Goal: Obtain resource: Obtain resource

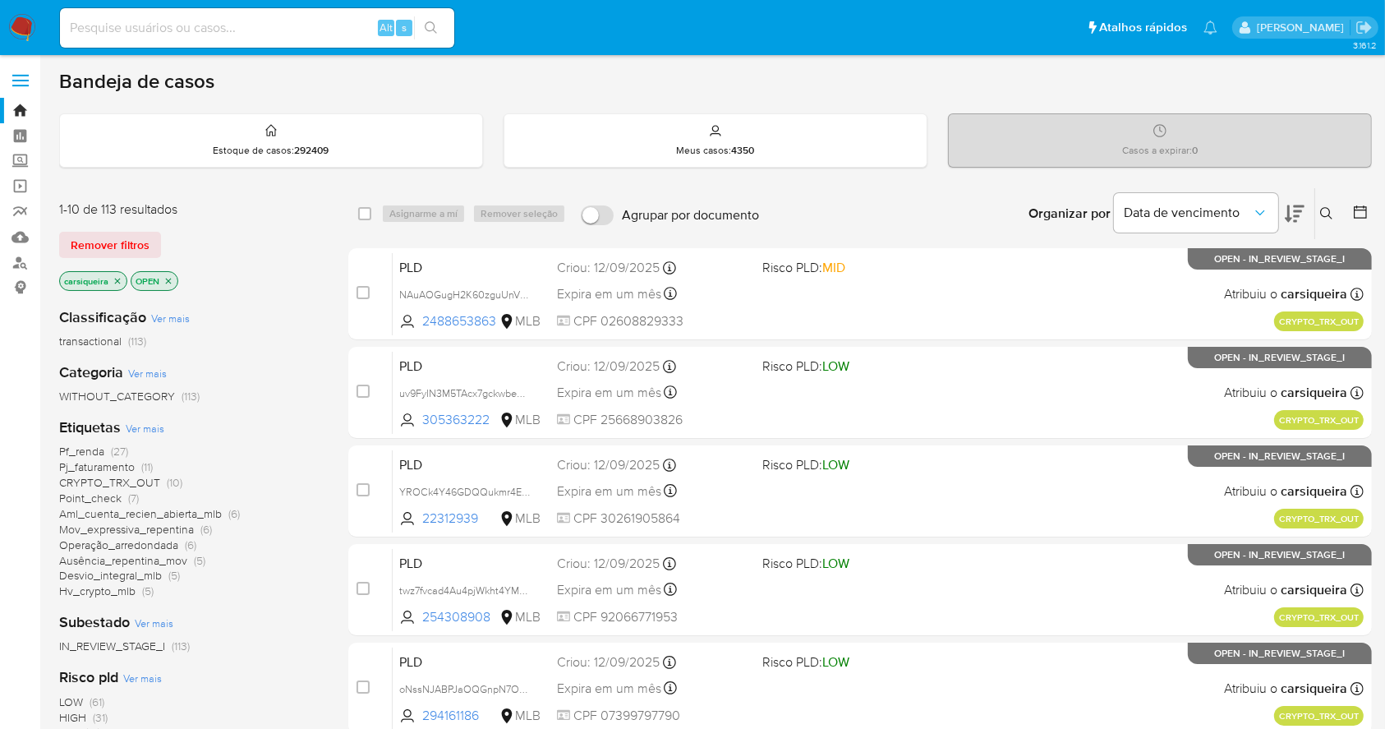
click at [15, 25] on img at bounding box center [22, 28] width 28 height 28
click at [167, 483] on span "(10)" at bounding box center [175, 482] width 16 height 16
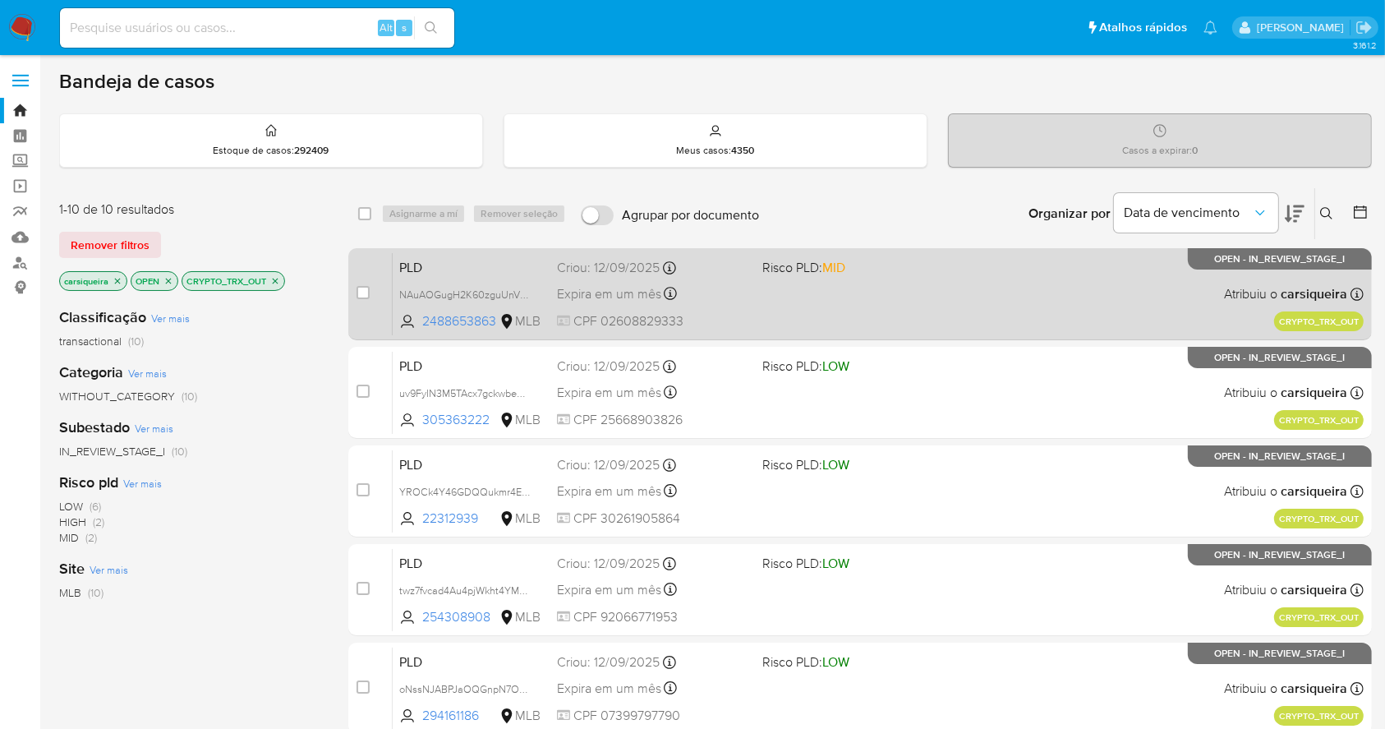
click at [789, 280] on div "PLD NAuAOGugH2K60zguUnVfT6gZ 2488653863 MLB Risco PLD: MID Criou: 12/09/2025 Cr…" at bounding box center [878, 293] width 971 height 83
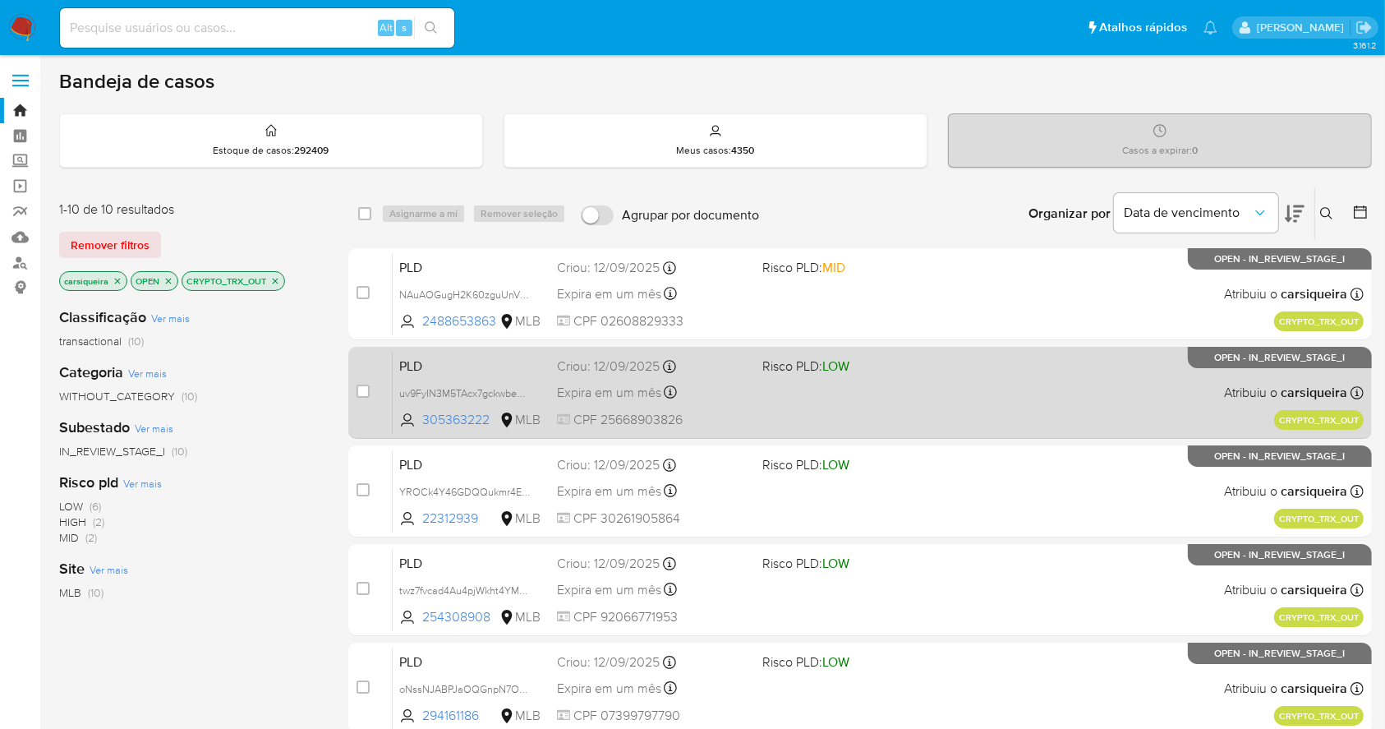
click at [810, 387] on div "PLD uv9FyIN3M5TAcx7gckwbe6sC 305363222 MLB Risco PLD: LOW Criou: 12/09/2025 Cri…" at bounding box center [878, 392] width 971 height 83
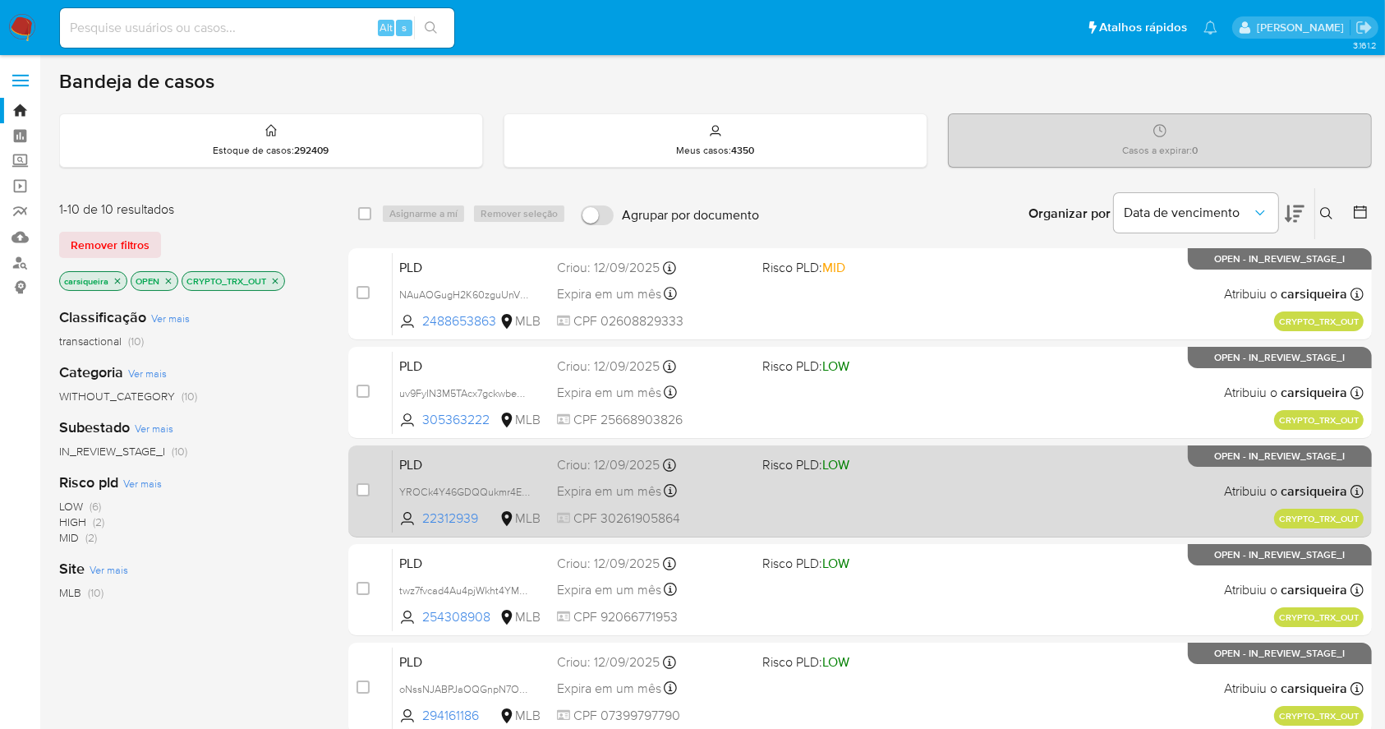
click at [886, 489] on span at bounding box center [857, 490] width 191 height 3
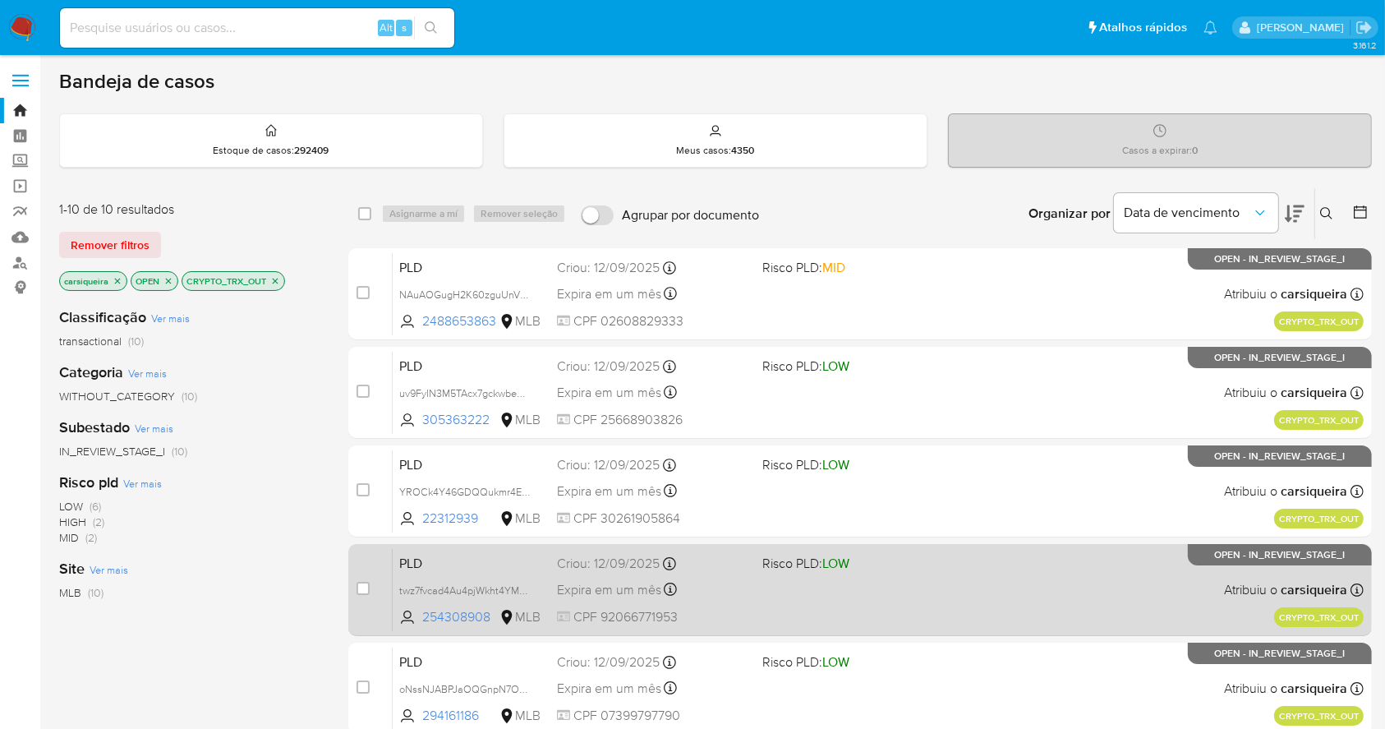
click at [1019, 569] on div "PLD twz7fvcad4Au4pjWkht4YMMG 254308908 MLB Risco PLD: LOW Criou: 12/09/2025 Cri…" at bounding box center [878, 589] width 971 height 83
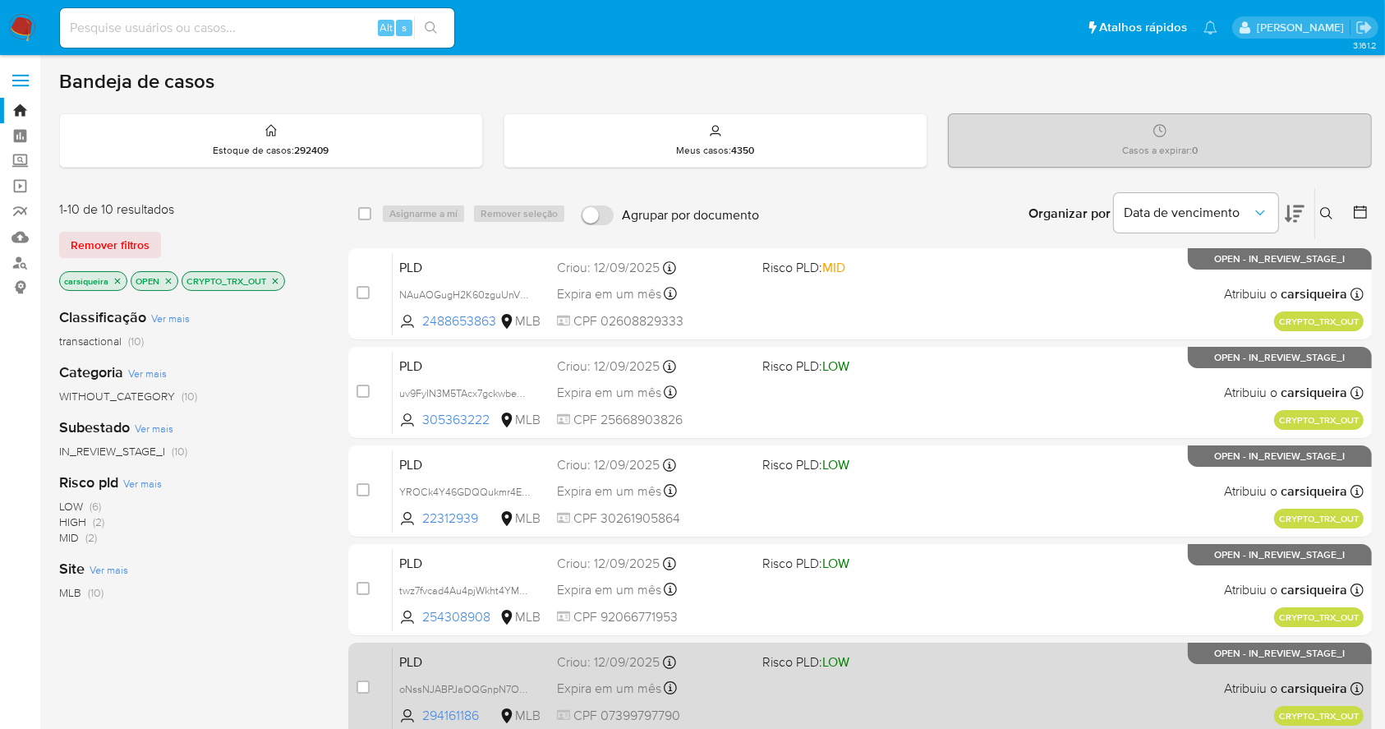
click at [914, 678] on div "PLD oNssNJABPJaOQGnpN7OO2TKH 294161186 MLB Risco PLD: LOW Criou: 12/09/2025 Cri…" at bounding box center [878, 688] width 971 height 83
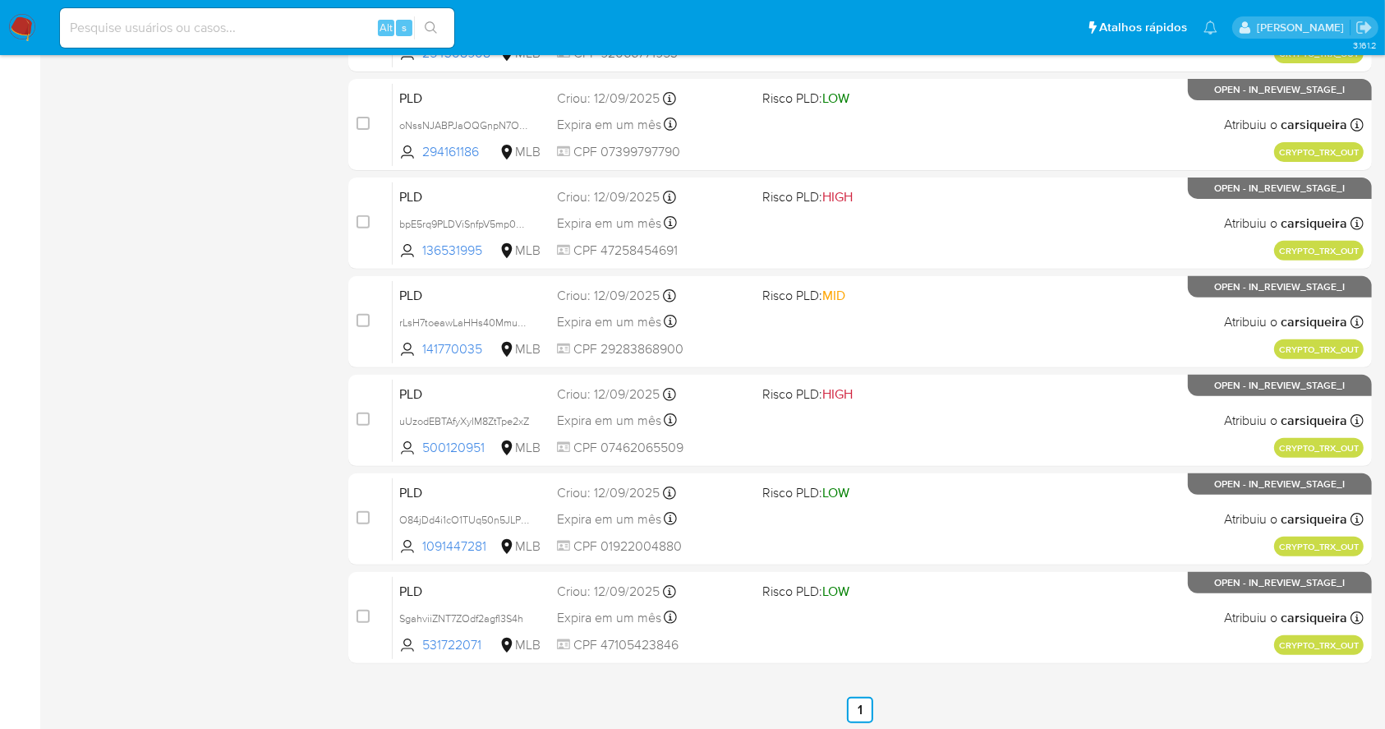
scroll to position [626, 0]
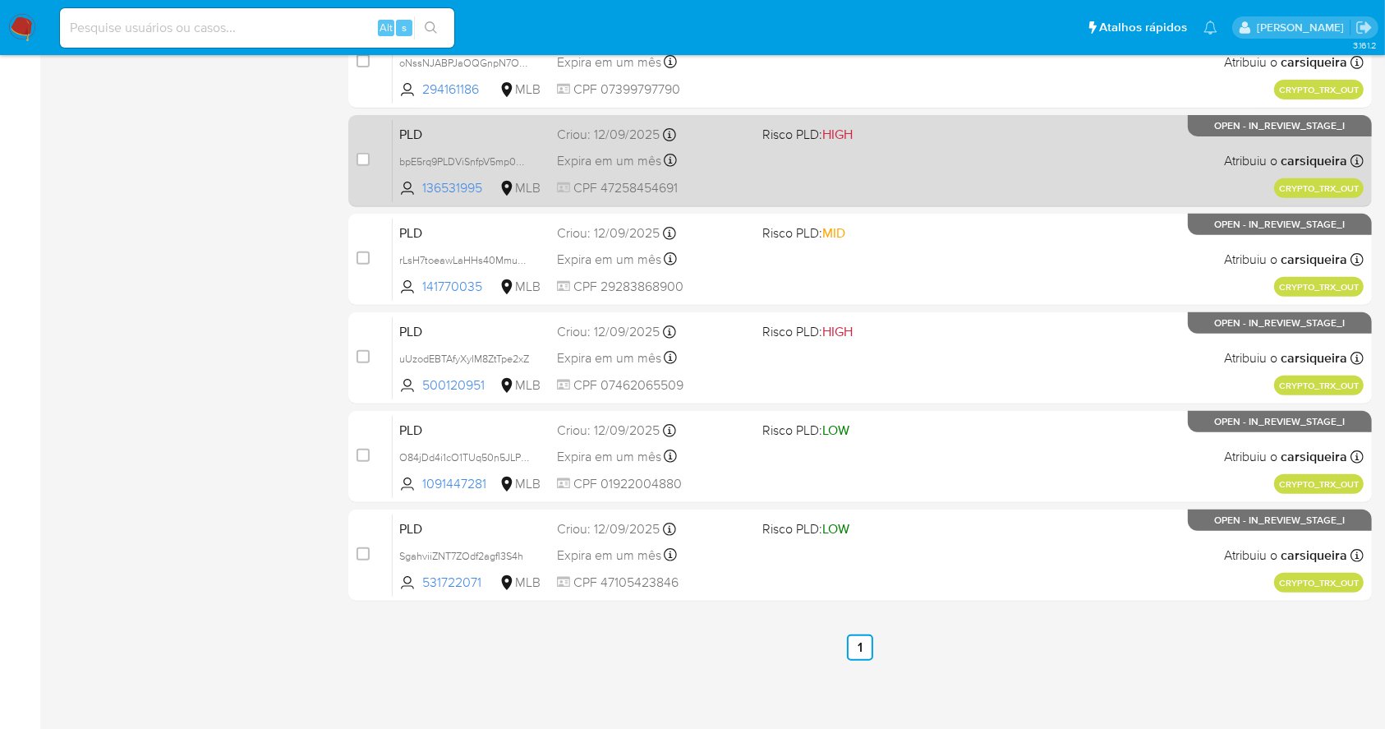
click at [946, 154] on div "PLD bpE5rq9PLDViSnfpV5mp0Qbl 136531995 MLB Risco PLD: HIGH Criou: 12/09/2025 Cr…" at bounding box center [878, 160] width 971 height 83
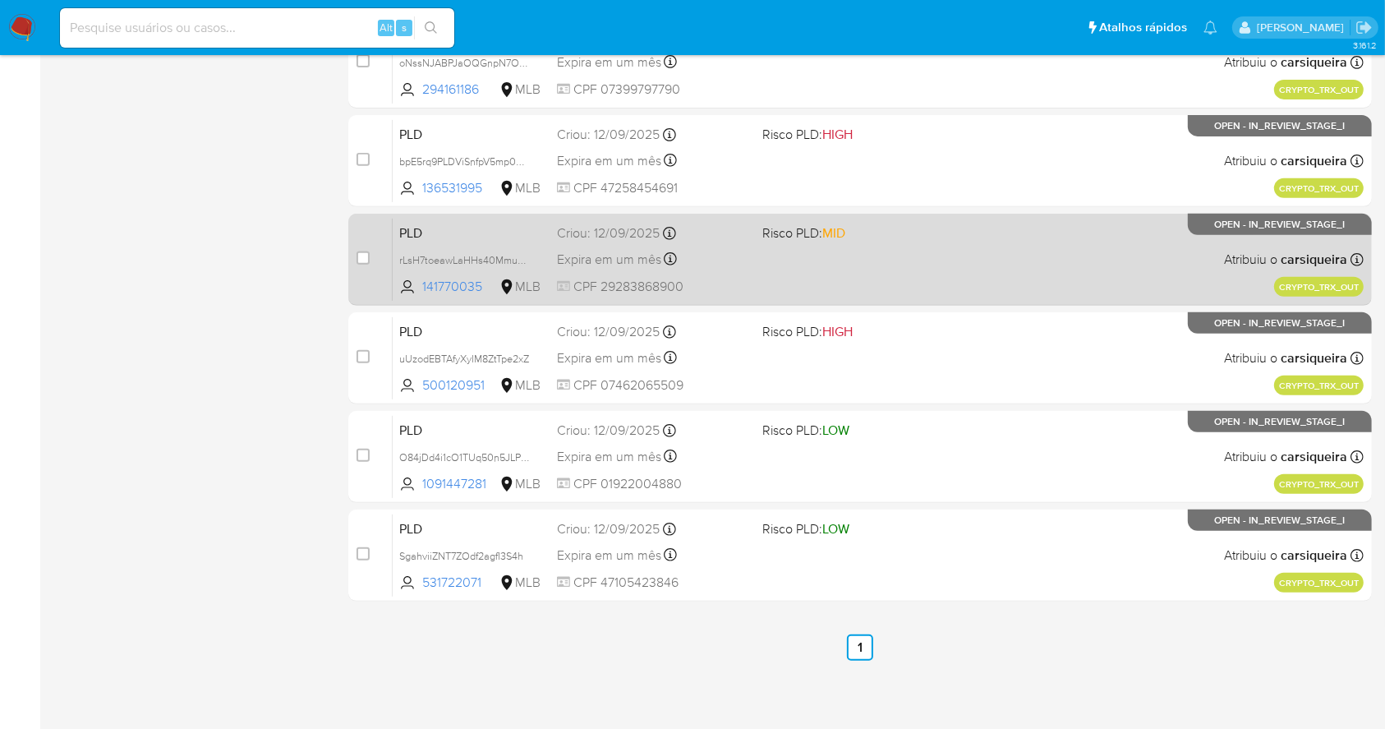
click at [978, 242] on div "PLD rLsH7toeawLaHHs40MmuXgz3 141770035 MLB Risco PLD: MID Criou: 12/09/2025 Cri…" at bounding box center [878, 259] width 971 height 83
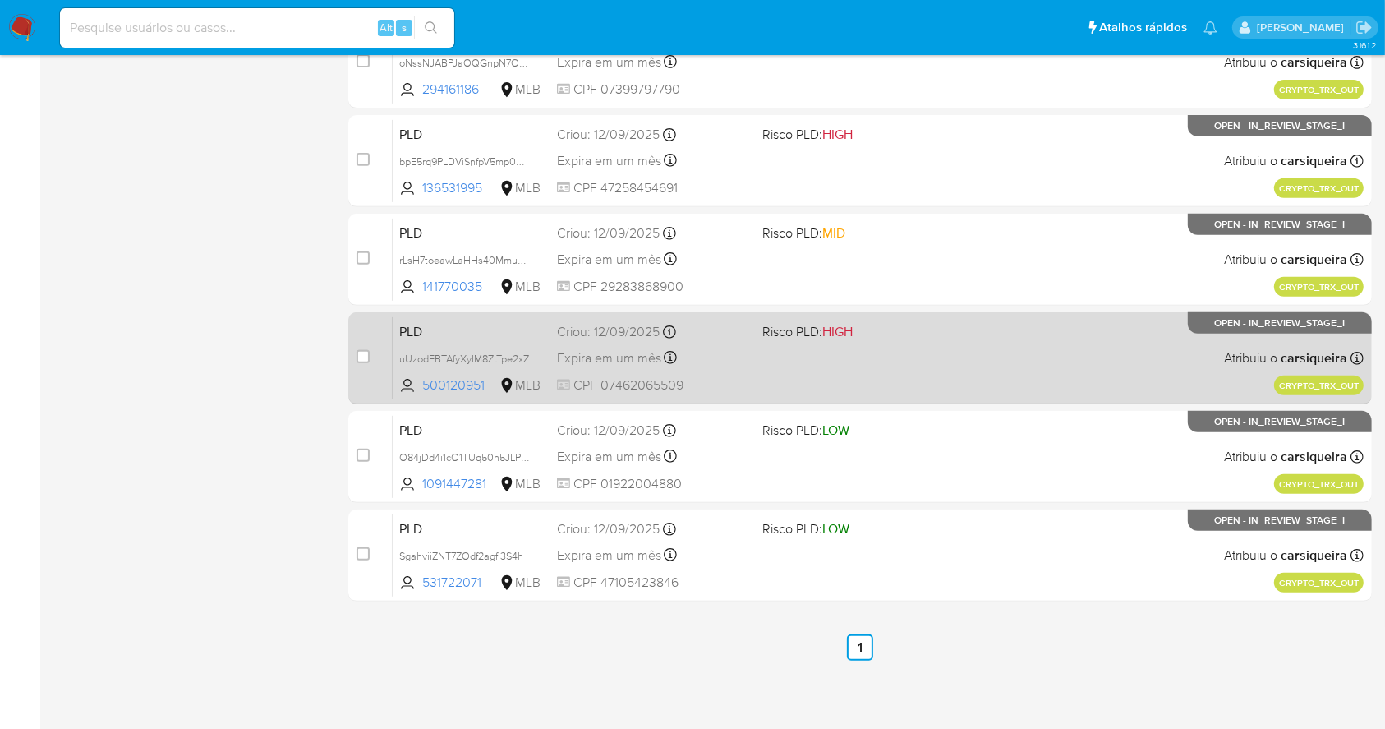
click at [894, 362] on div "PLD uUzodEBTAfyXyIM8ZtTpe2xZ 500120951 MLB Risco PLD: HIGH Criou: 12/09/2025 Cr…" at bounding box center [878, 357] width 971 height 83
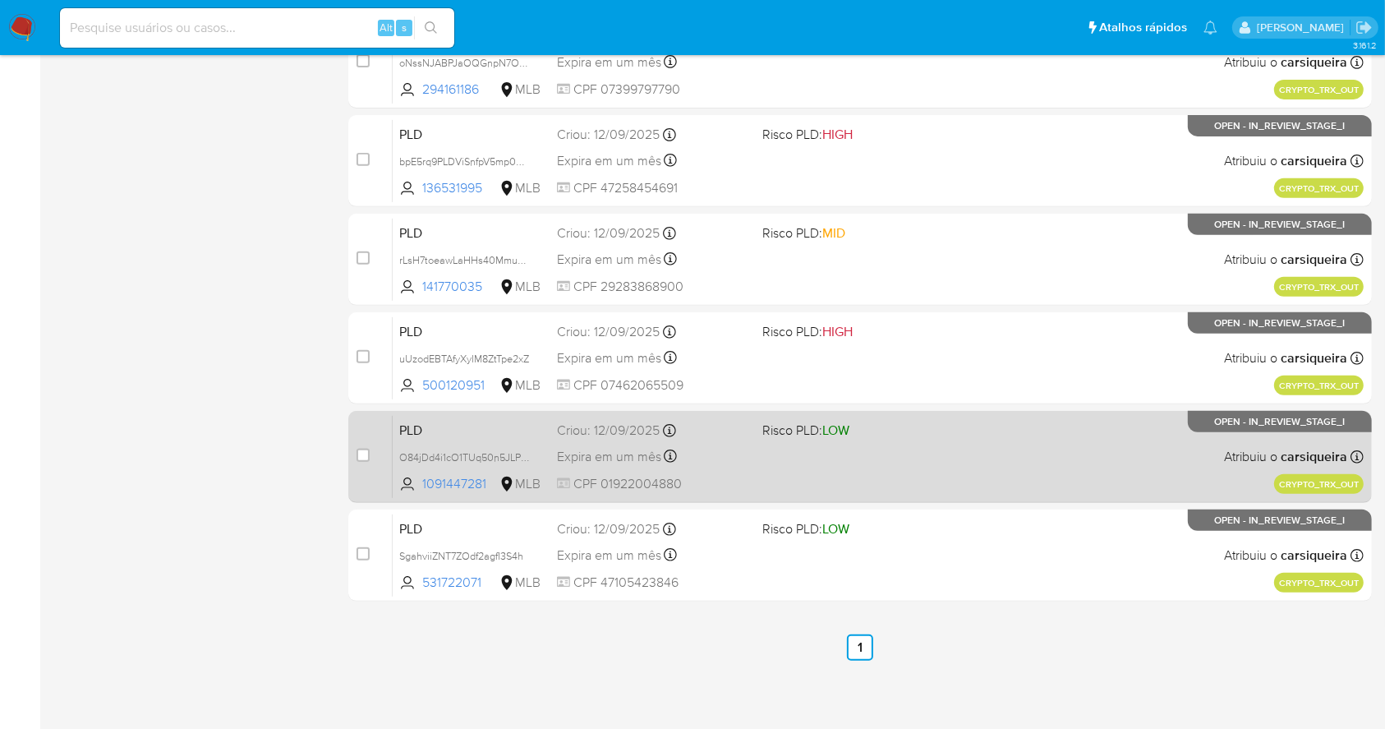
click at [986, 421] on div "PLD O84jDd4i1cO1TUq50n5JLP6z 1091447281 MLB Risco PLD: LOW Criou: 12/09/2025 Cr…" at bounding box center [878, 456] width 971 height 83
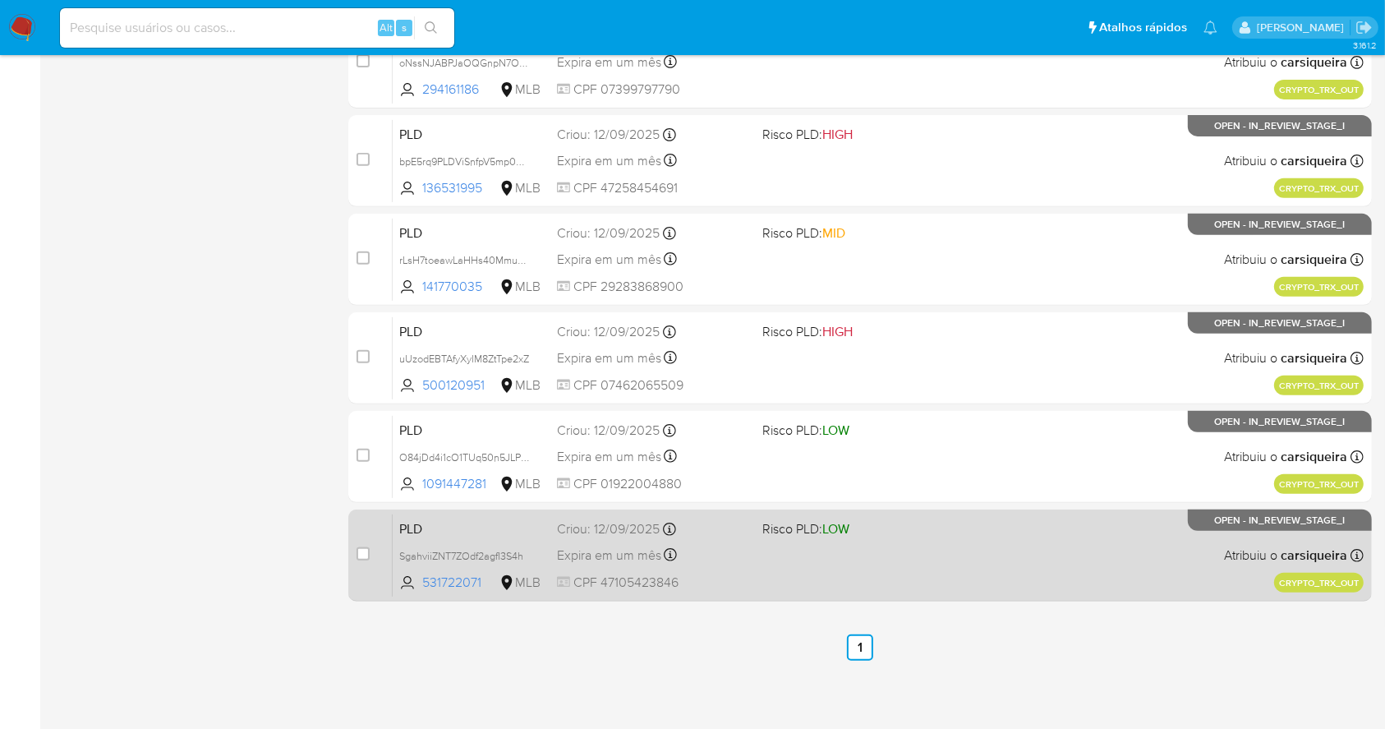
click at [960, 536] on div "PLD SgahviiZNT7ZOdf2agfI3S4h 531722071 MLB Risco PLD: LOW Criou: 12/09/2025 Cri…" at bounding box center [878, 554] width 971 height 83
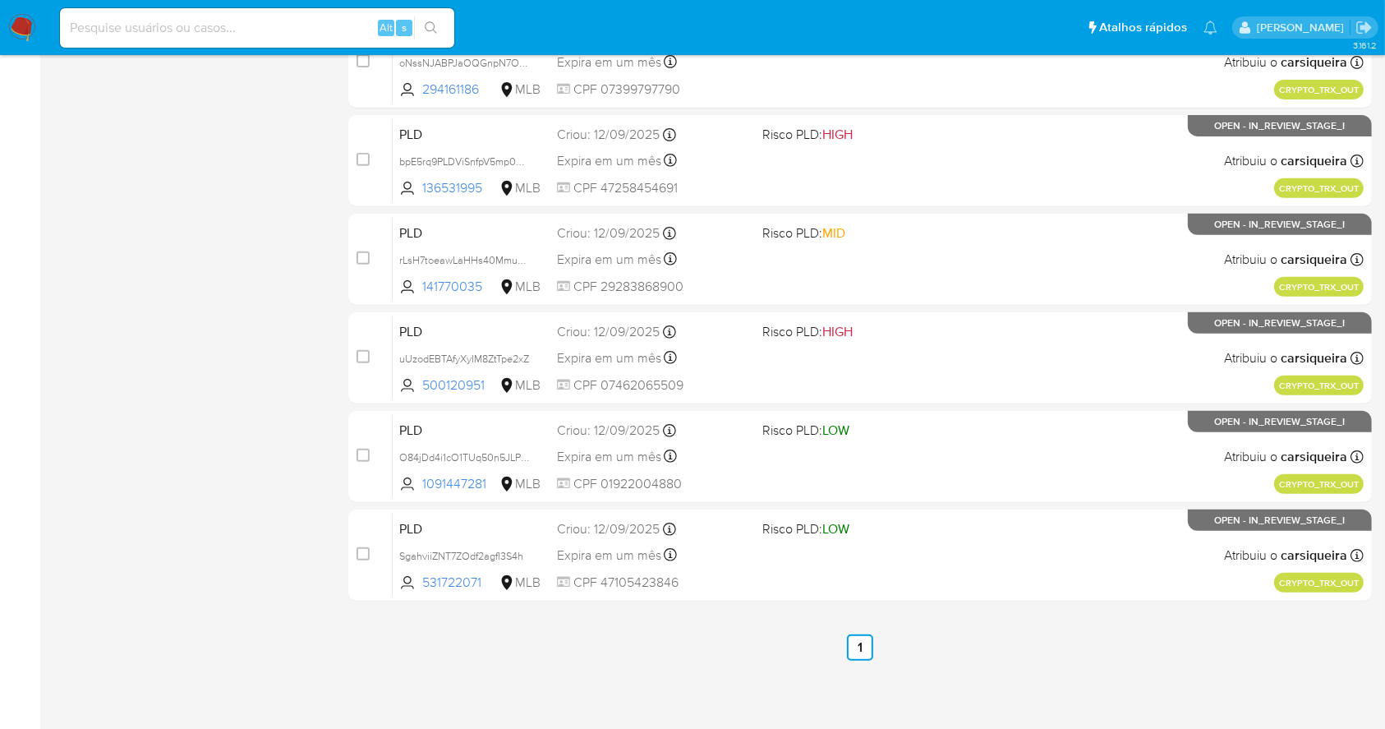
click at [15, 37] on img at bounding box center [22, 28] width 28 height 28
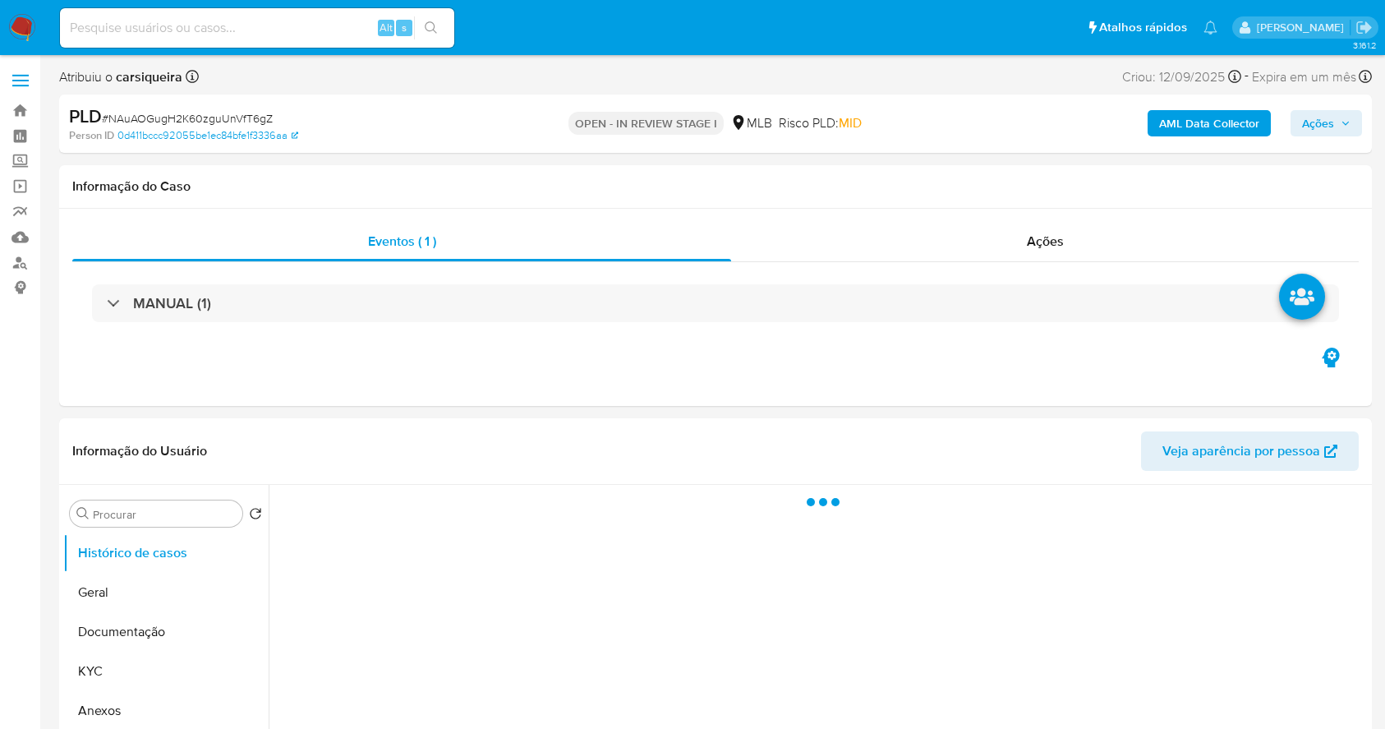
select select "10"
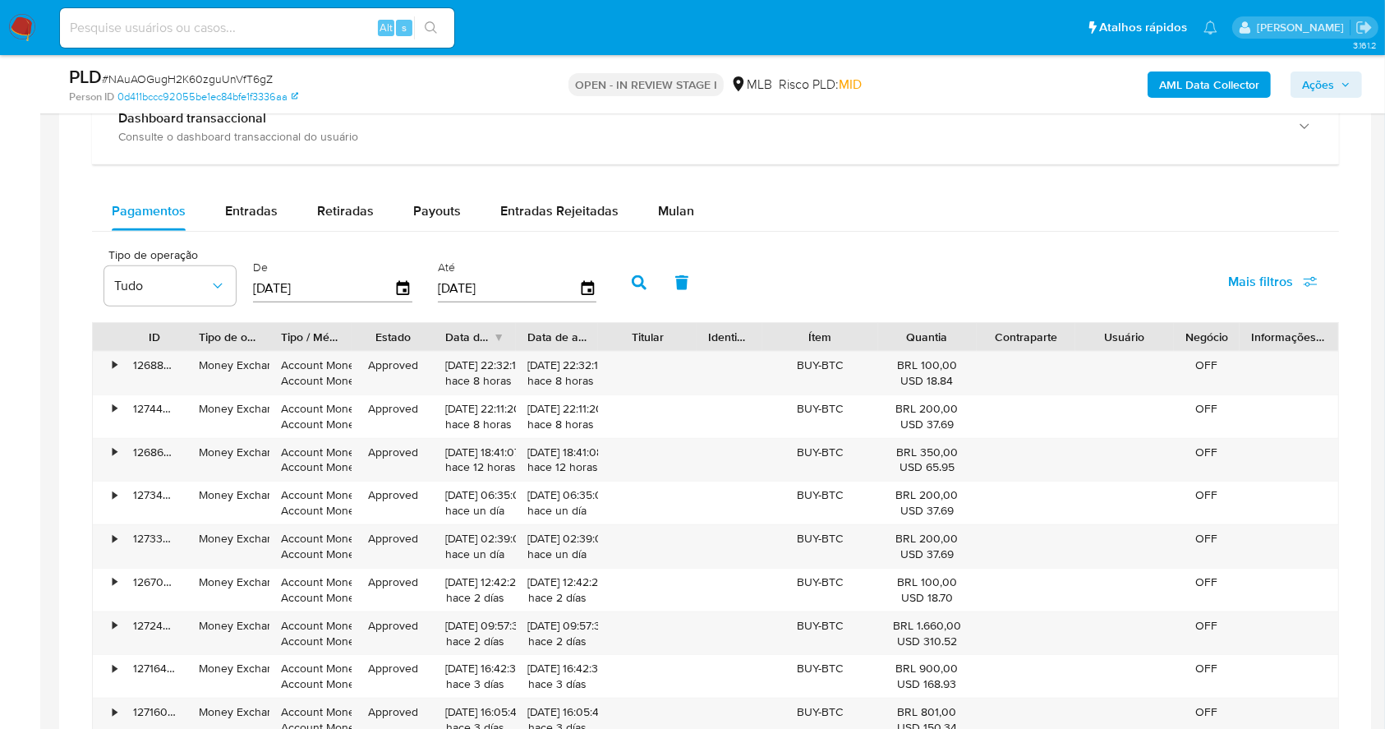
scroll to position [1335, 0]
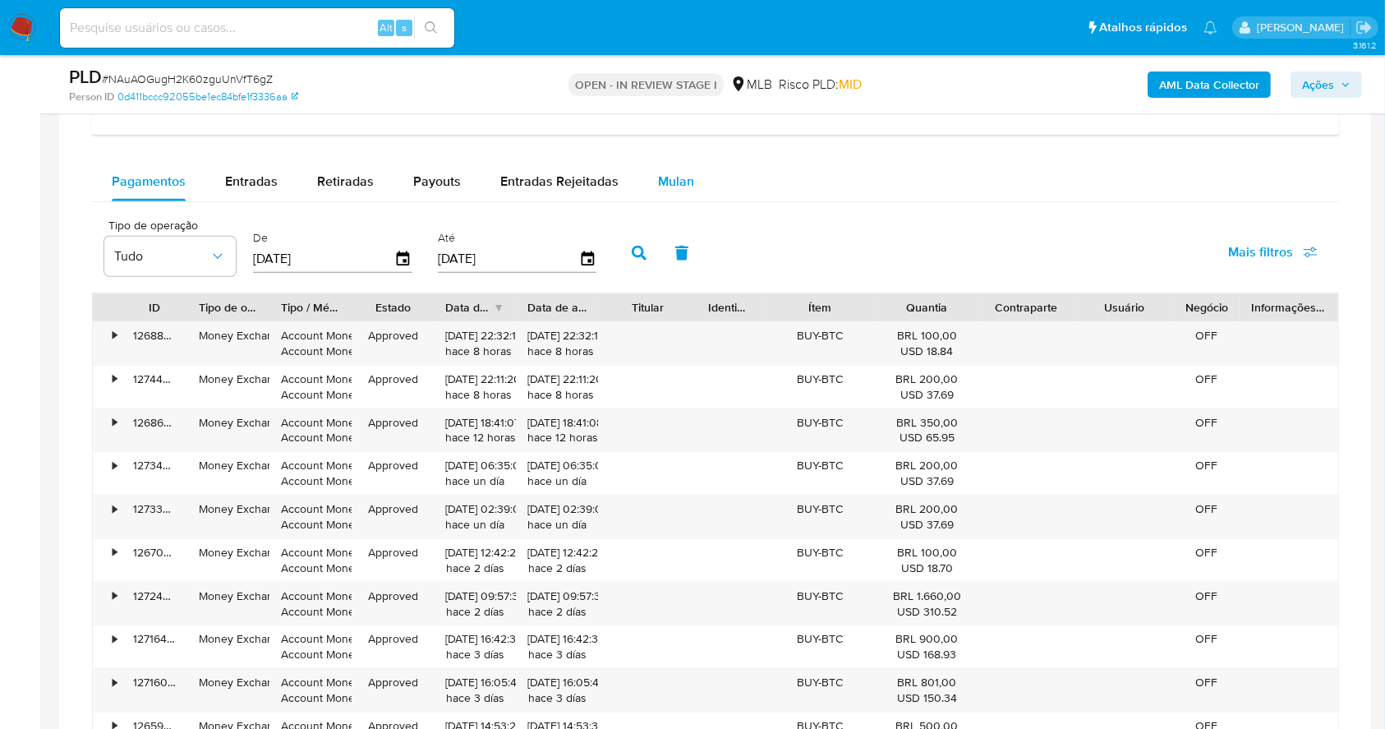
click at [662, 173] on span "Mulan" at bounding box center [676, 181] width 36 height 19
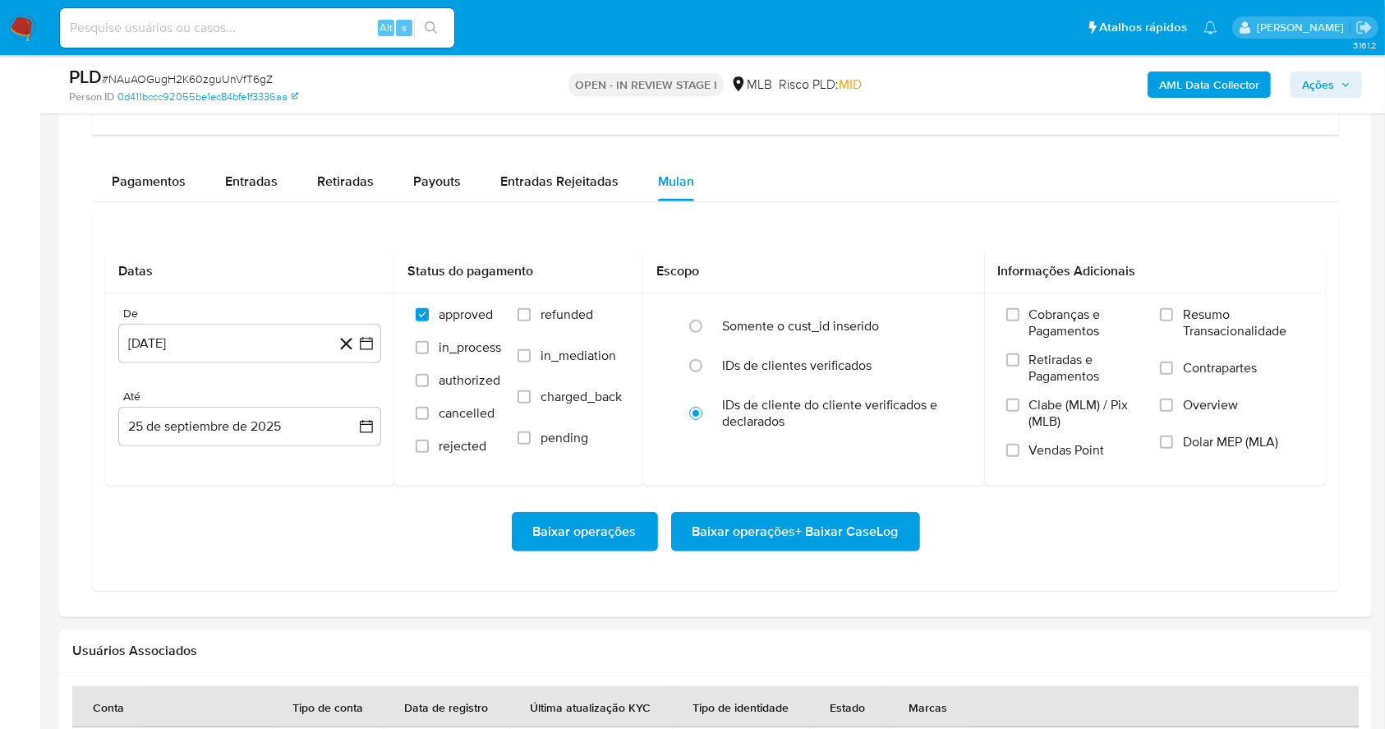
click at [804, 240] on div "Datas De 25 de agosto de 2024 25-08-2024 Até 25 de septiembre de 2025 25-09-202…" at bounding box center [715, 400] width 1247 height 380
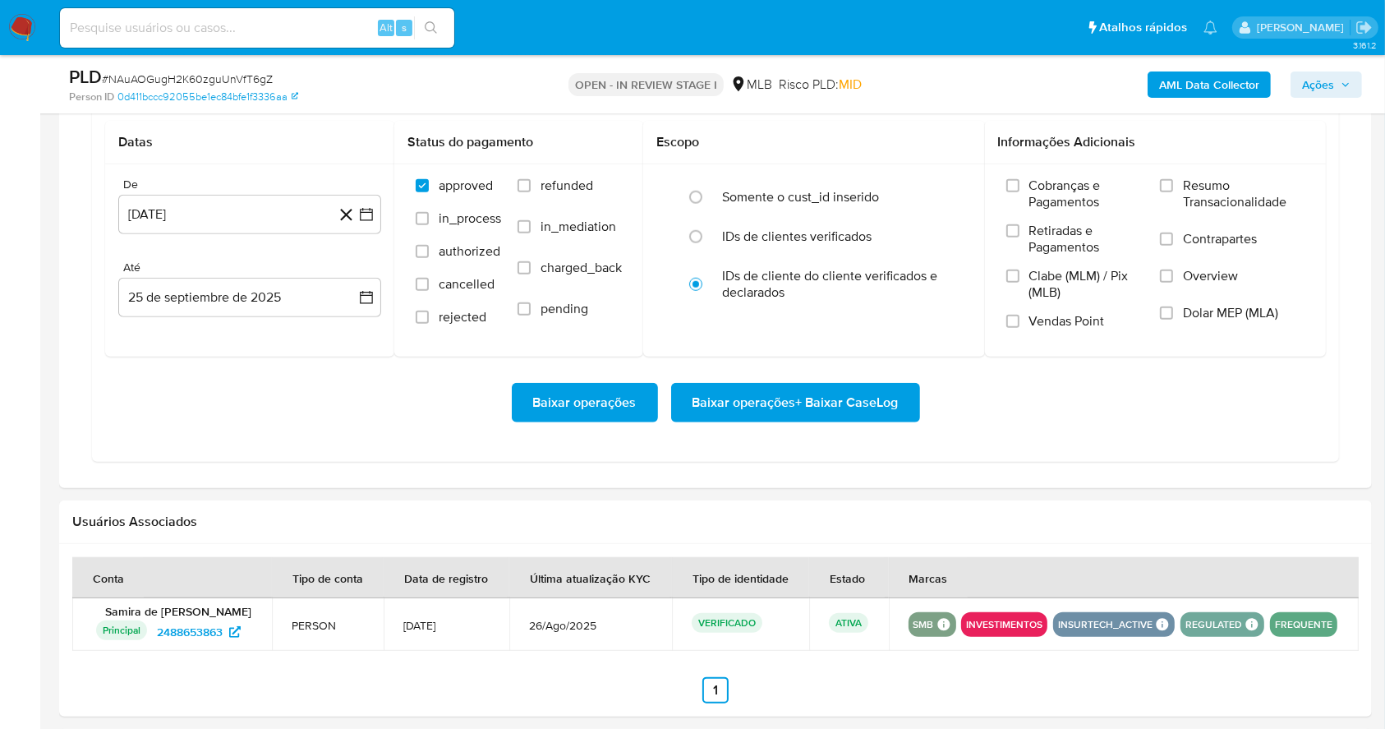
scroll to position [1466, 0]
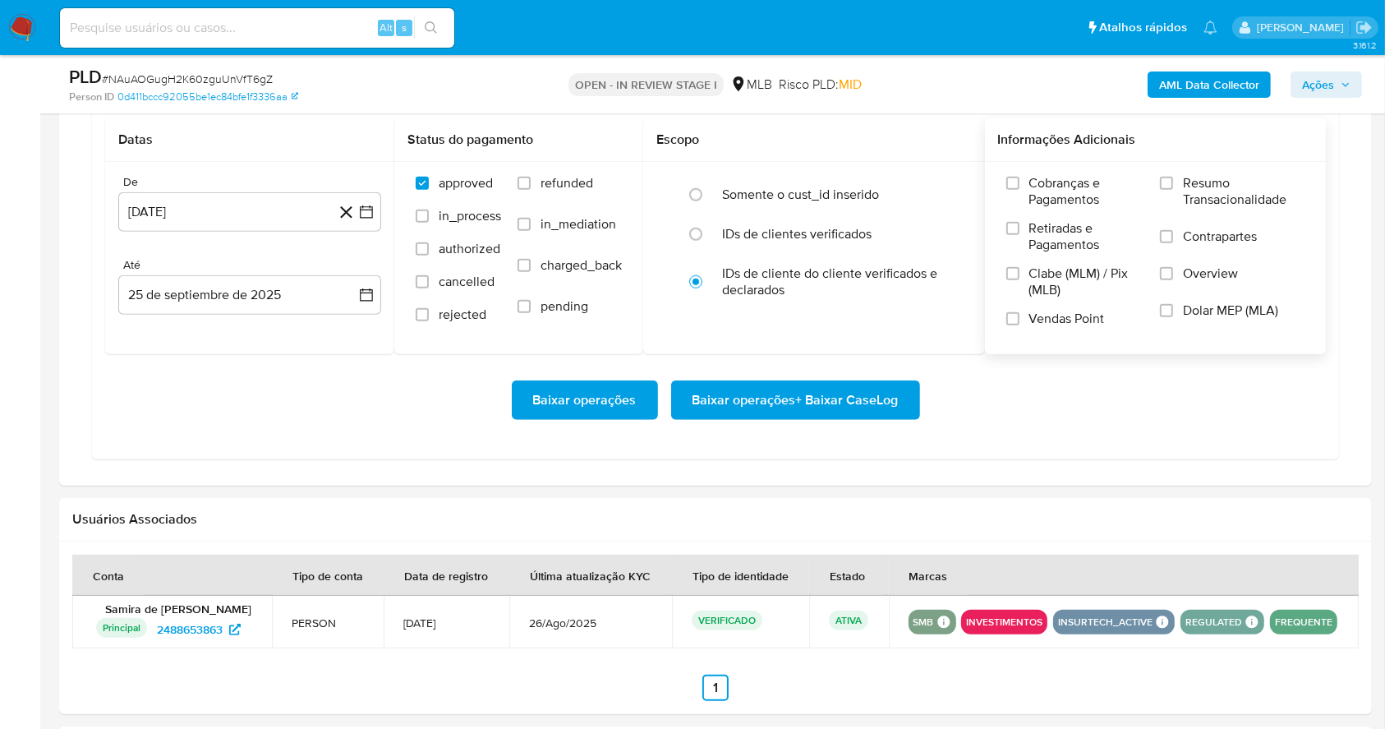
click at [1157, 175] on div "Cobranças e Pagamentos Retiradas e Pagamentos Clabe (MLM) / Pix (MLB) Vendas Po…" at bounding box center [1155, 257] width 315 height 164
click at [1173, 182] on input "Resumo Transacionalidade" at bounding box center [1166, 183] width 13 height 13
click at [1009, 314] on input "Vendas Point" at bounding box center [1012, 318] width 13 height 13
click at [361, 200] on button "25 de agosto de 2024" at bounding box center [249, 211] width 263 height 39
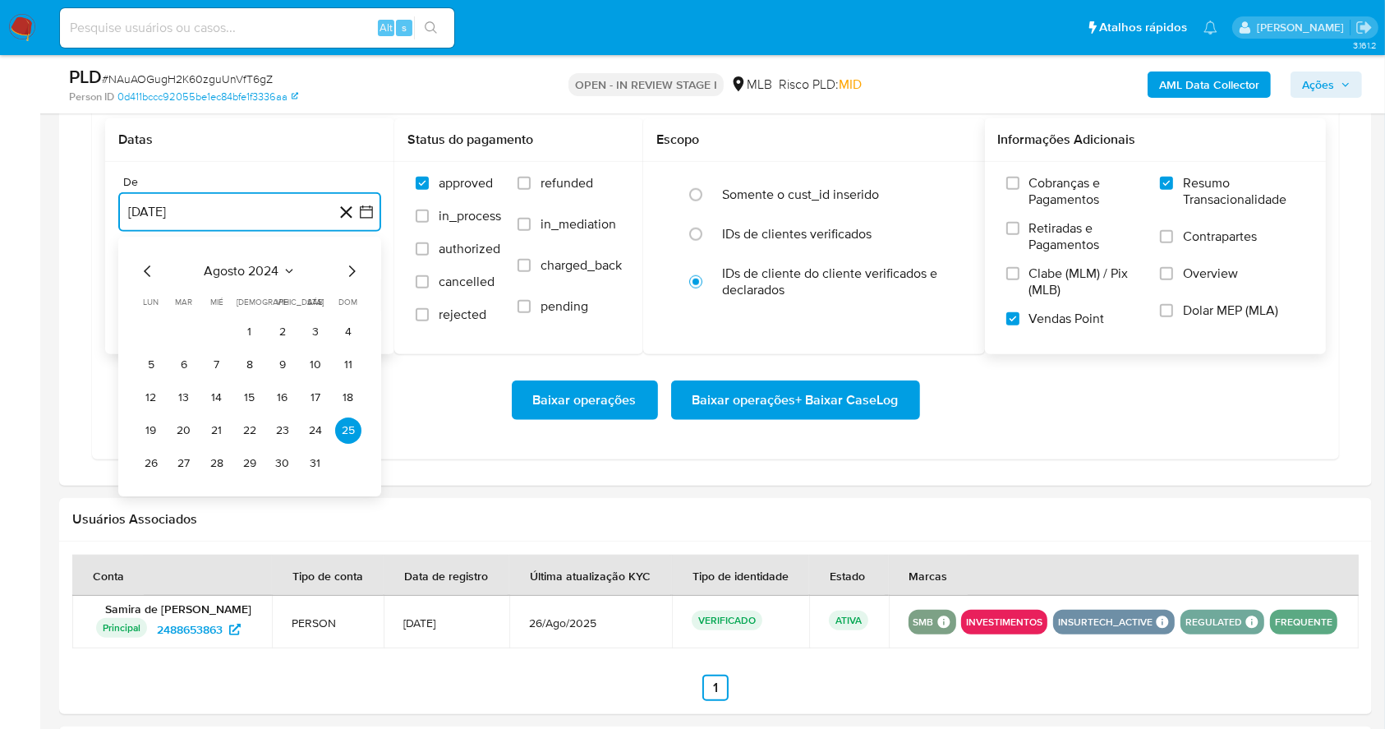
click at [347, 275] on icon "Mes siguiente" at bounding box center [352, 271] width 20 height 20
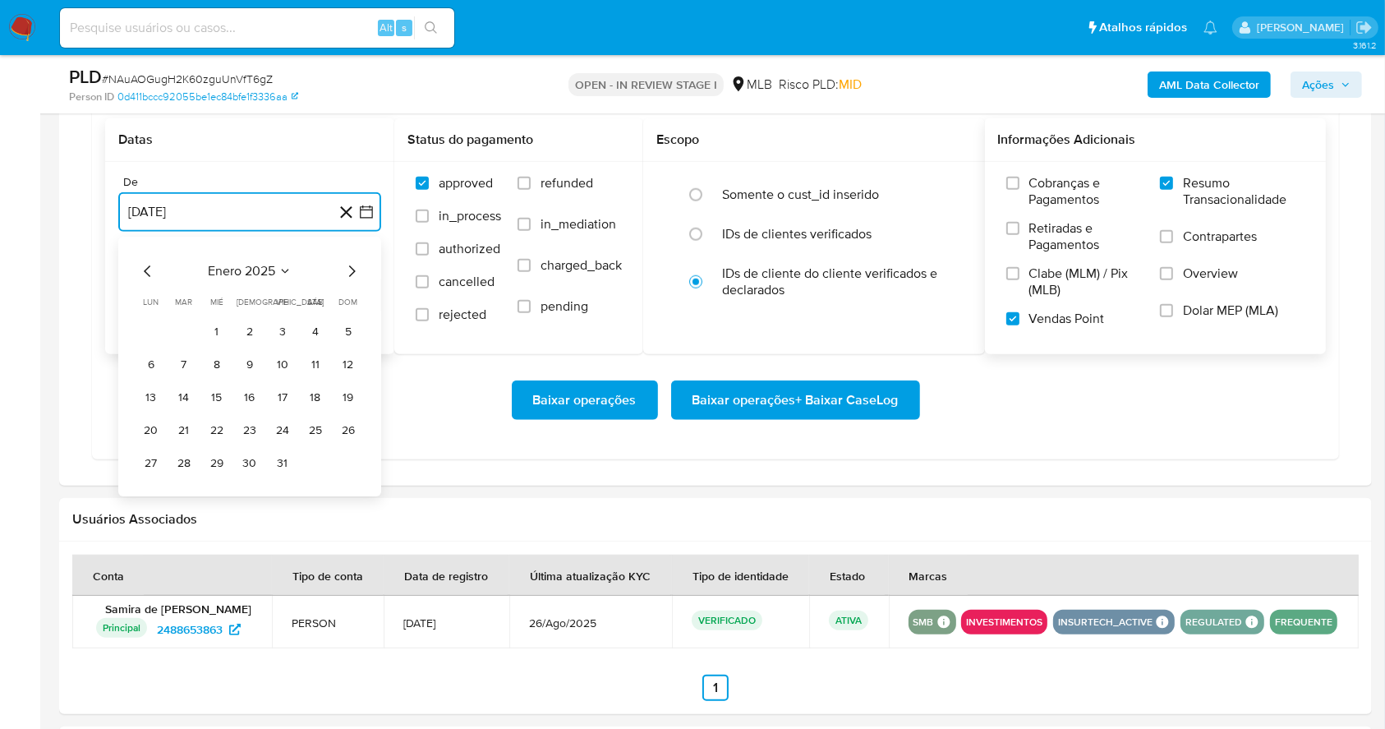
click at [347, 275] on icon "Mes siguiente" at bounding box center [352, 271] width 20 height 20
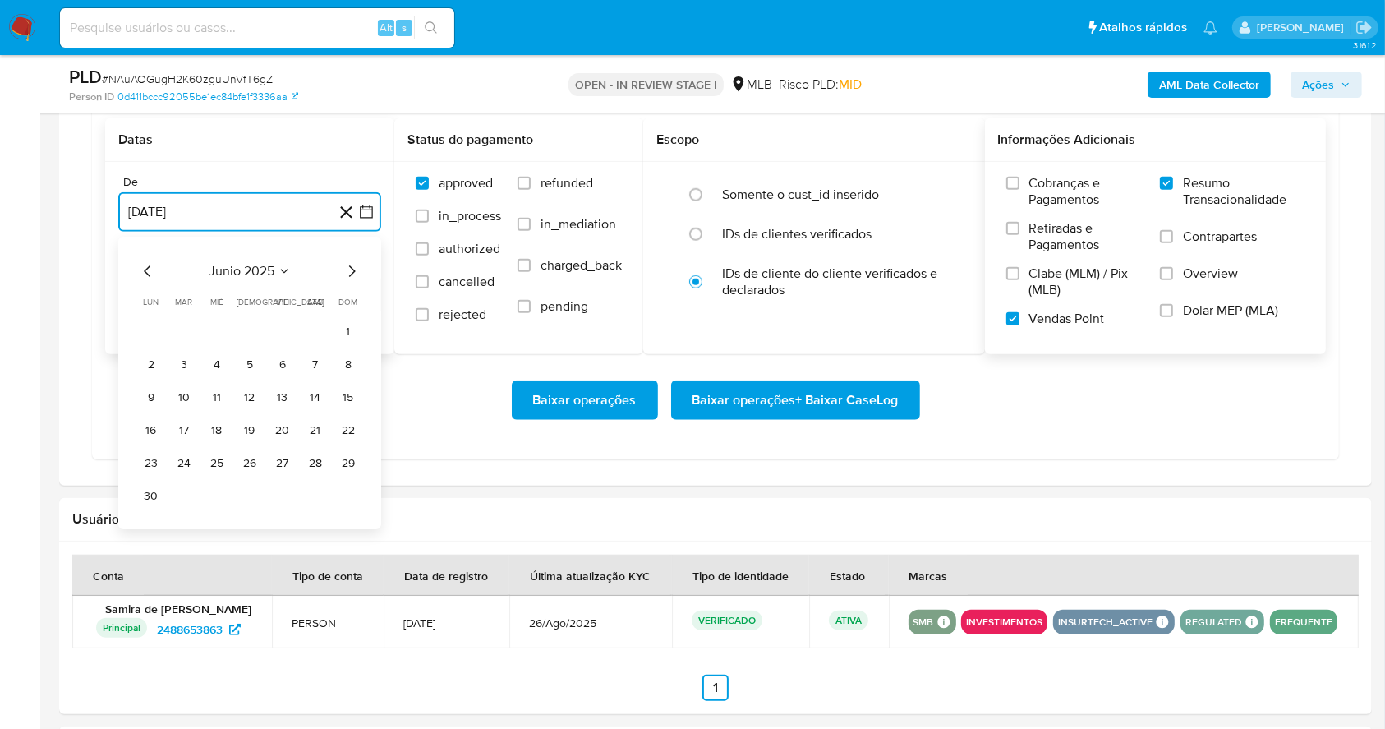
click at [347, 275] on icon "Mes siguiente" at bounding box center [352, 271] width 20 height 20
click at [279, 335] on button "1" at bounding box center [282, 332] width 26 height 26
click at [240, 290] on button "25 de septiembre de 2025" at bounding box center [249, 294] width 263 height 39
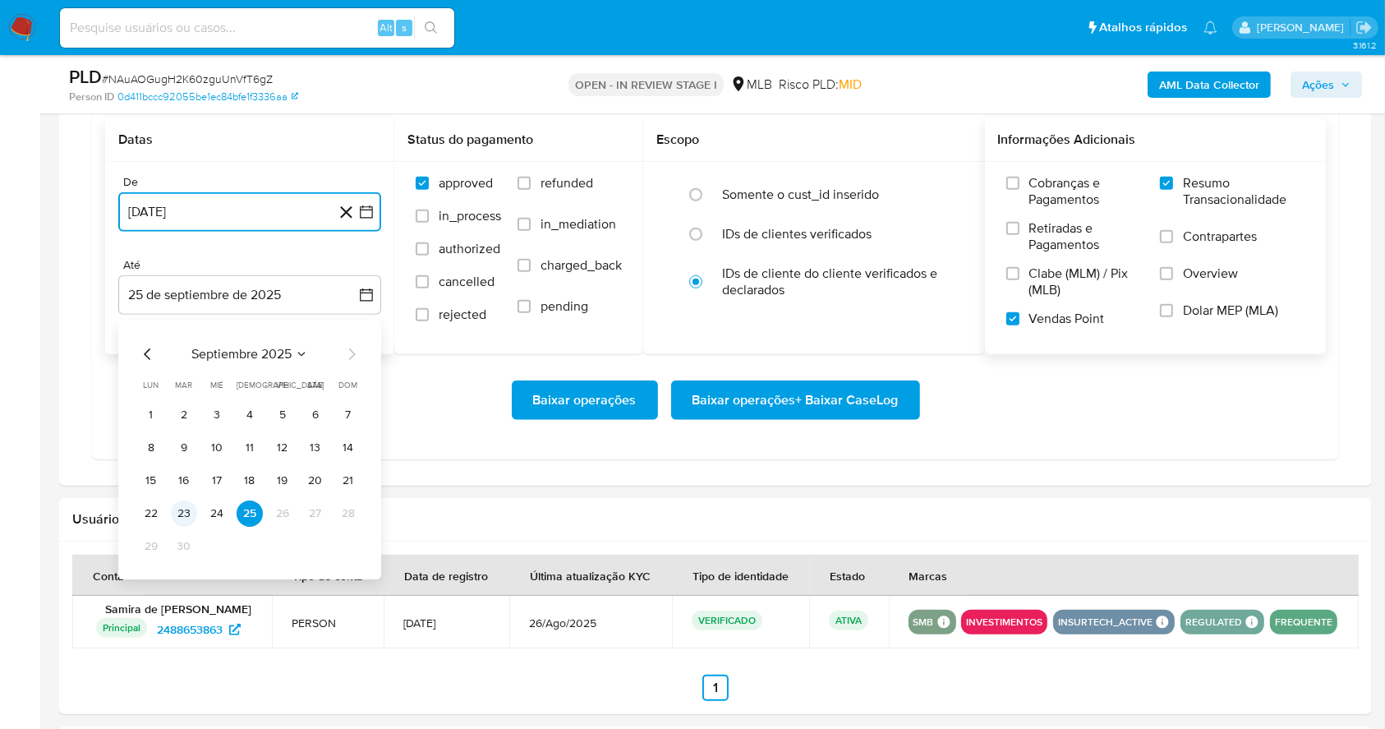
click at [188, 510] on button "23" at bounding box center [184, 513] width 26 height 26
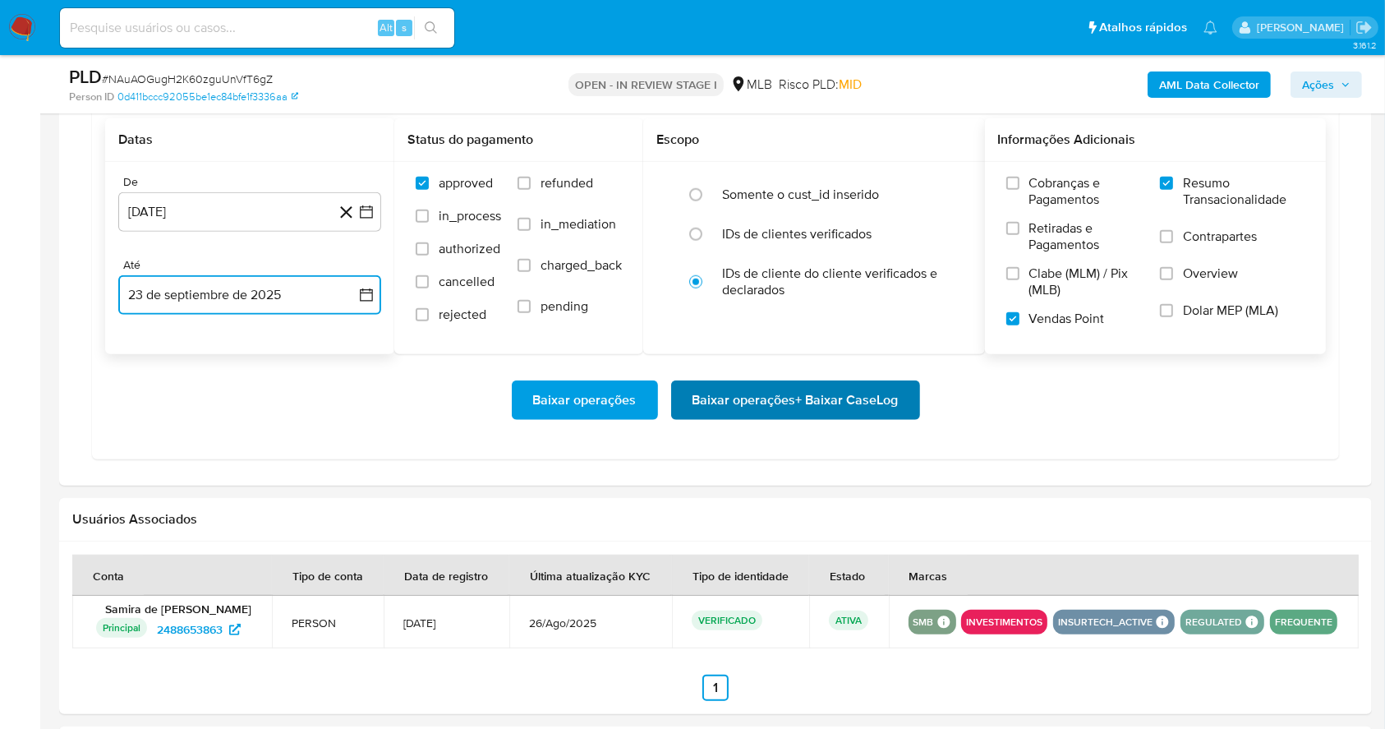
click at [756, 399] on span "Baixar operações + Baixar CaseLog" at bounding box center [796, 400] width 206 height 36
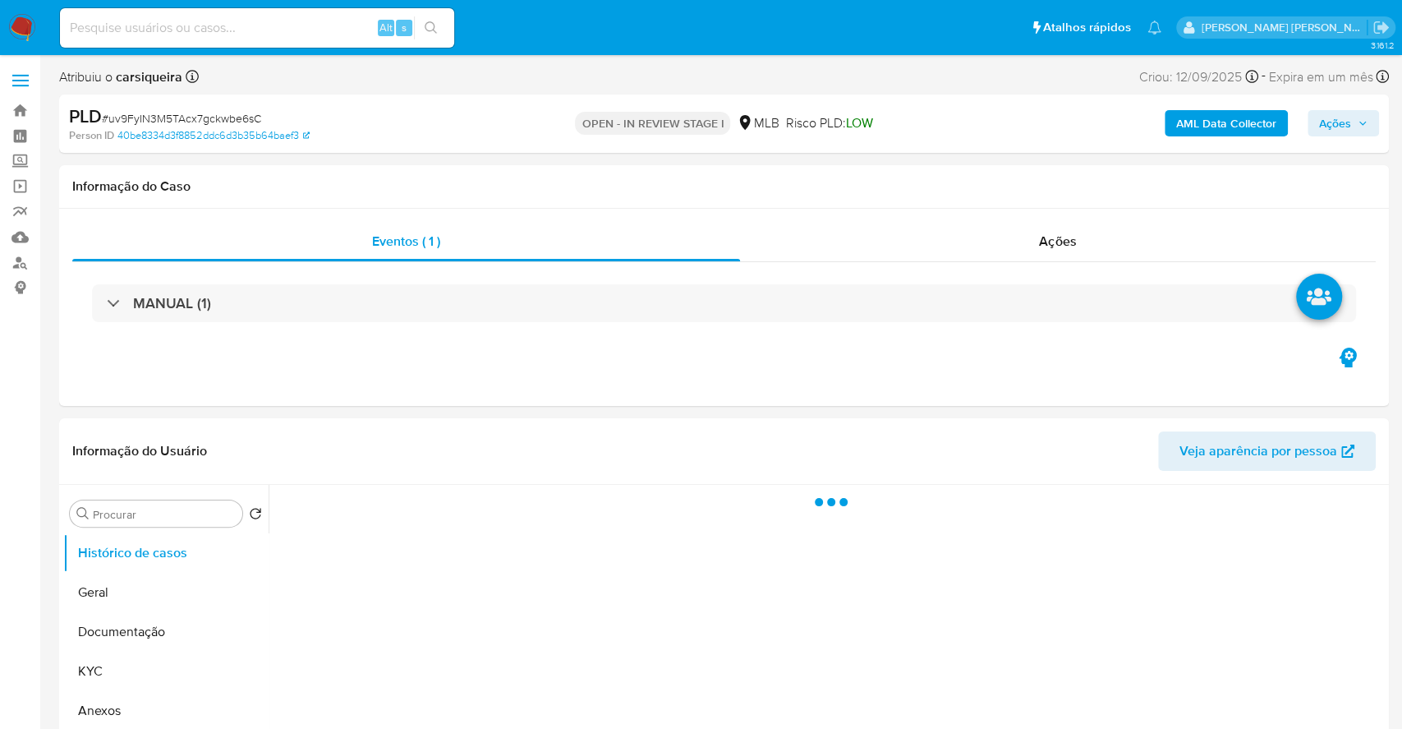
select select "10"
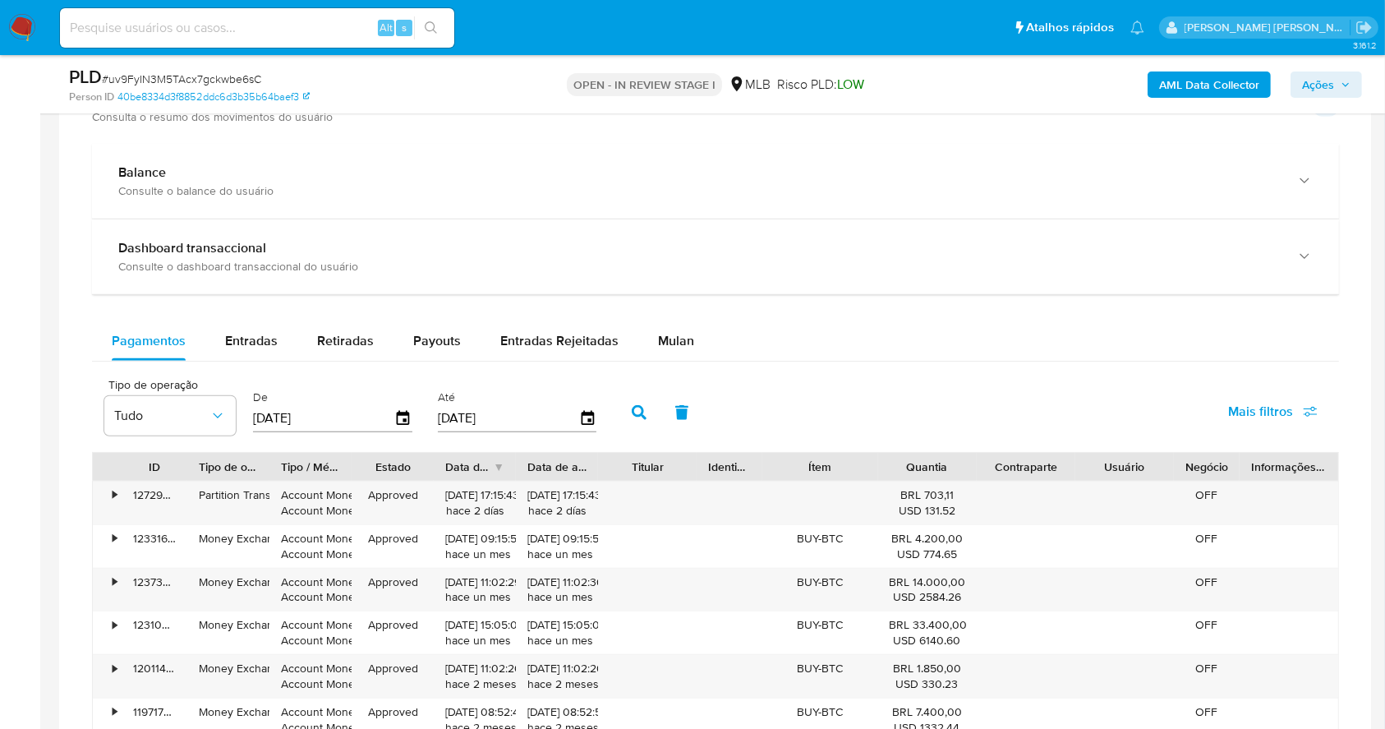
scroll to position [1222, 0]
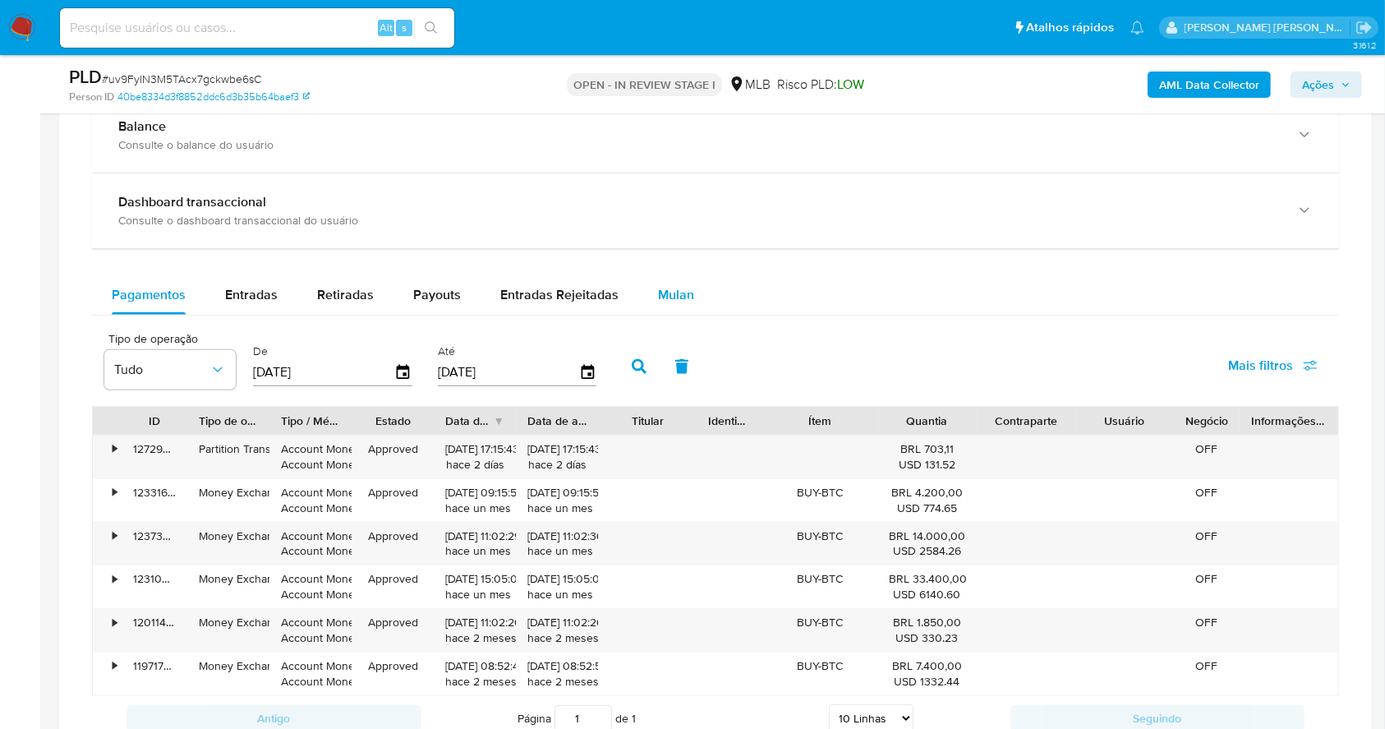
click at [666, 292] on span "Mulan" at bounding box center [676, 294] width 36 height 19
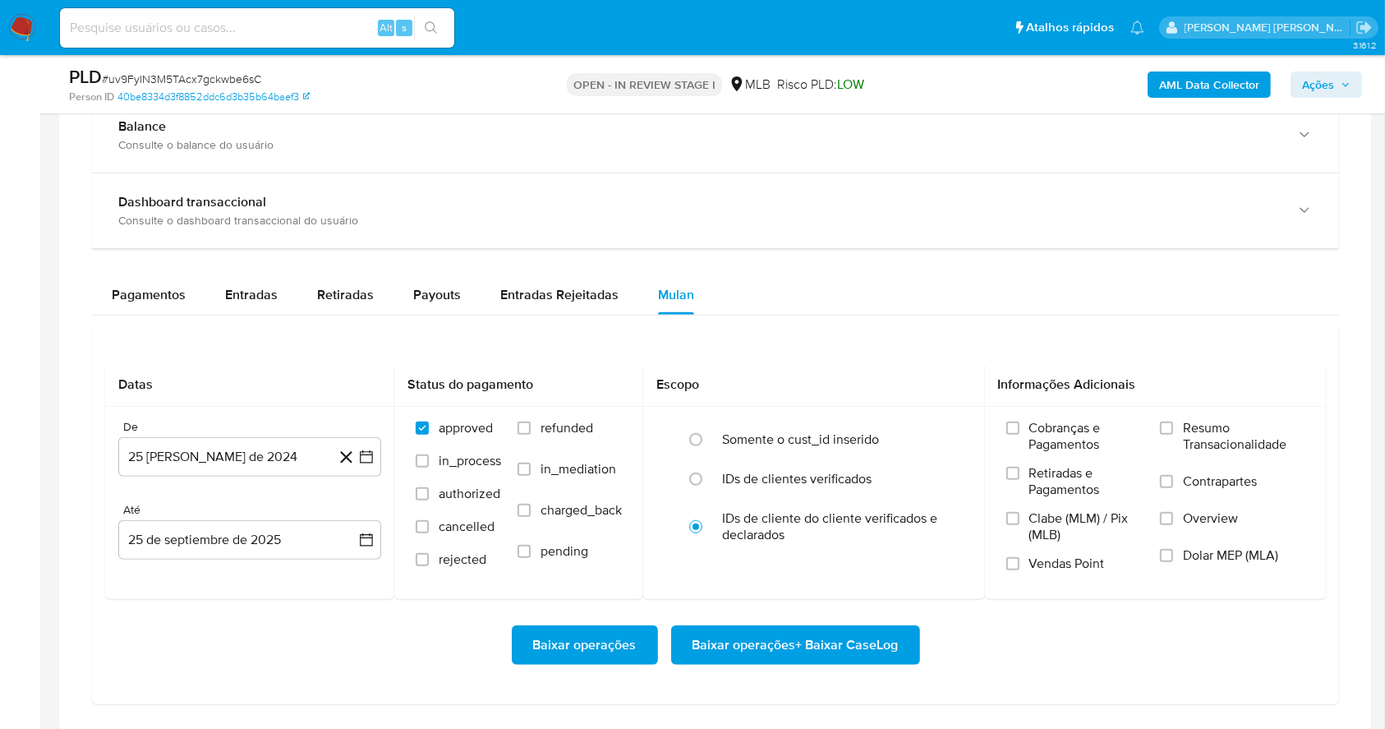
click at [885, 260] on div "Balance Consulte o balance do usuário Dashboard transaccional Consulte o dashbo…" at bounding box center [715, 401] width 1247 height 606
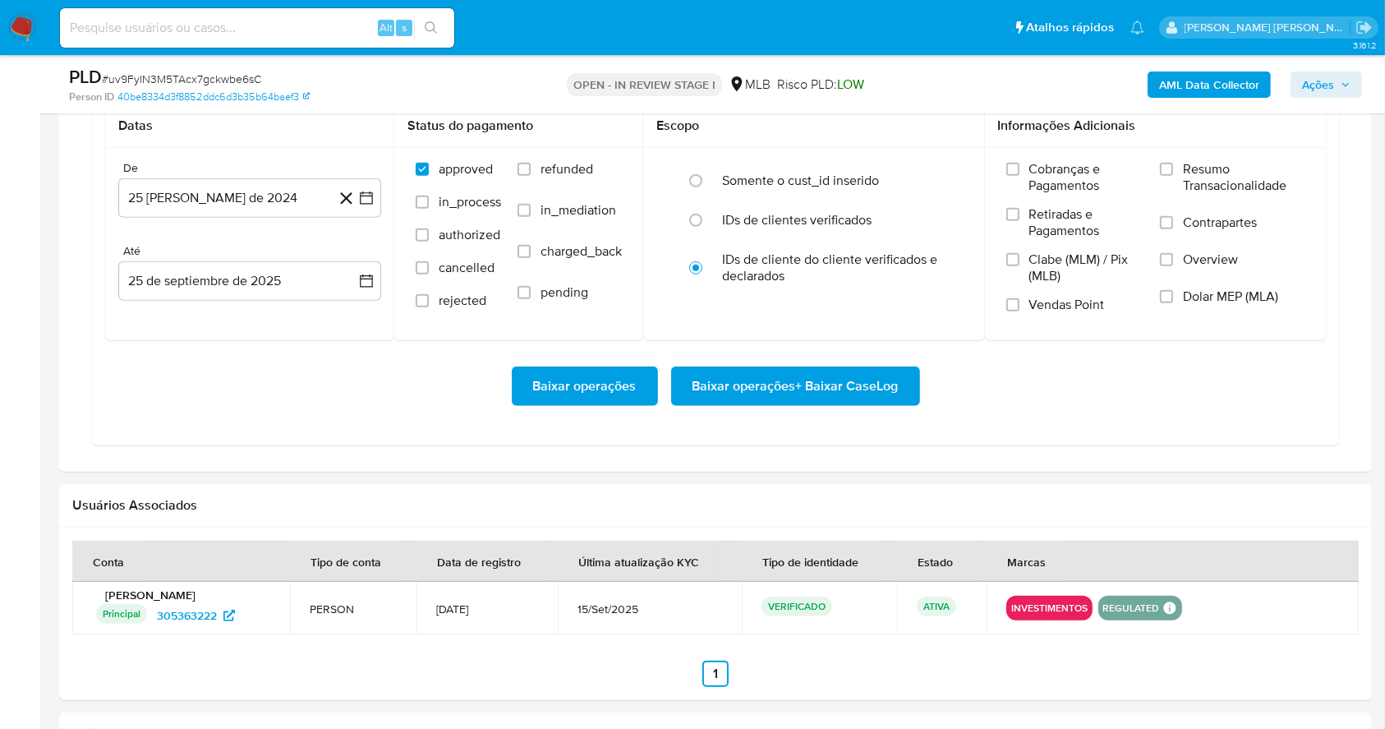
scroll to position [1485, 0]
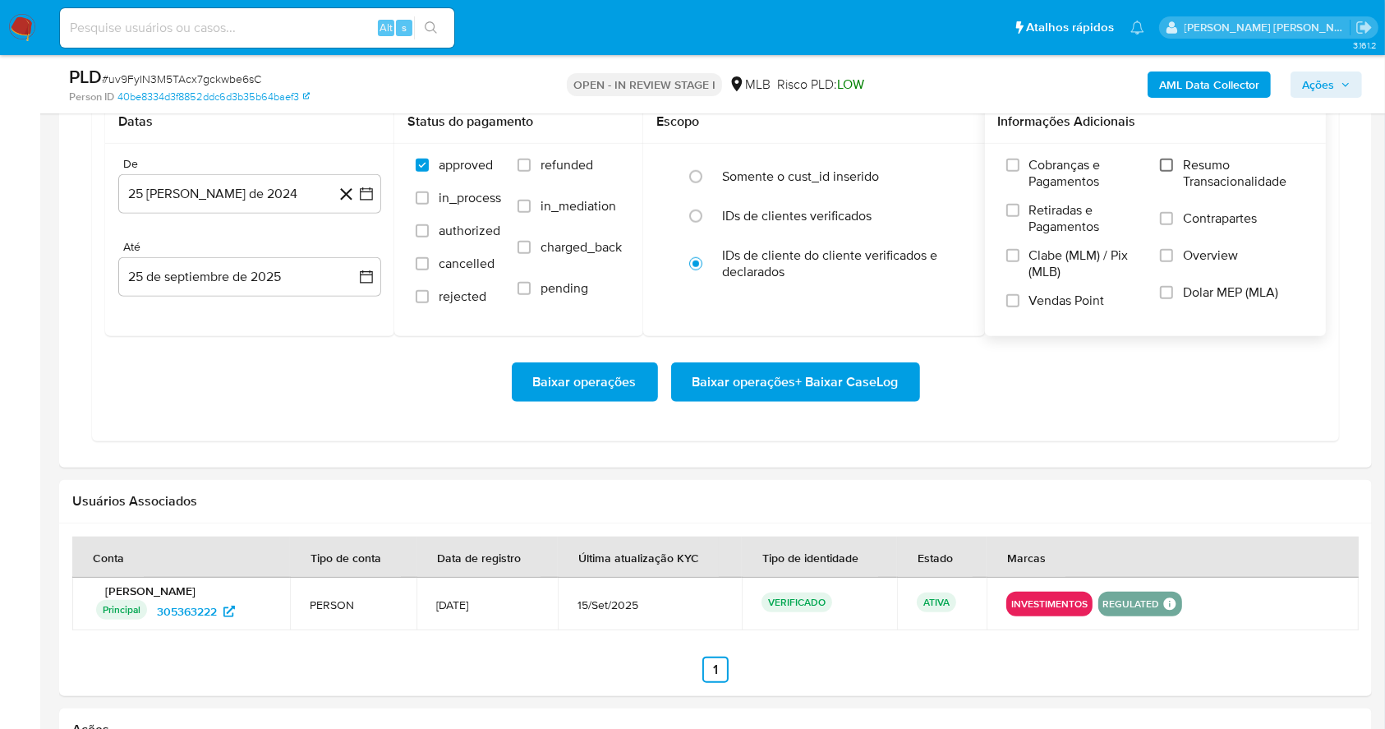
click at [1170, 160] on input "Resumo Transacionalidade" at bounding box center [1166, 165] width 13 height 13
click at [1029, 303] on span "Vendas Point" at bounding box center [1067, 300] width 76 height 16
click at [1020, 303] on input "Vendas Point" at bounding box center [1012, 300] width 13 height 13
click at [357, 200] on button "25 de agosto de 2024" at bounding box center [249, 193] width 263 height 39
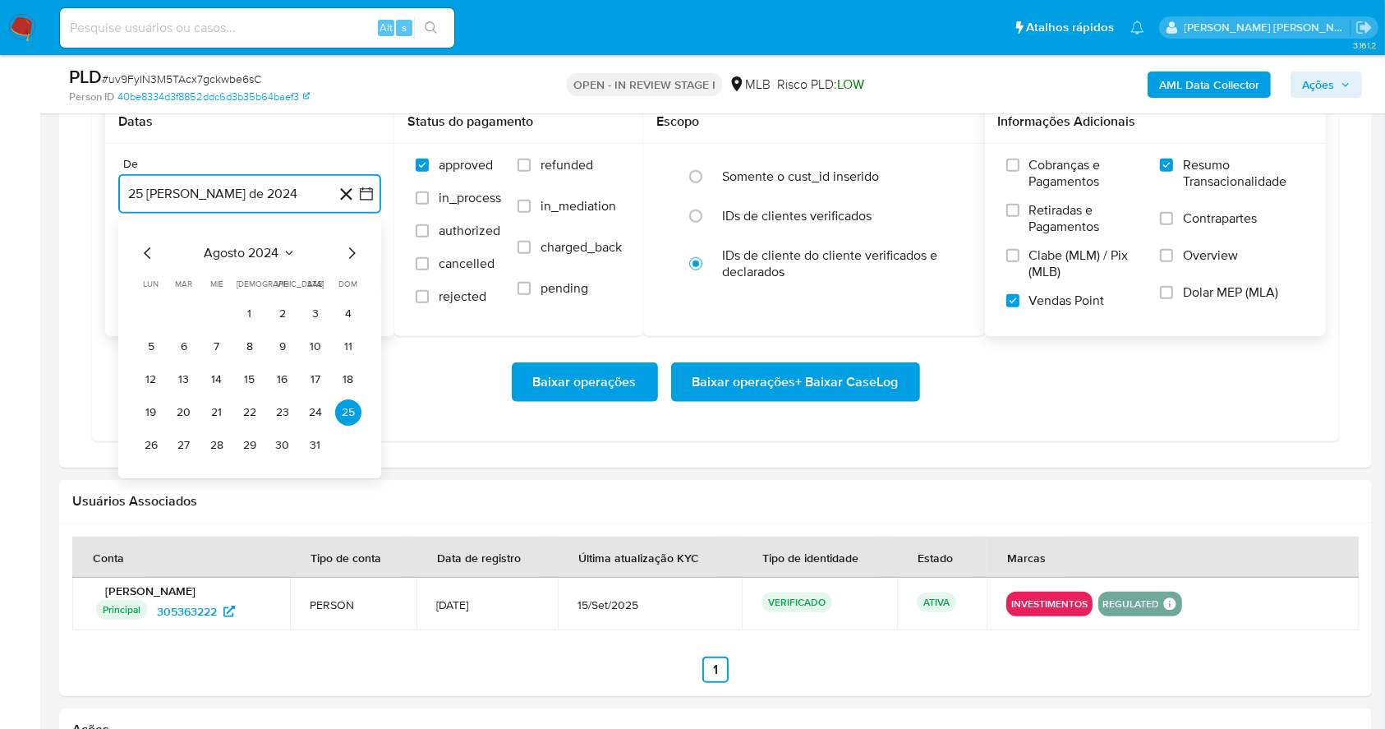
click at [348, 253] on icon "Mes siguiente" at bounding box center [352, 253] width 20 height 20
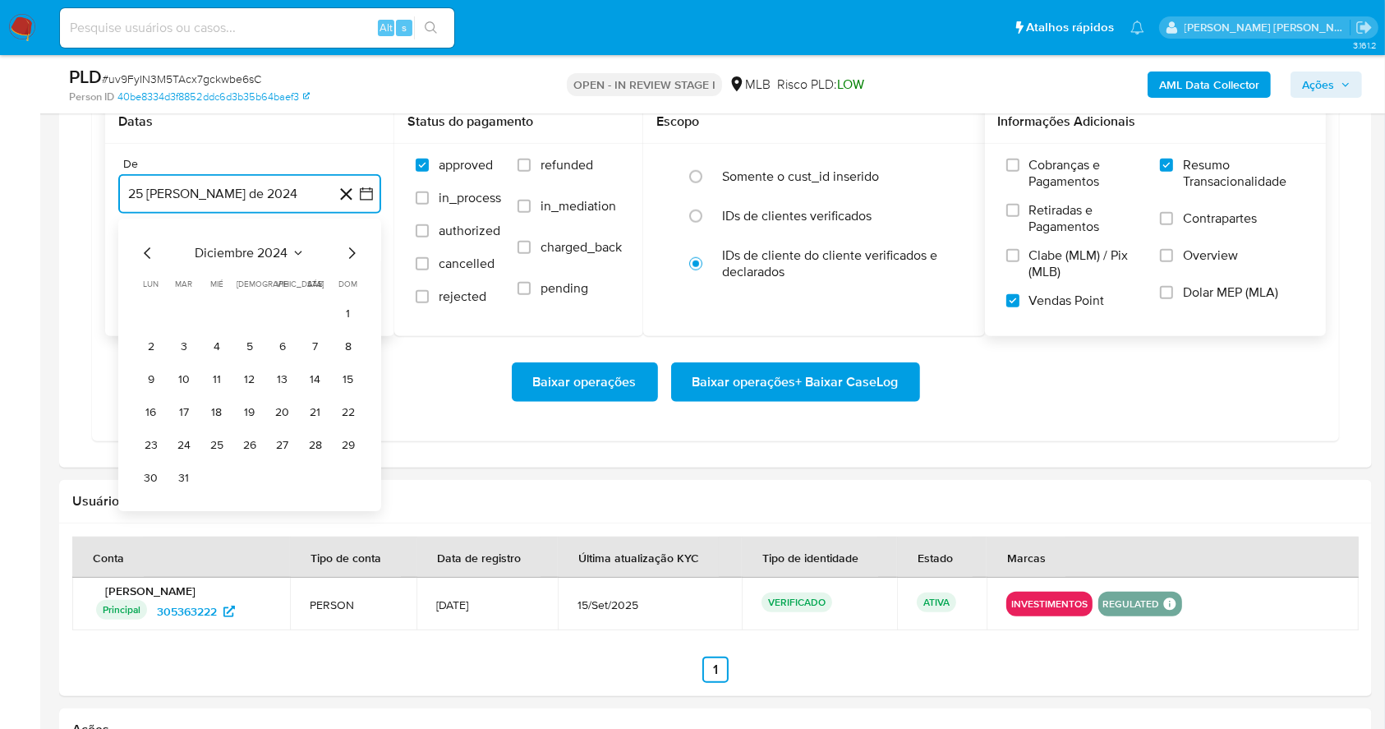
click at [348, 253] on icon "Mes siguiente" at bounding box center [352, 253] width 20 height 20
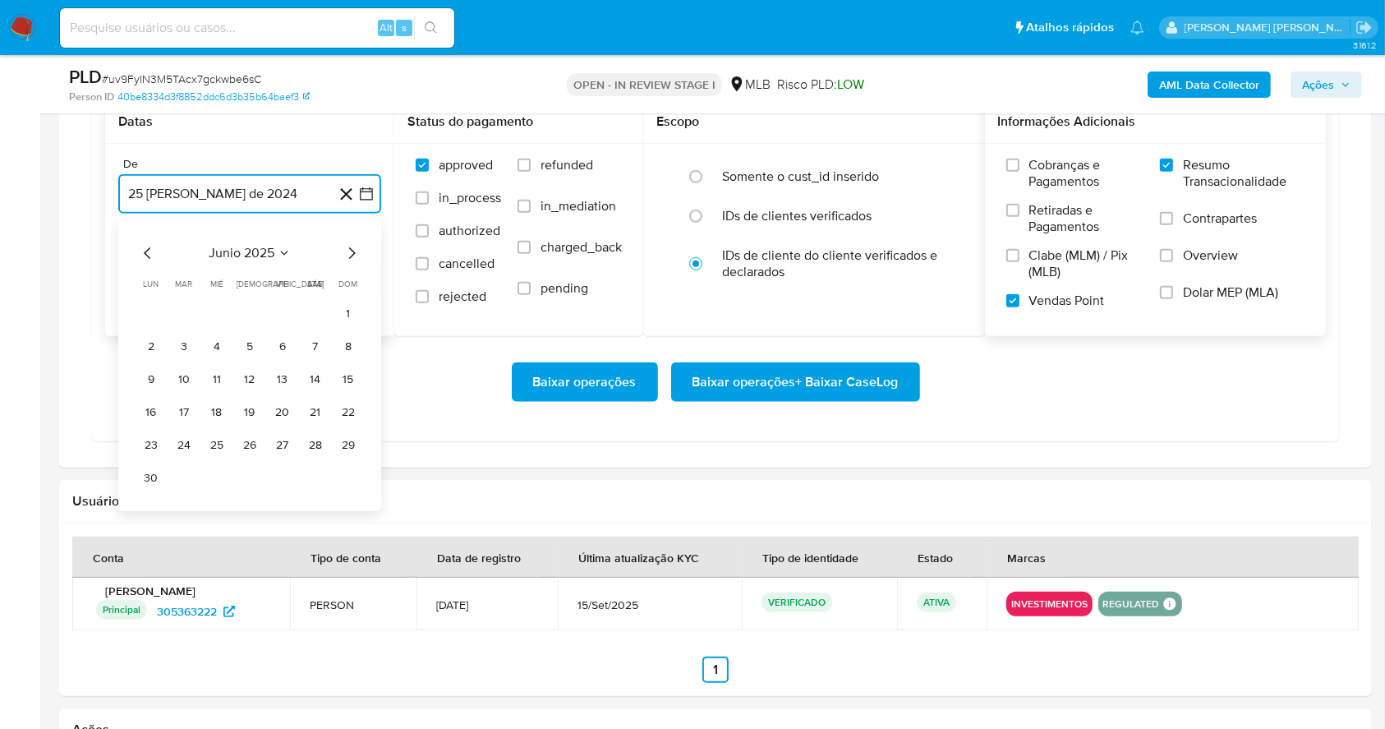
click at [348, 253] on icon "Mes siguiente" at bounding box center [352, 253] width 20 height 20
click at [290, 310] on button "1" at bounding box center [282, 314] width 26 height 26
click at [260, 275] on button "25 de septiembre de 2025" at bounding box center [249, 276] width 263 height 39
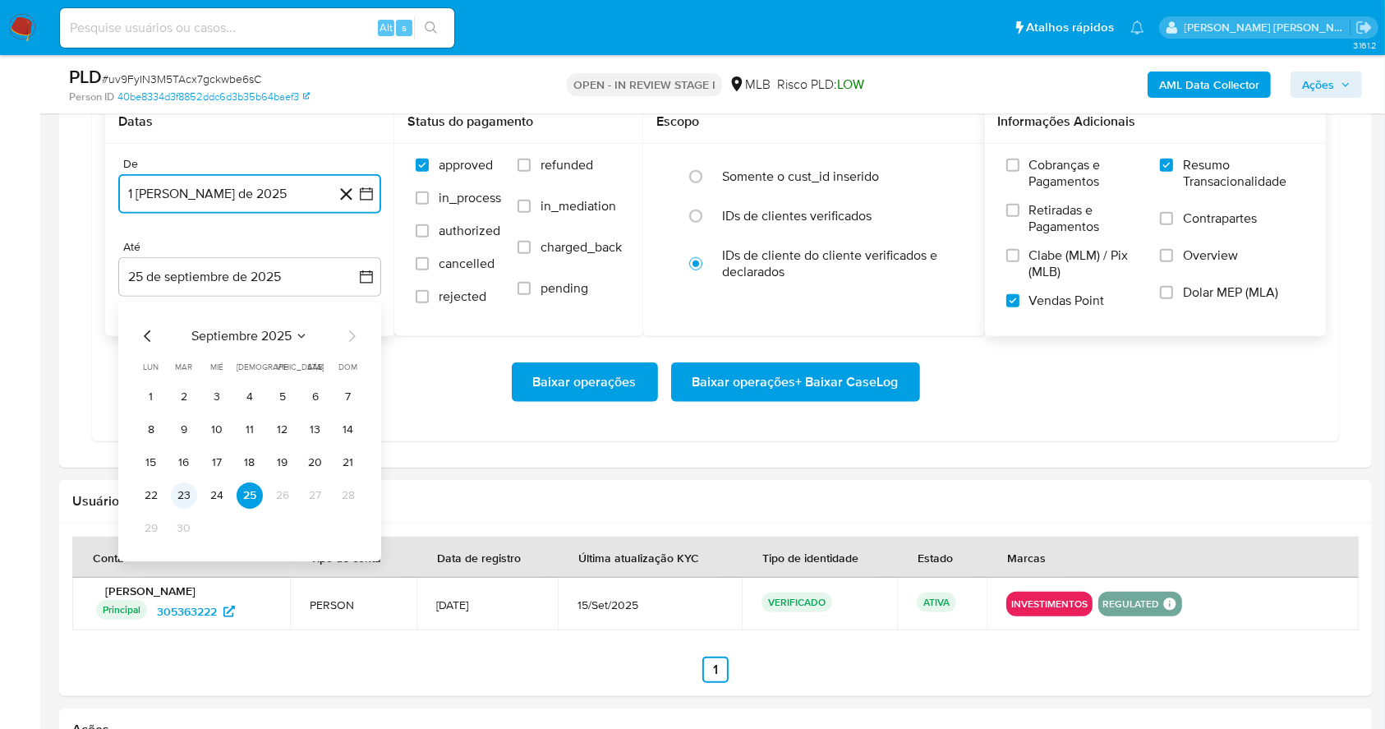
click at [184, 500] on button "23" at bounding box center [184, 495] width 26 height 26
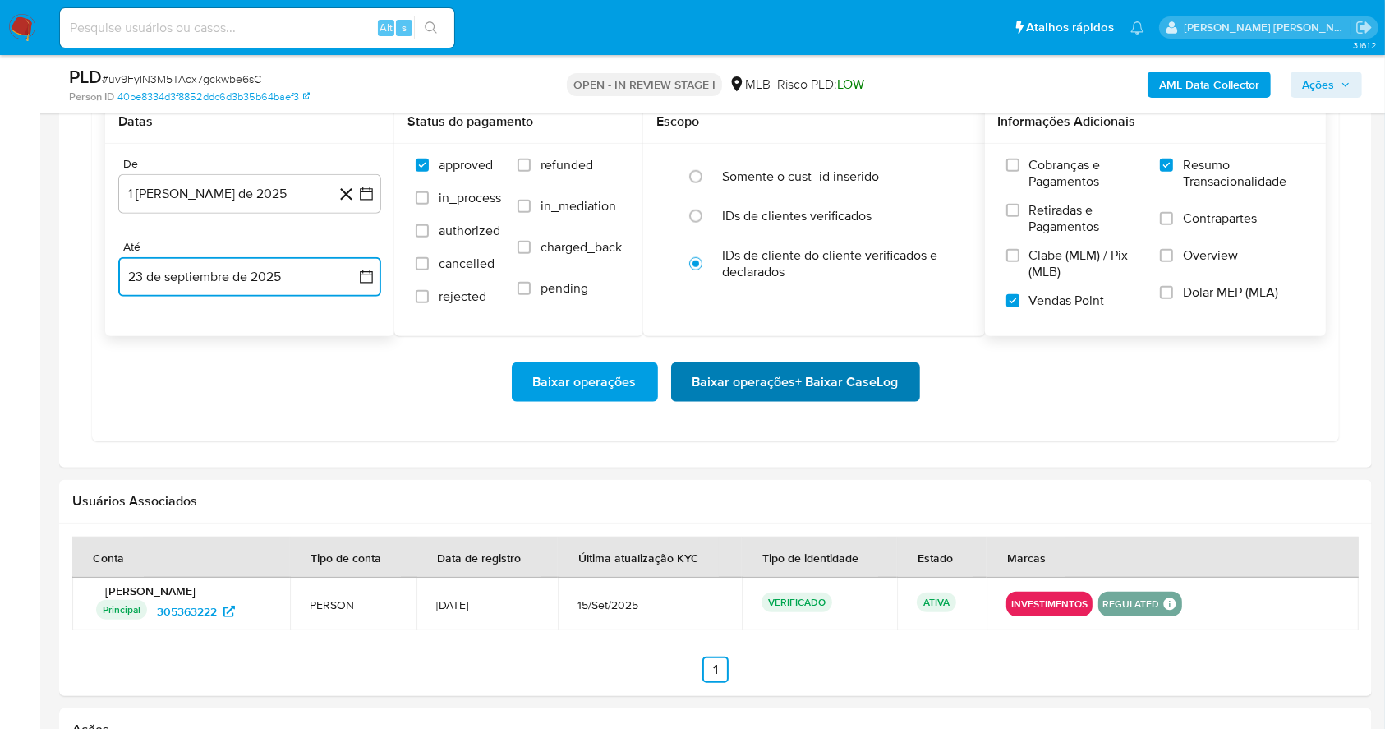
click at [835, 390] on span "Baixar operações + Baixar CaseLog" at bounding box center [796, 382] width 206 height 36
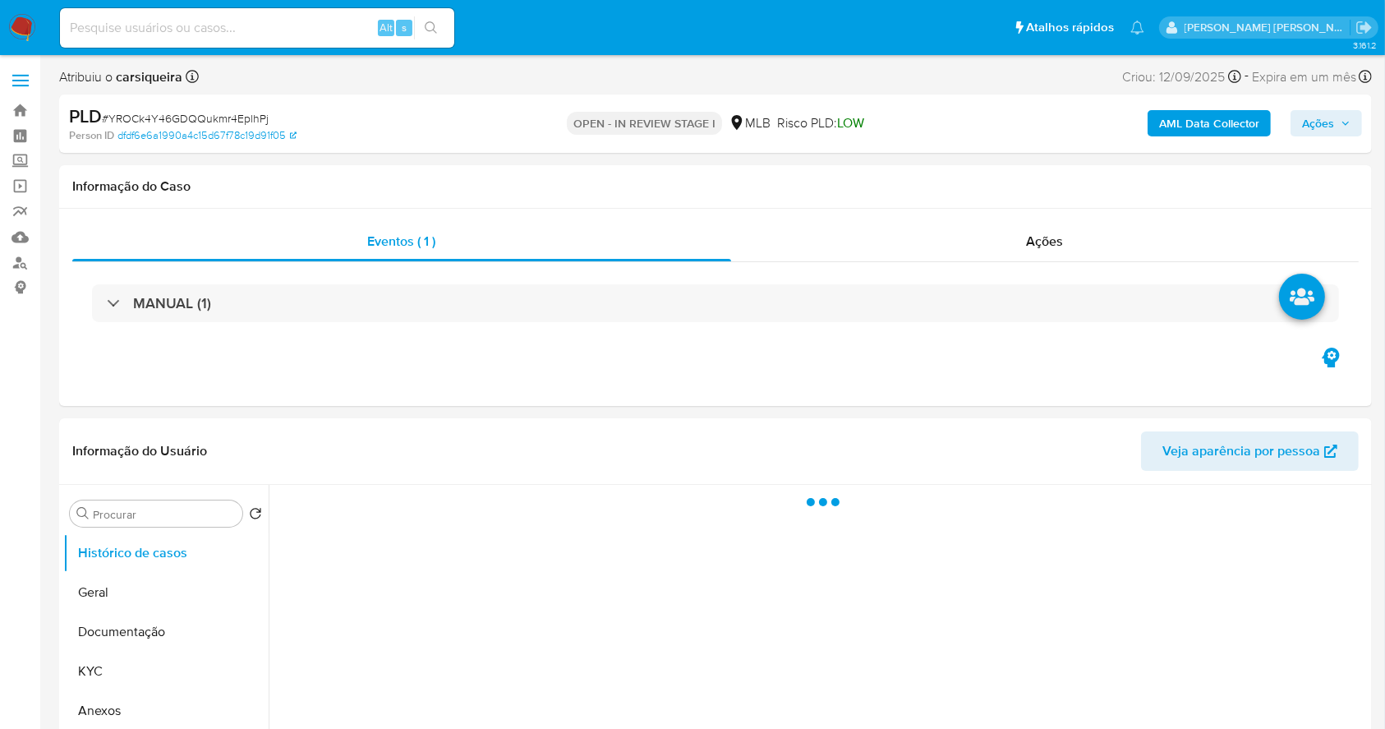
select select "10"
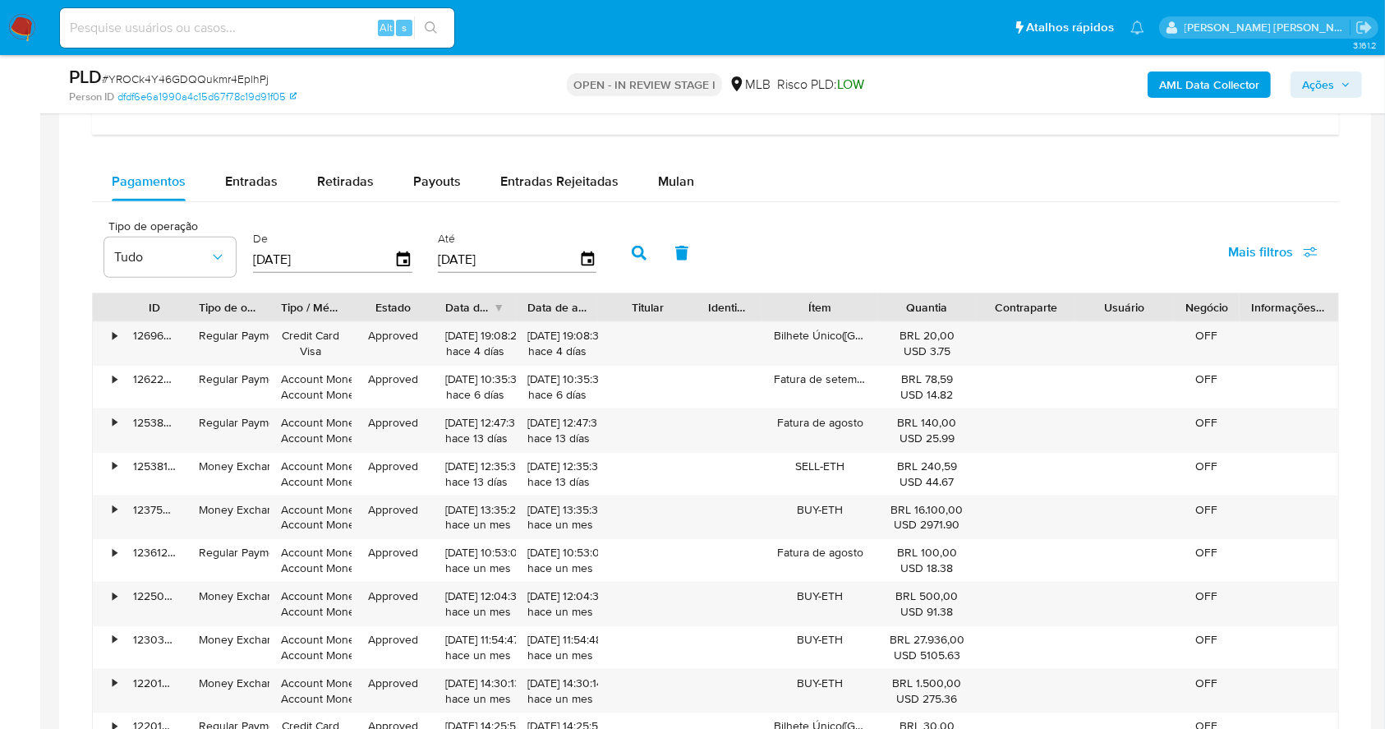
scroll to position [1227, 0]
click at [670, 175] on span "Mulan" at bounding box center [676, 177] width 36 height 19
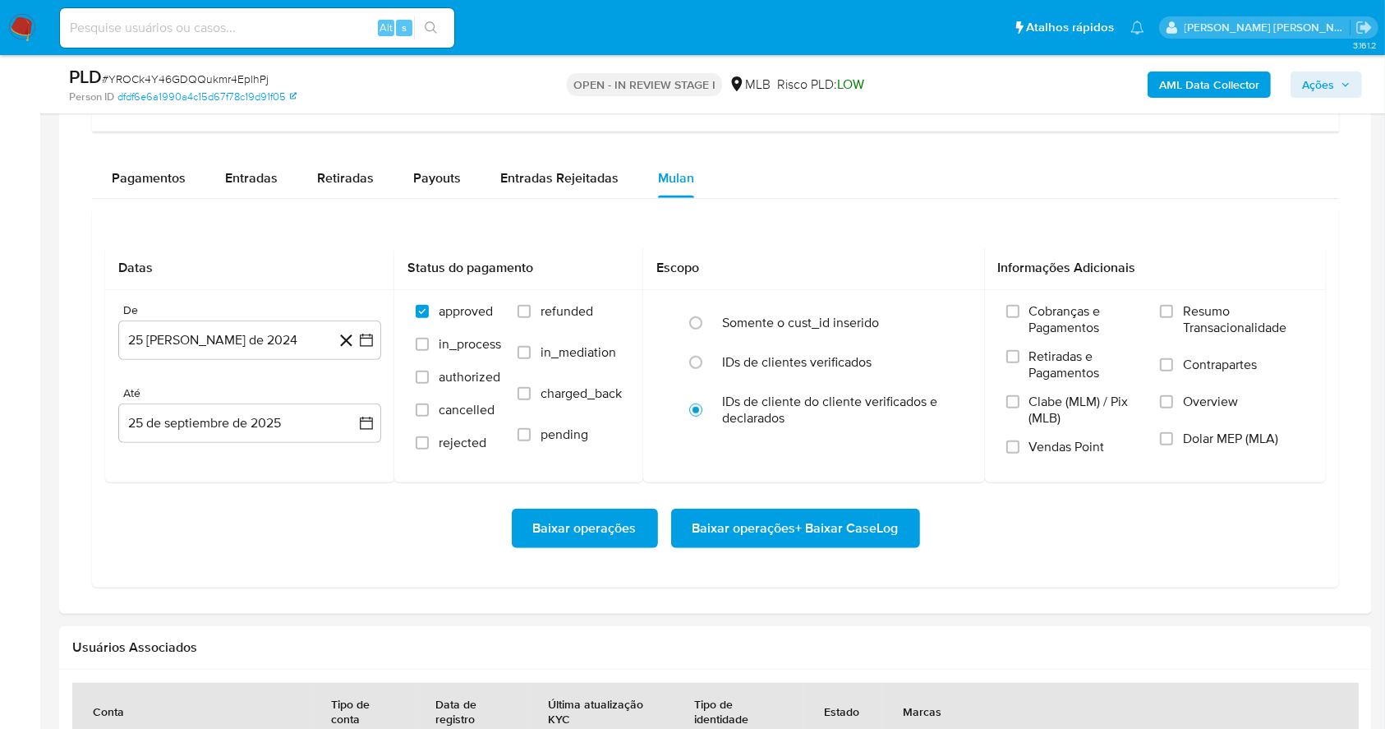
click at [853, 180] on div "Pagamentos Entradas Retiradas Payouts Entradas Rejeitadas Mulan" at bounding box center [715, 178] width 1247 height 39
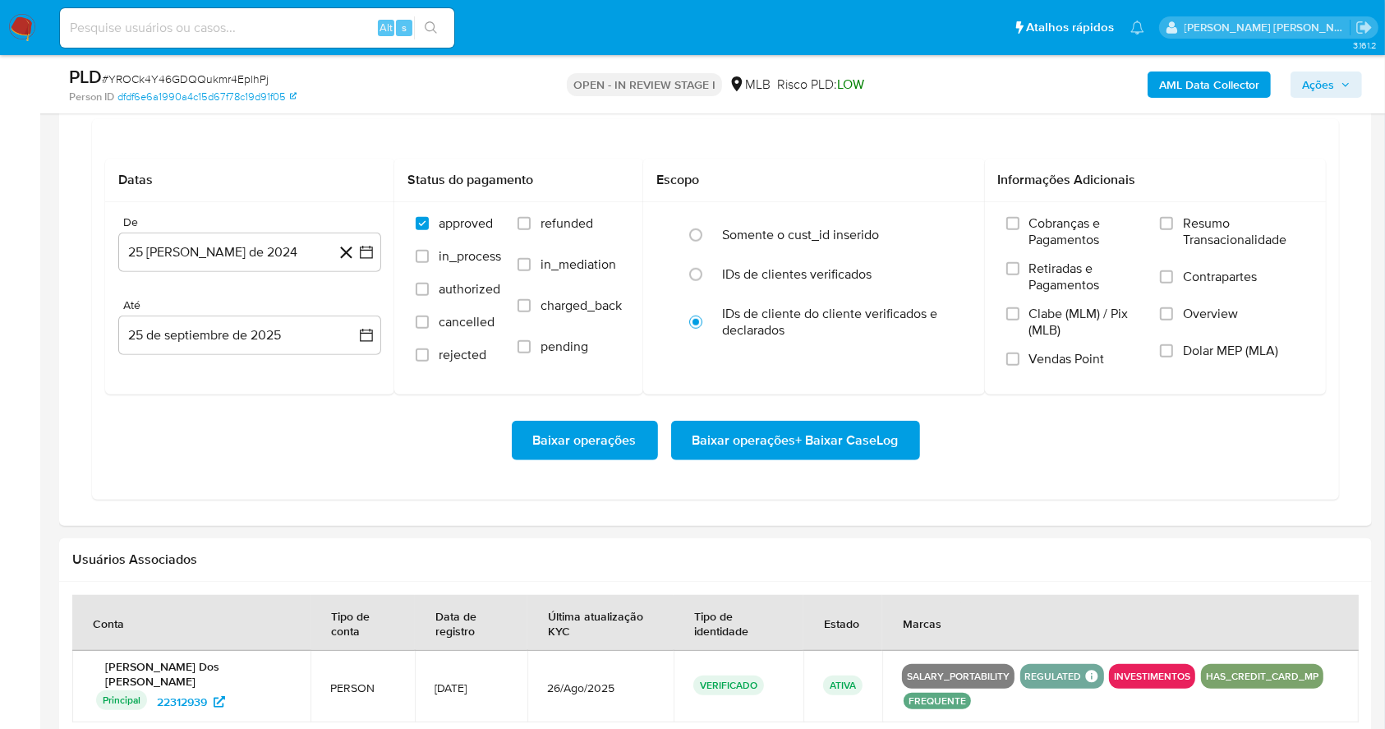
scroll to position [1358, 0]
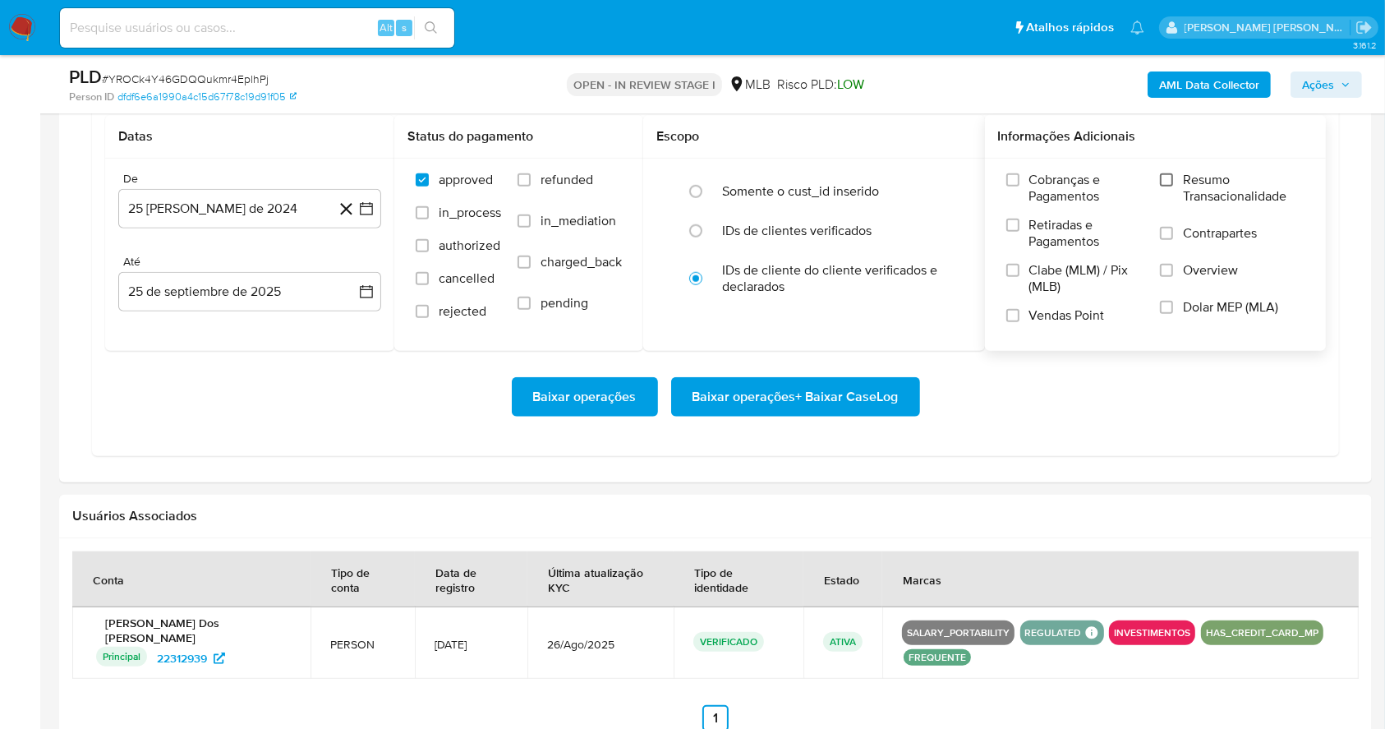
click at [1170, 182] on input "Resumo Transacionalidade" at bounding box center [1166, 179] width 13 height 13
click at [1018, 317] on input "Vendas Point" at bounding box center [1012, 315] width 13 height 13
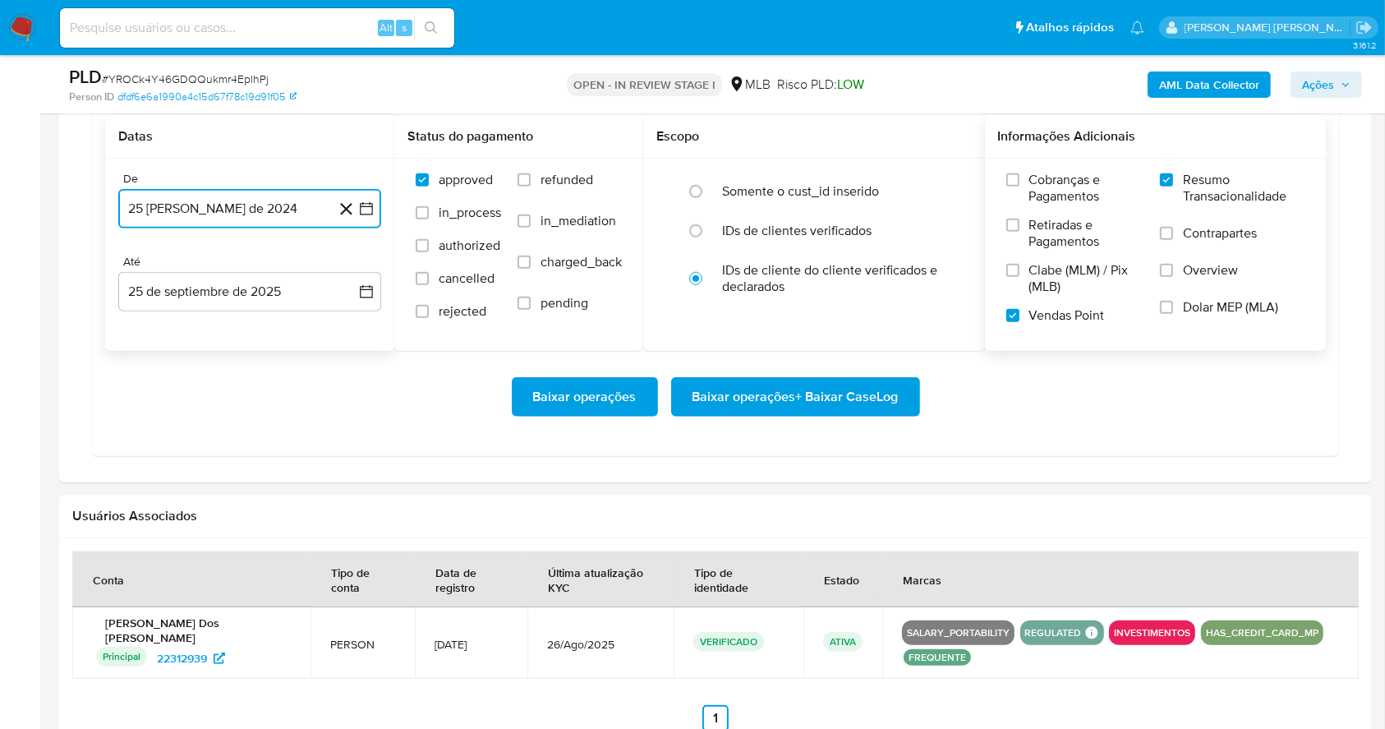
click at [369, 203] on icon "button" at bounding box center [366, 209] width 13 height 13
click at [354, 269] on icon "Mes siguiente" at bounding box center [352, 269] width 7 height 12
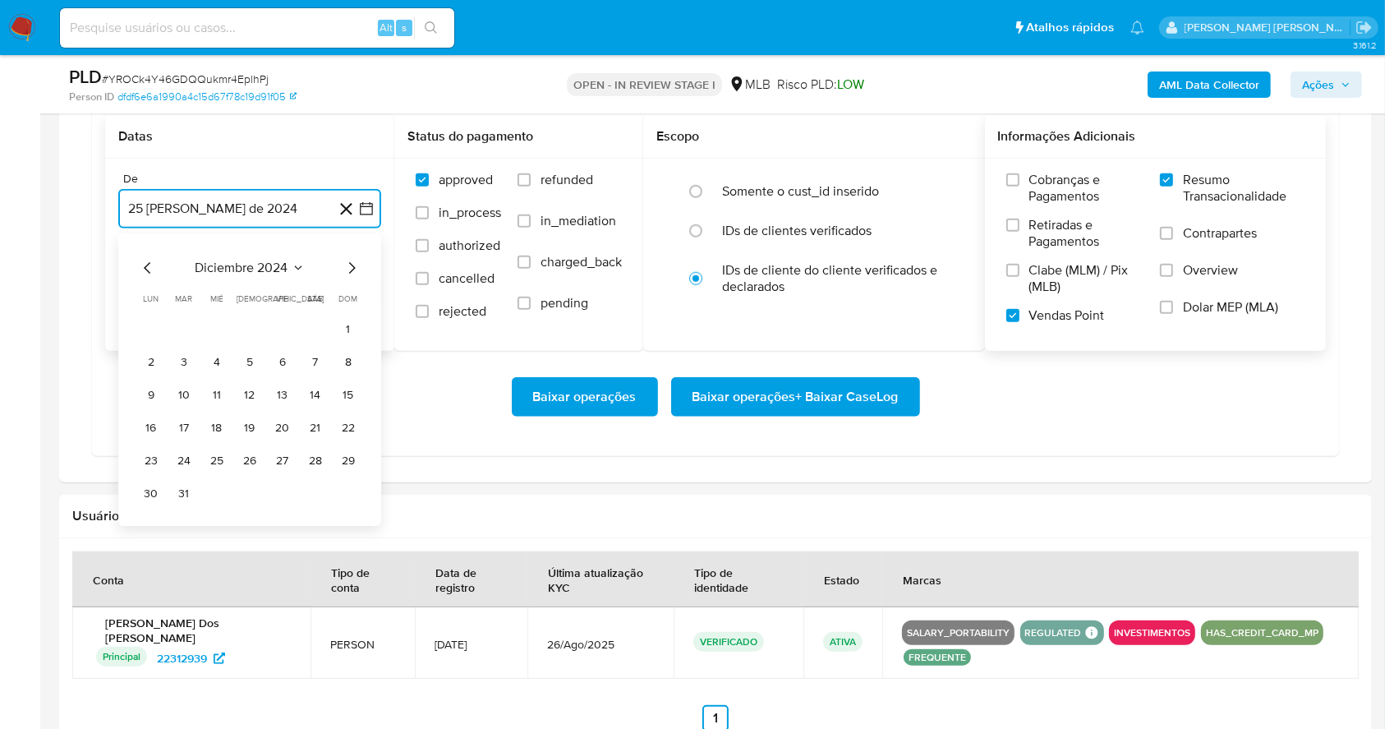
click at [354, 269] on icon "Mes siguiente" at bounding box center [352, 269] width 7 height 12
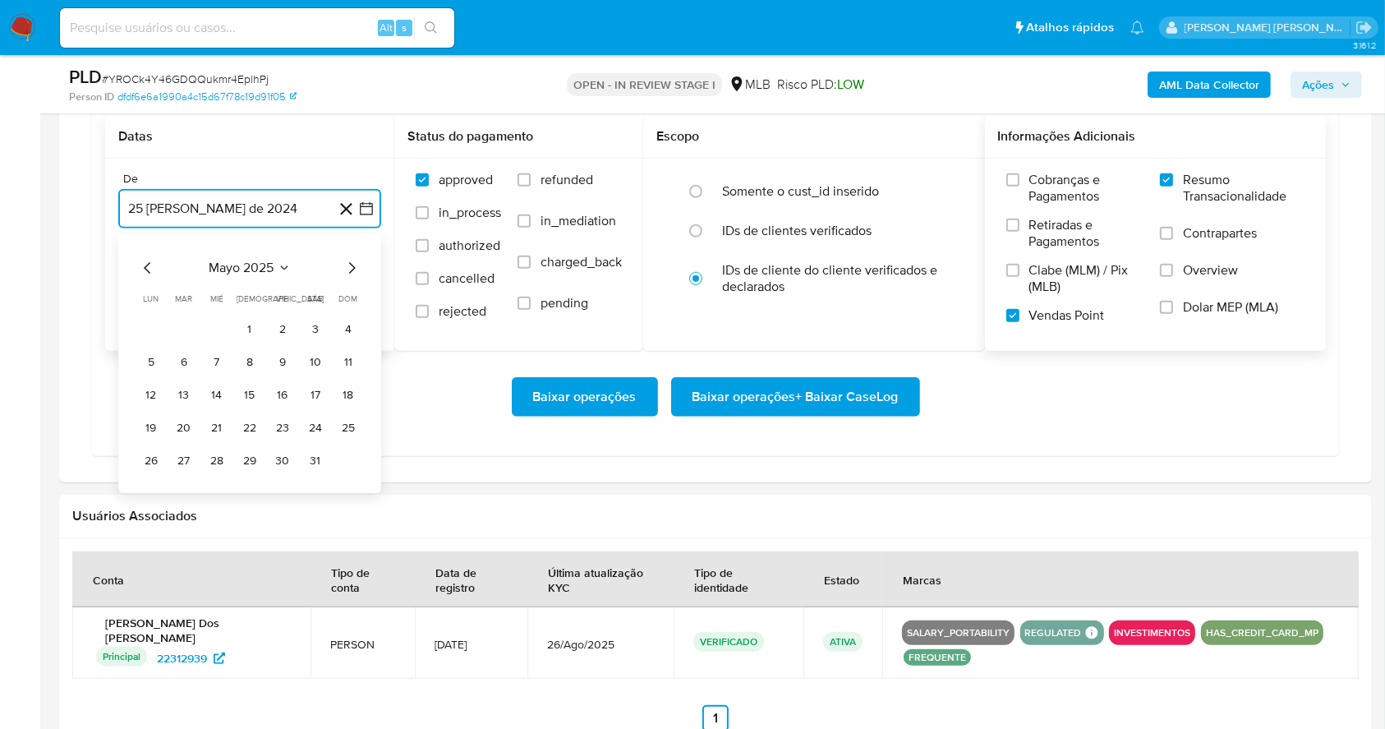
click at [354, 269] on icon "Mes siguiente" at bounding box center [352, 269] width 7 height 12
click at [276, 325] on button "1" at bounding box center [282, 329] width 26 height 26
click at [265, 292] on button "25 de septiembre de 2025" at bounding box center [249, 291] width 263 height 39
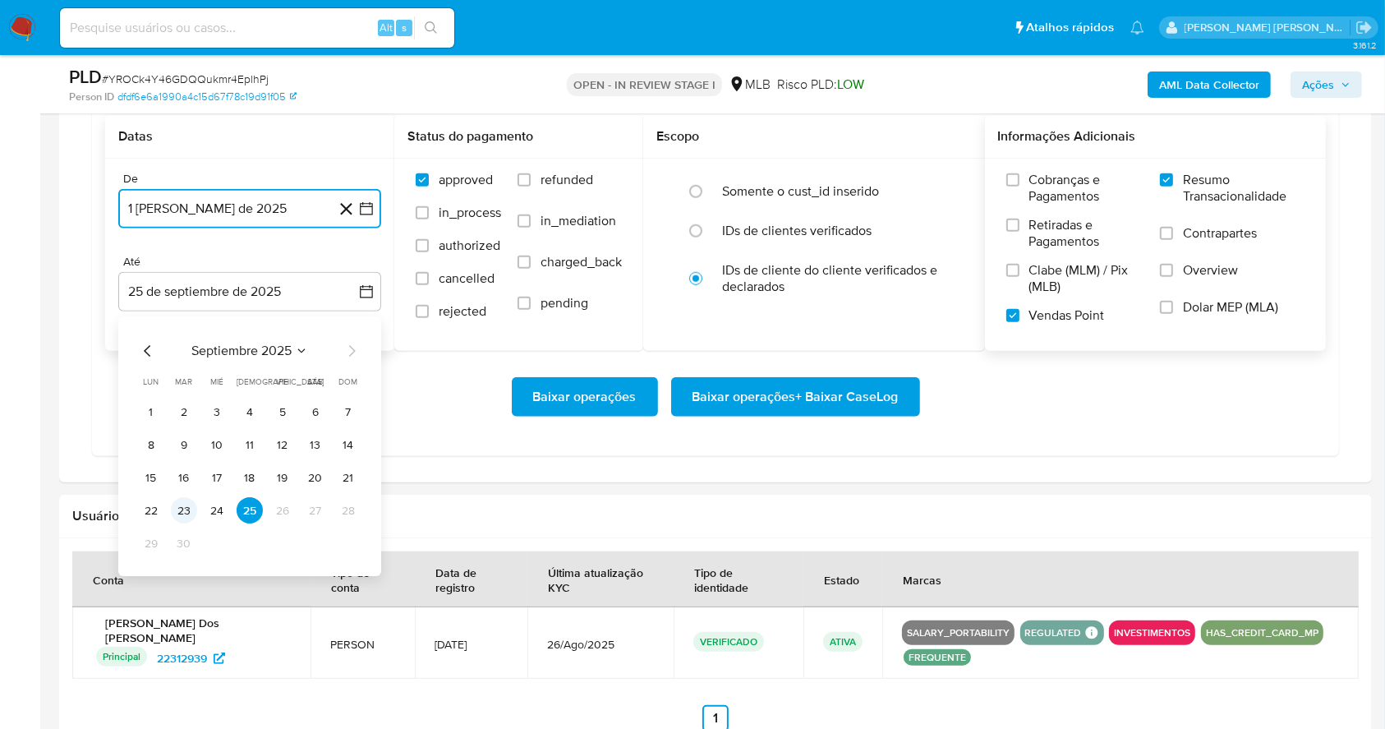
click at [192, 507] on button "23" at bounding box center [184, 511] width 26 height 26
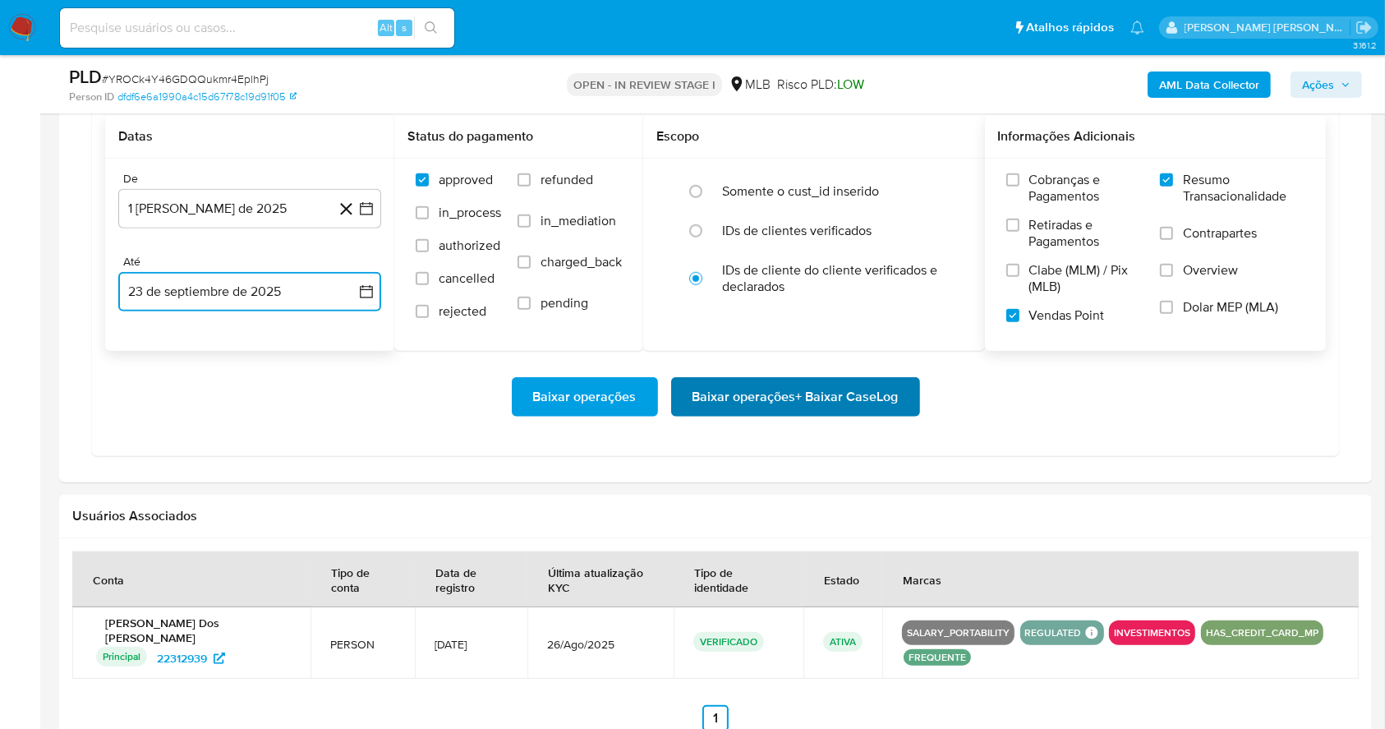
click at [755, 404] on span "Baixar operações + Baixar CaseLog" at bounding box center [796, 397] width 206 height 36
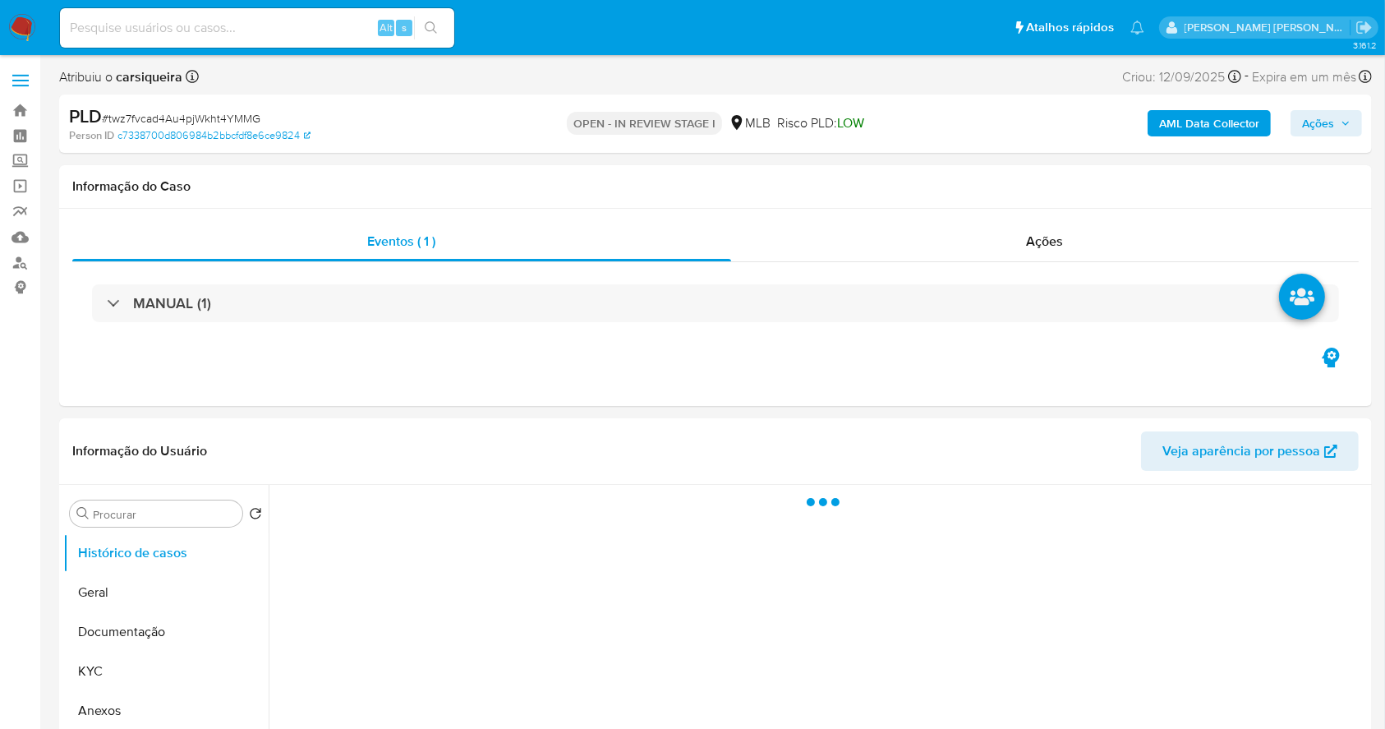
select select "10"
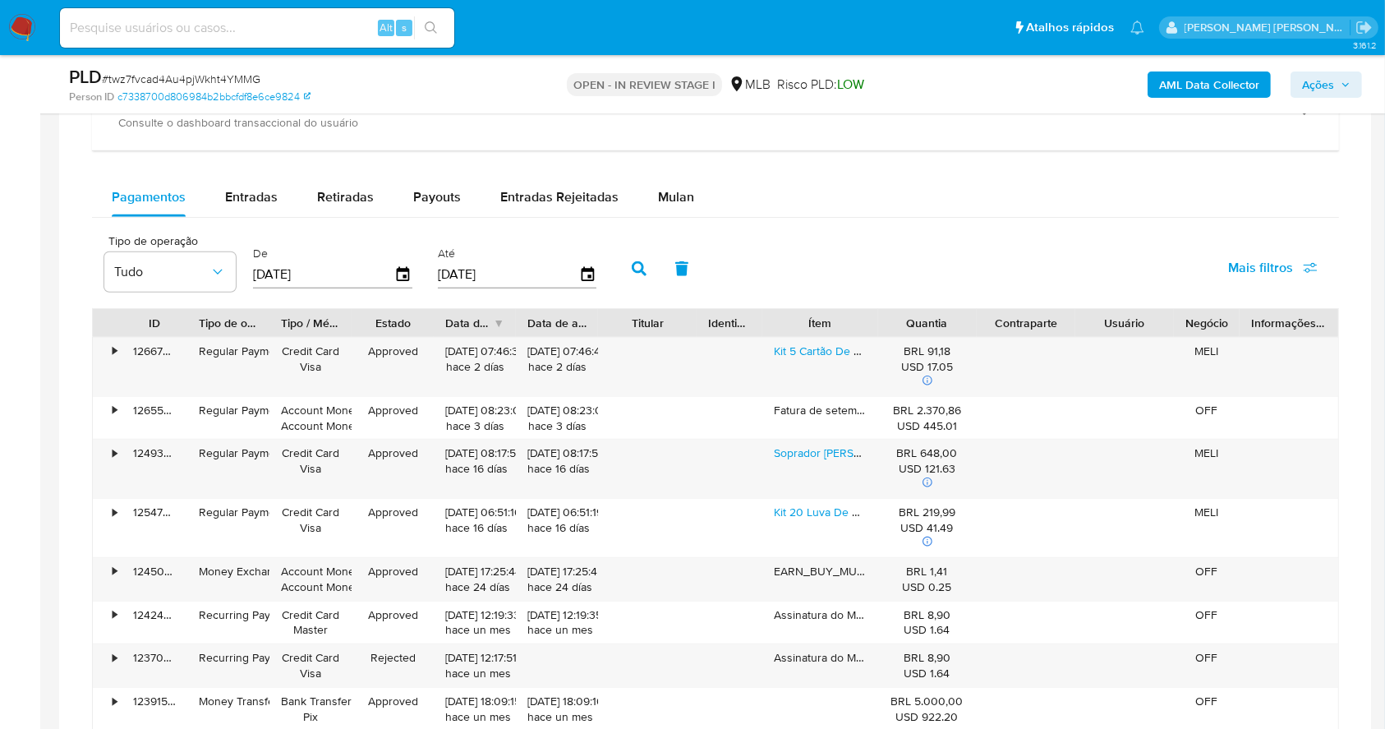
scroll to position [1377, 0]
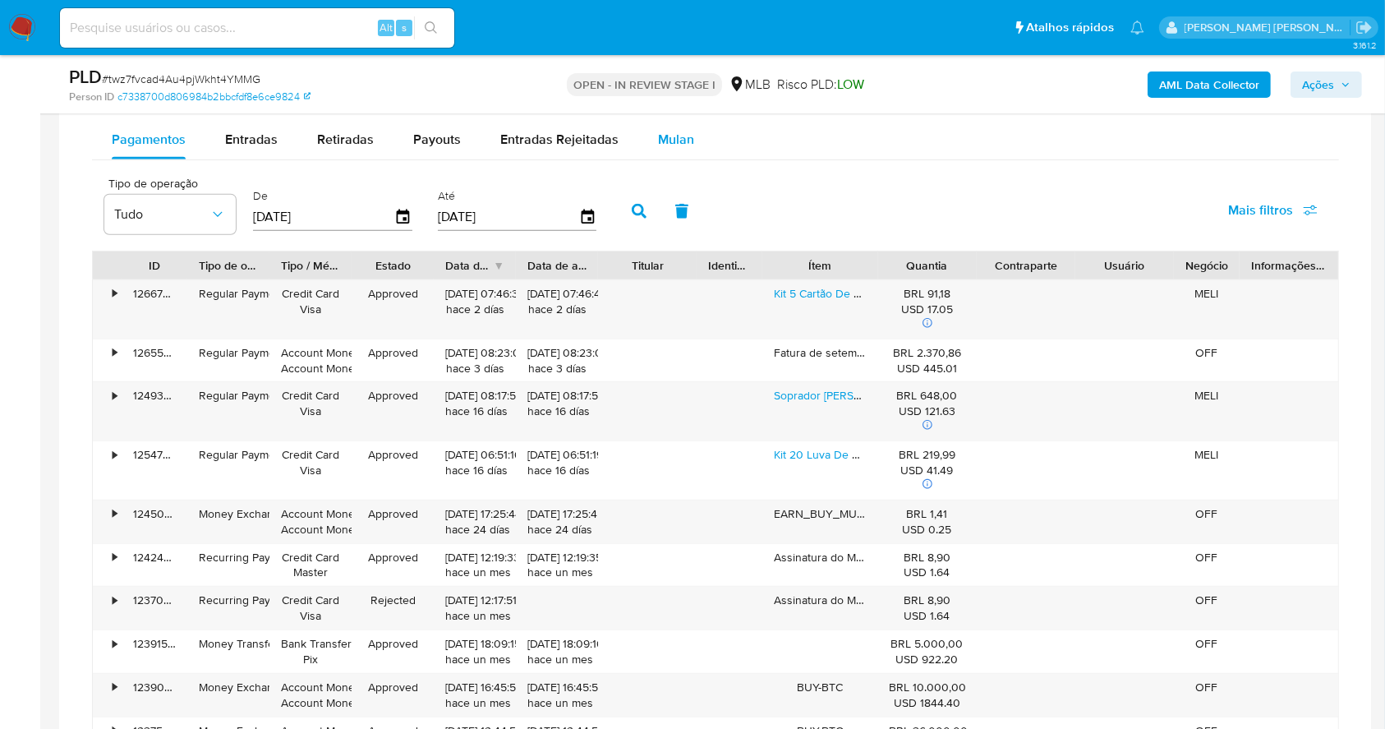
click at [684, 140] on span "Mulan" at bounding box center [676, 139] width 36 height 19
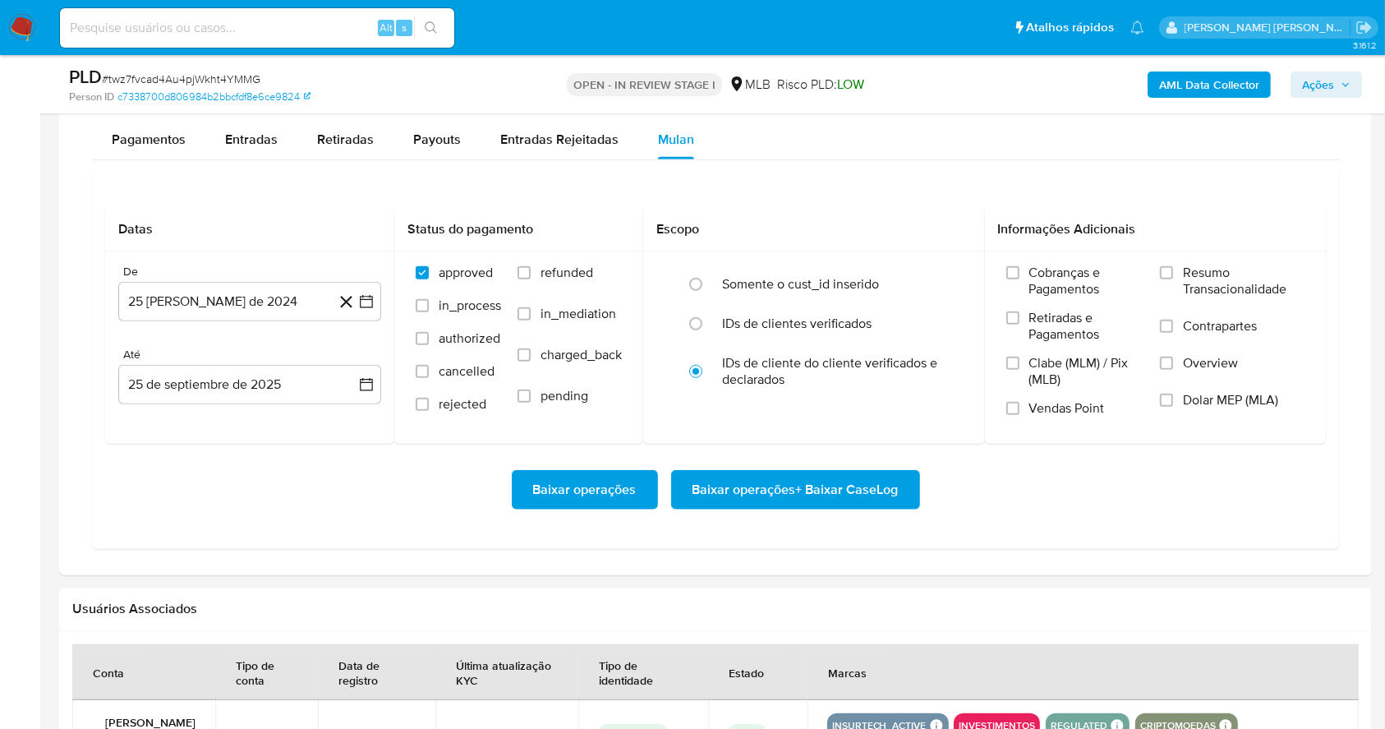
click at [848, 185] on div "Datas De 25 de agosto de 2024 25-08-2024 Até 25 de septiembre de 2025 25-09-202…" at bounding box center [715, 358] width 1247 height 380
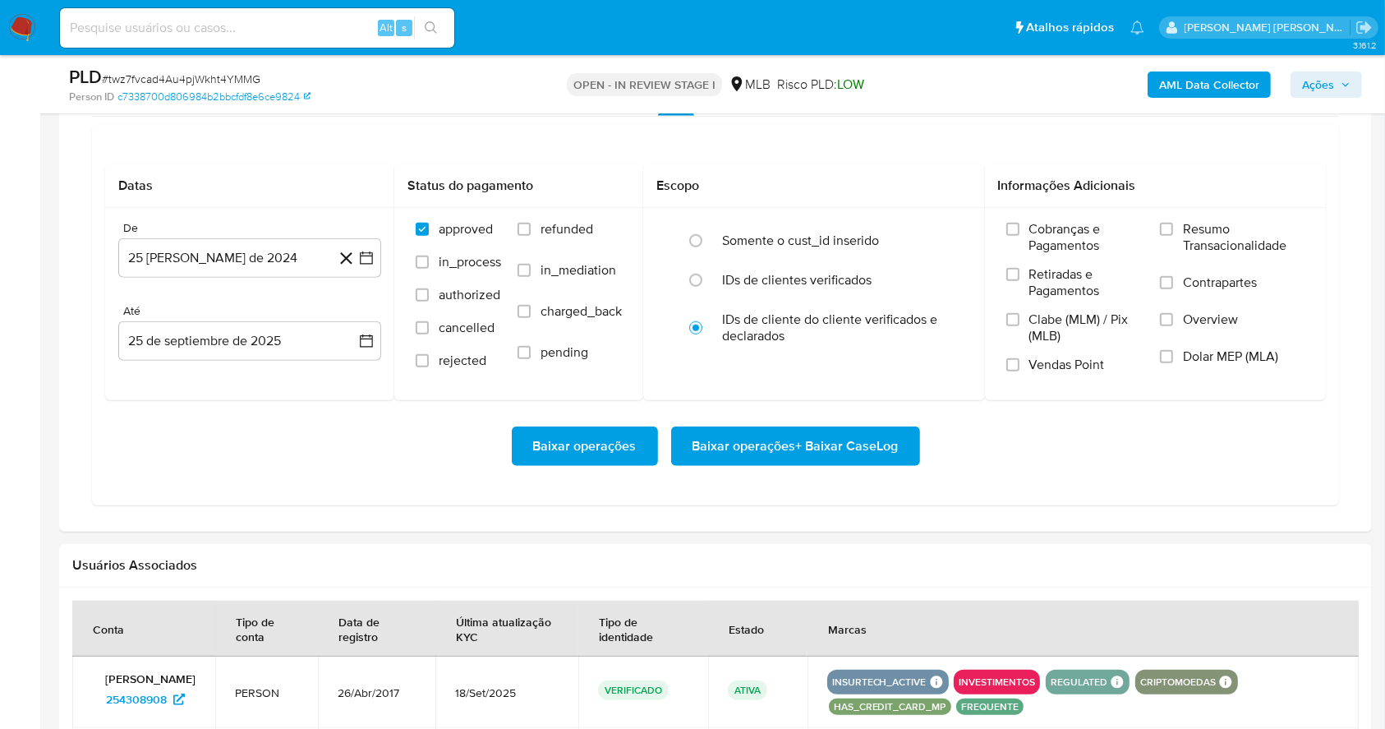
scroll to position [1465, 0]
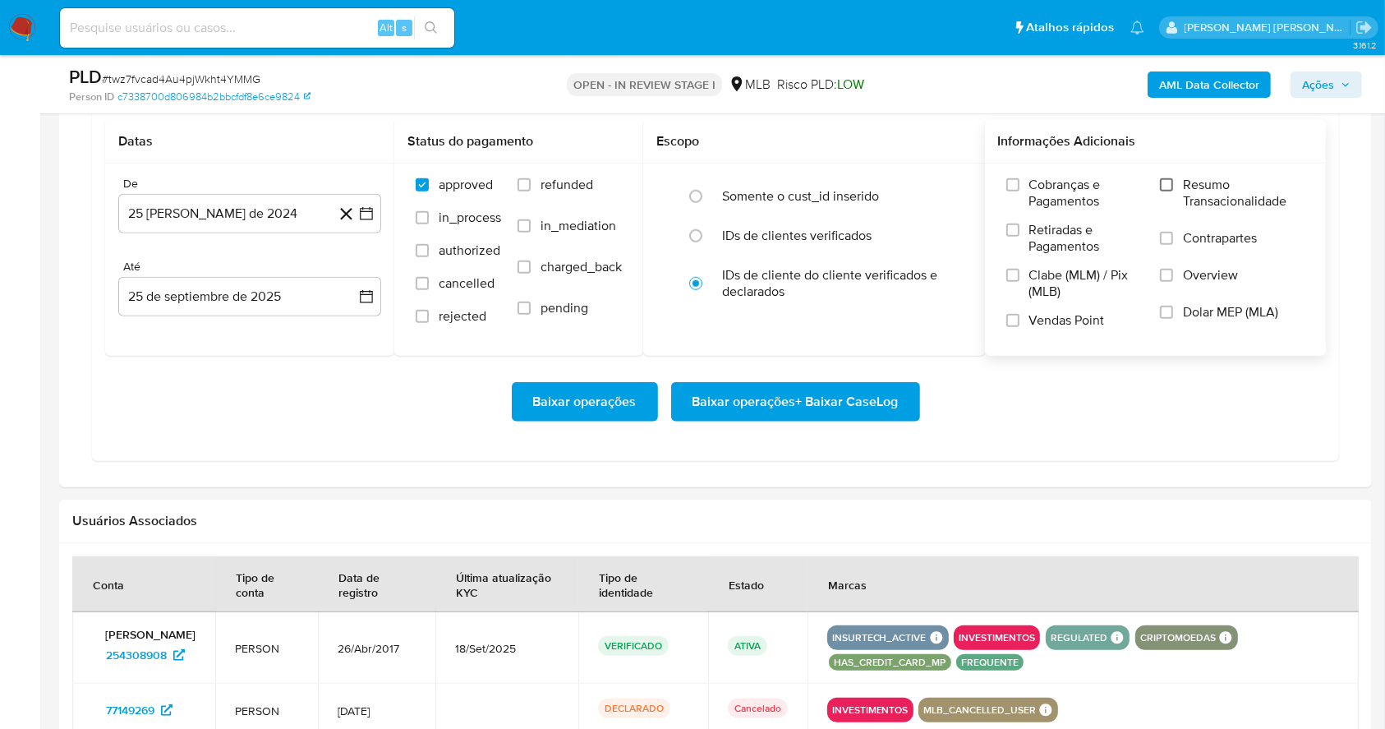
click at [1172, 181] on input "Resumo Transacionalidade" at bounding box center [1166, 184] width 13 height 13
click at [1008, 320] on input "Vendas Point" at bounding box center [1012, 320] width 13 height 13
click at [376, 214] on button "25 [PERSON_NAME] de 2024" at bounding box center [249, 213] width 263 height 39
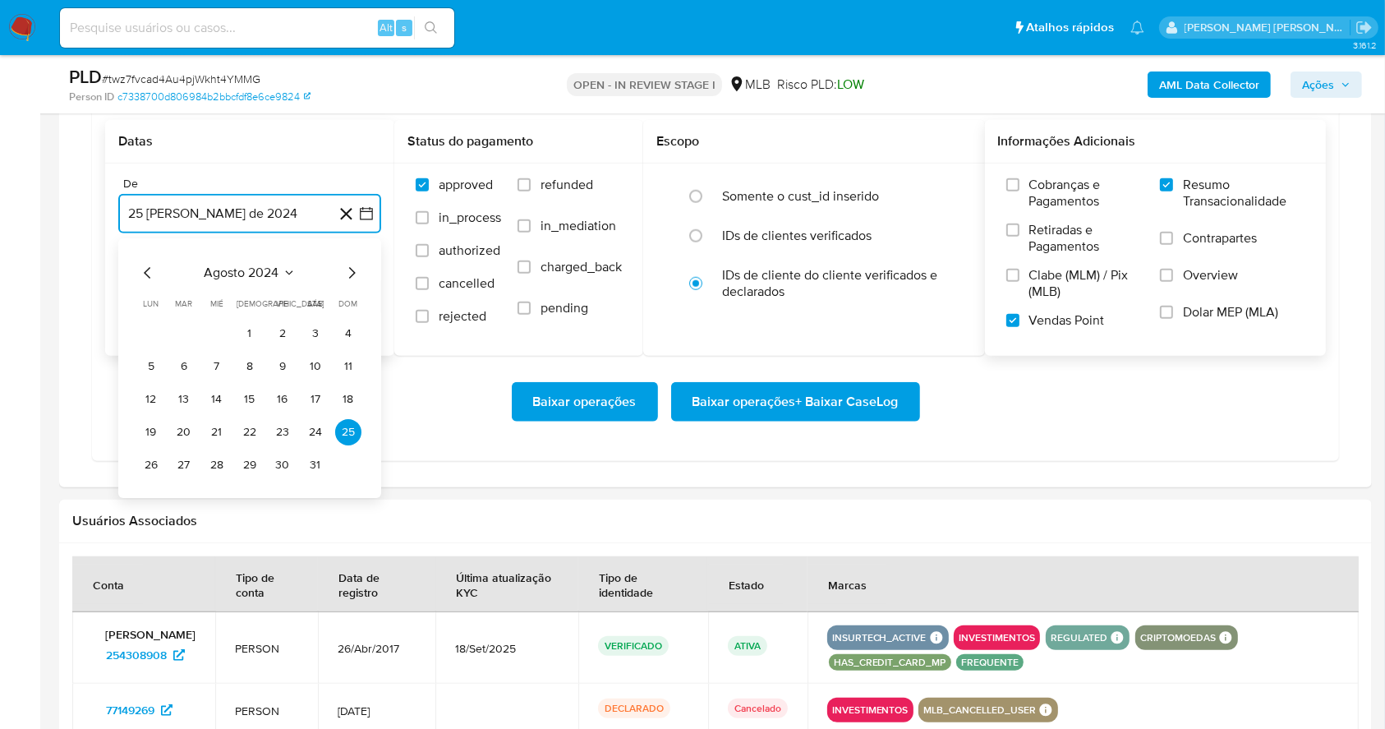
click at [353, 278] on icon "Mes siguiente" at bounding box center [352, 273] width 20 height 20
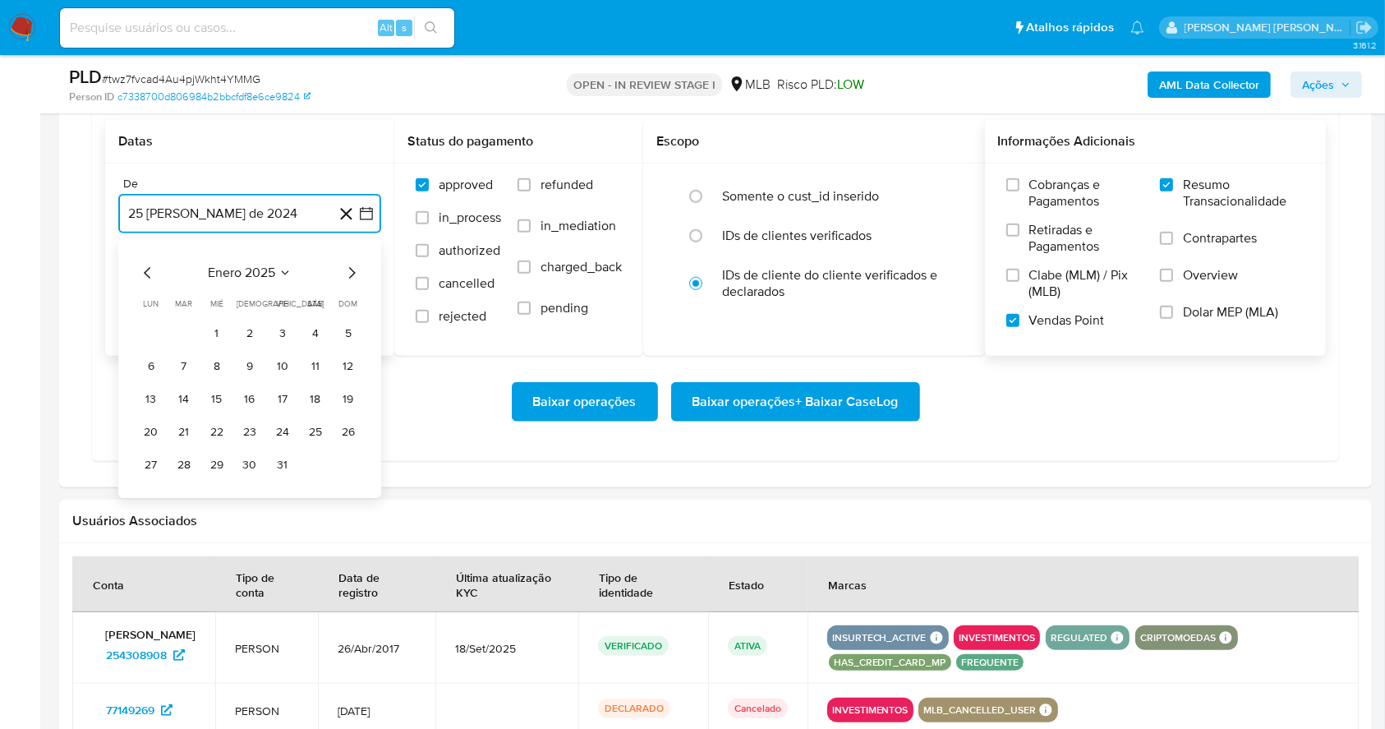
click at [353, 278] on icon "Mes siguiente" at bounding box center [352, 273] width 20 height 20
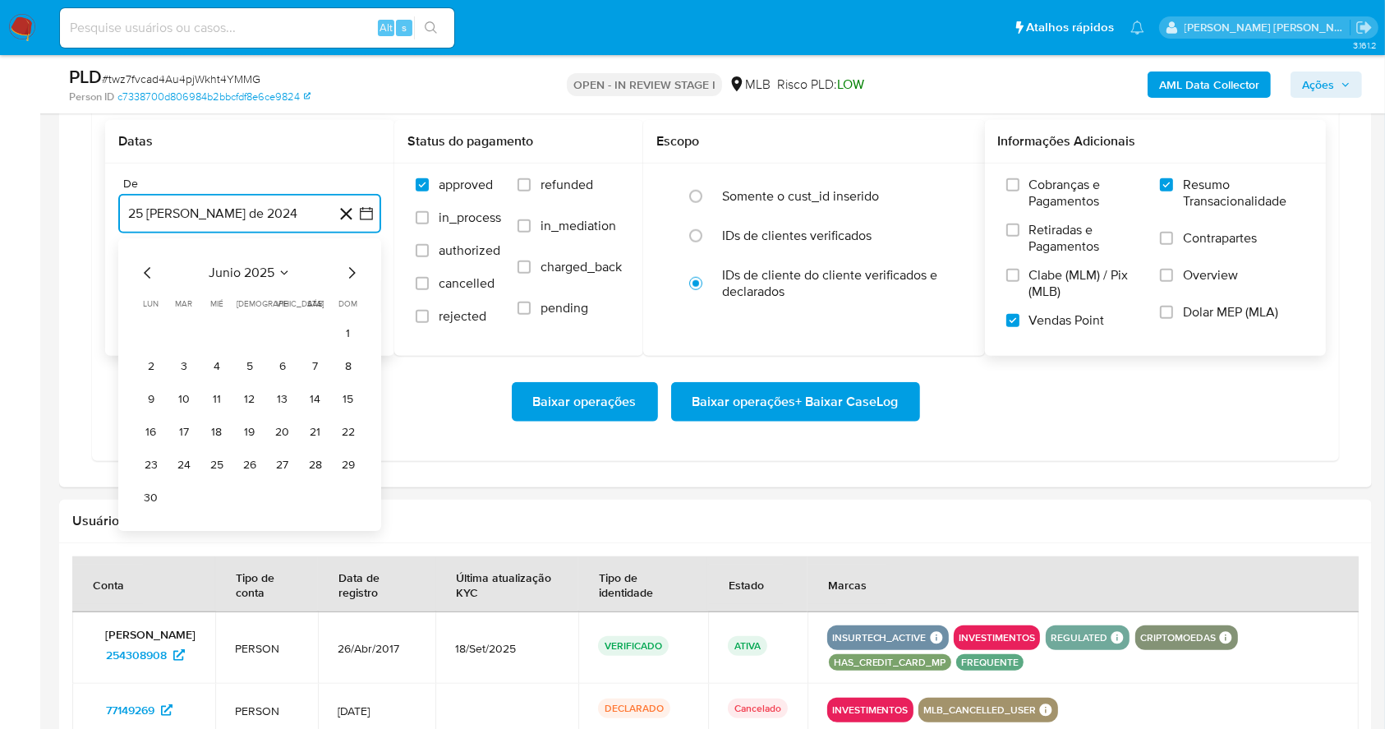
click at [353, 278] on icon "Mes siguiente" at bounding box center [352, 273] width 20 height 20
click at [279, 334] on button "1" at bounding box center [282, 333] width 26 height 26
click at [283, 279] on button "25 de septiembre de 2025" at bounding box center [249, 296] width 263 height 39
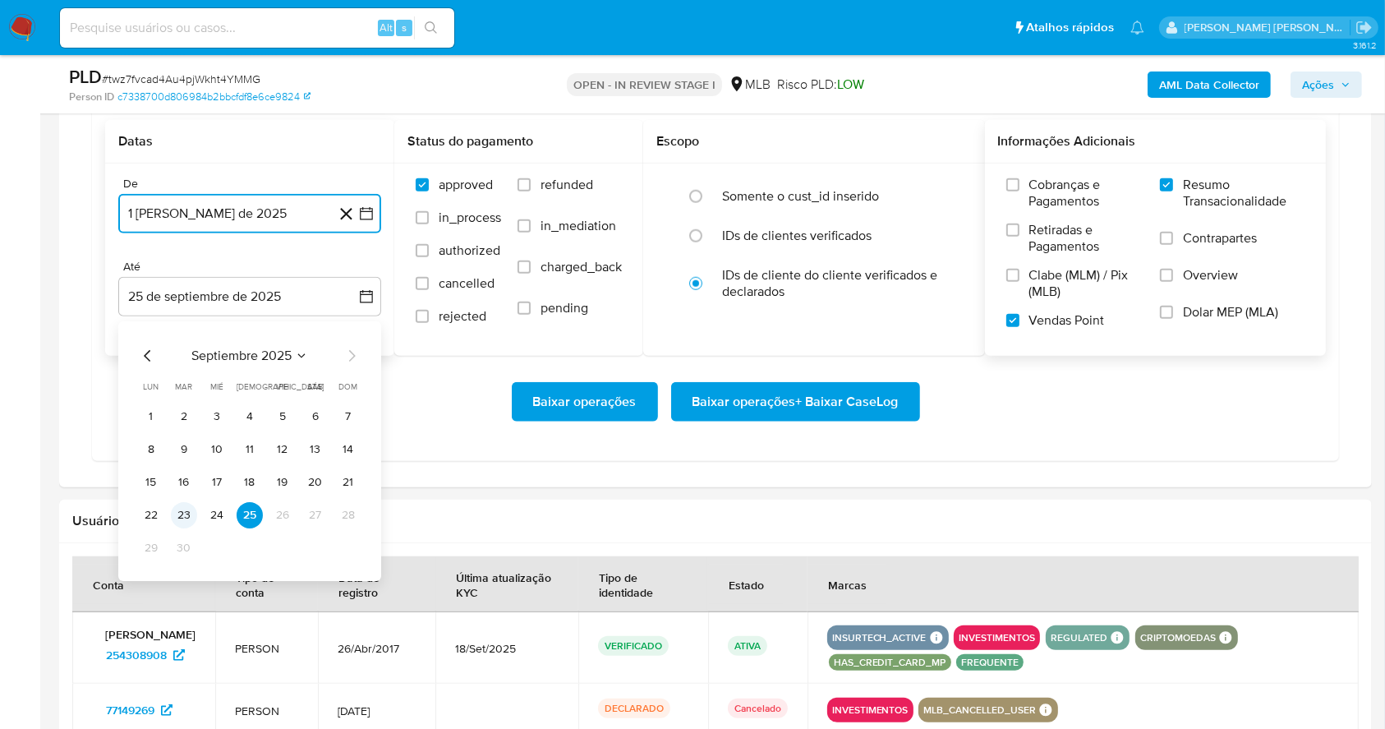
click at [178, 525] on button "23" at bounding box center [184, 515] width 26 height 26
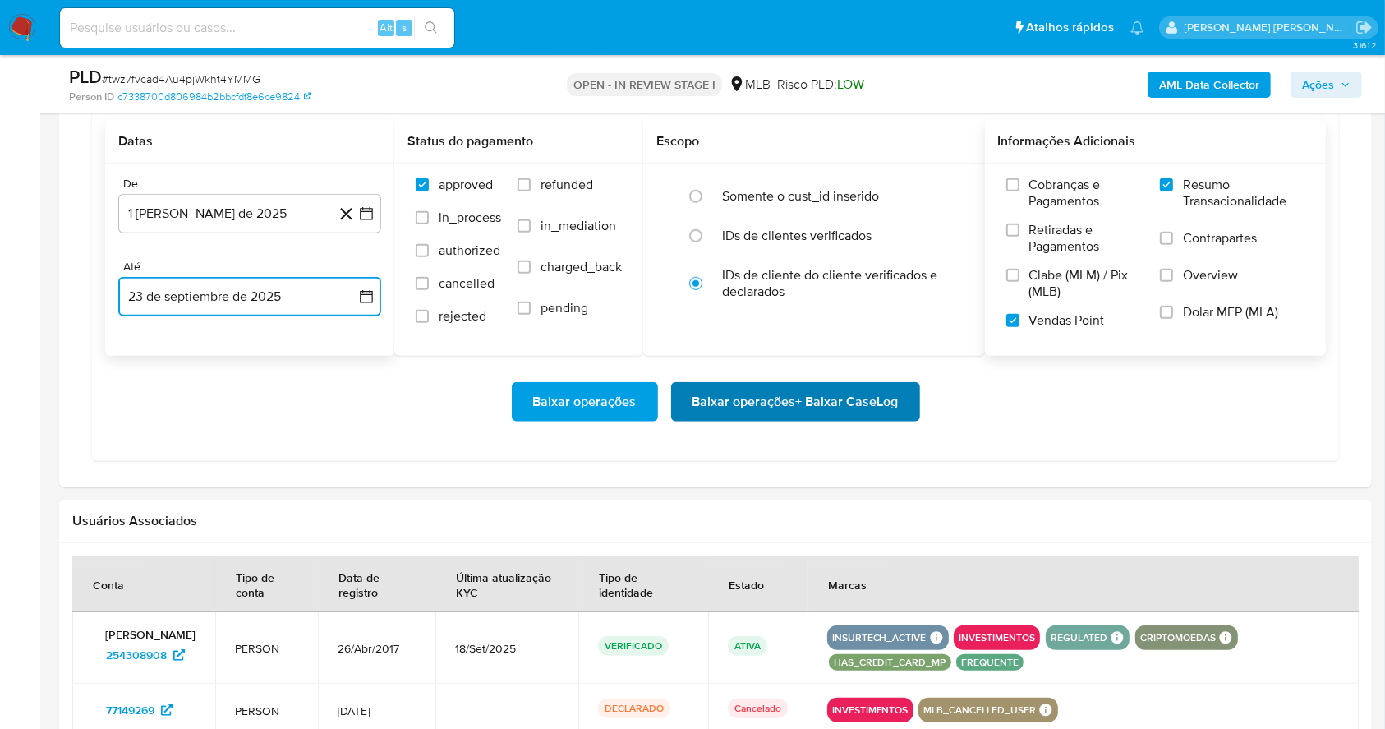
click at [789, 404] on span "Baixar operações + Baixar CaseLog" at bounding box center [796, 402] width 206 height 36
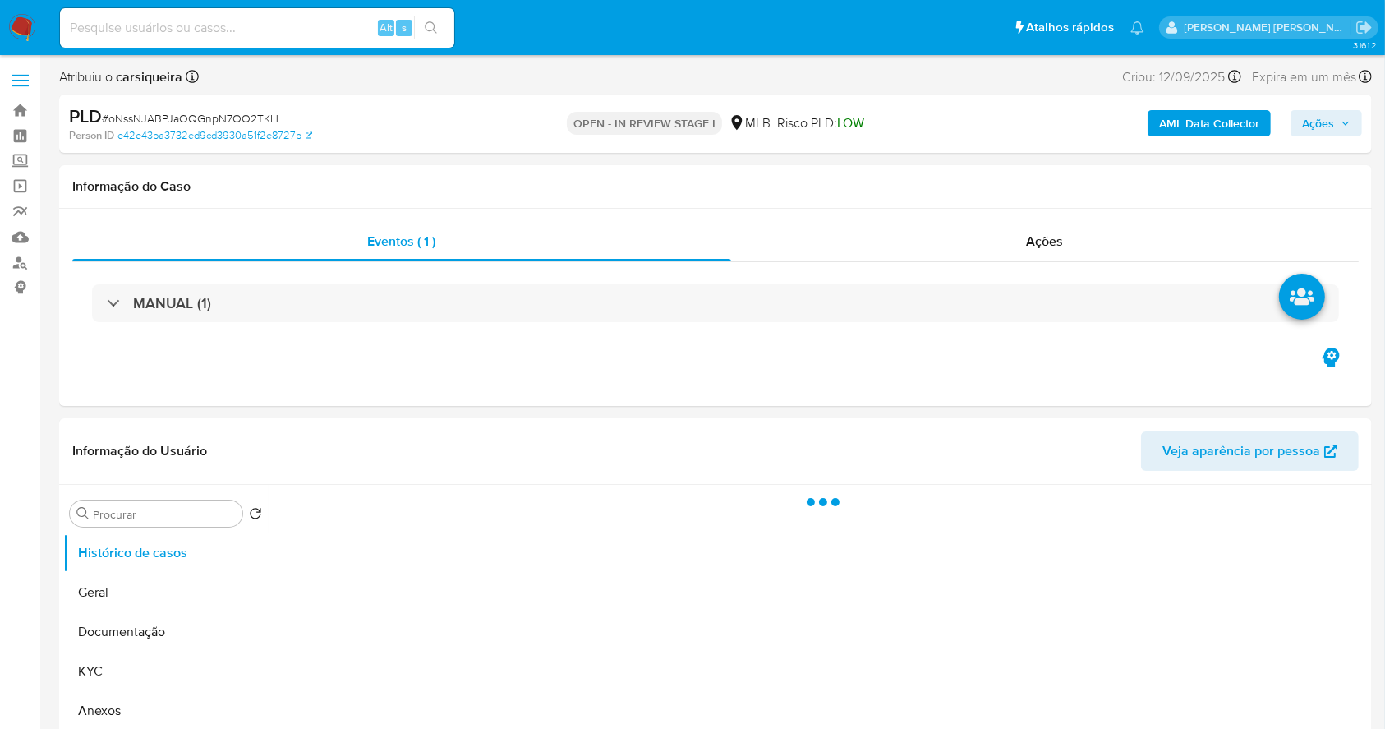
select select "10"
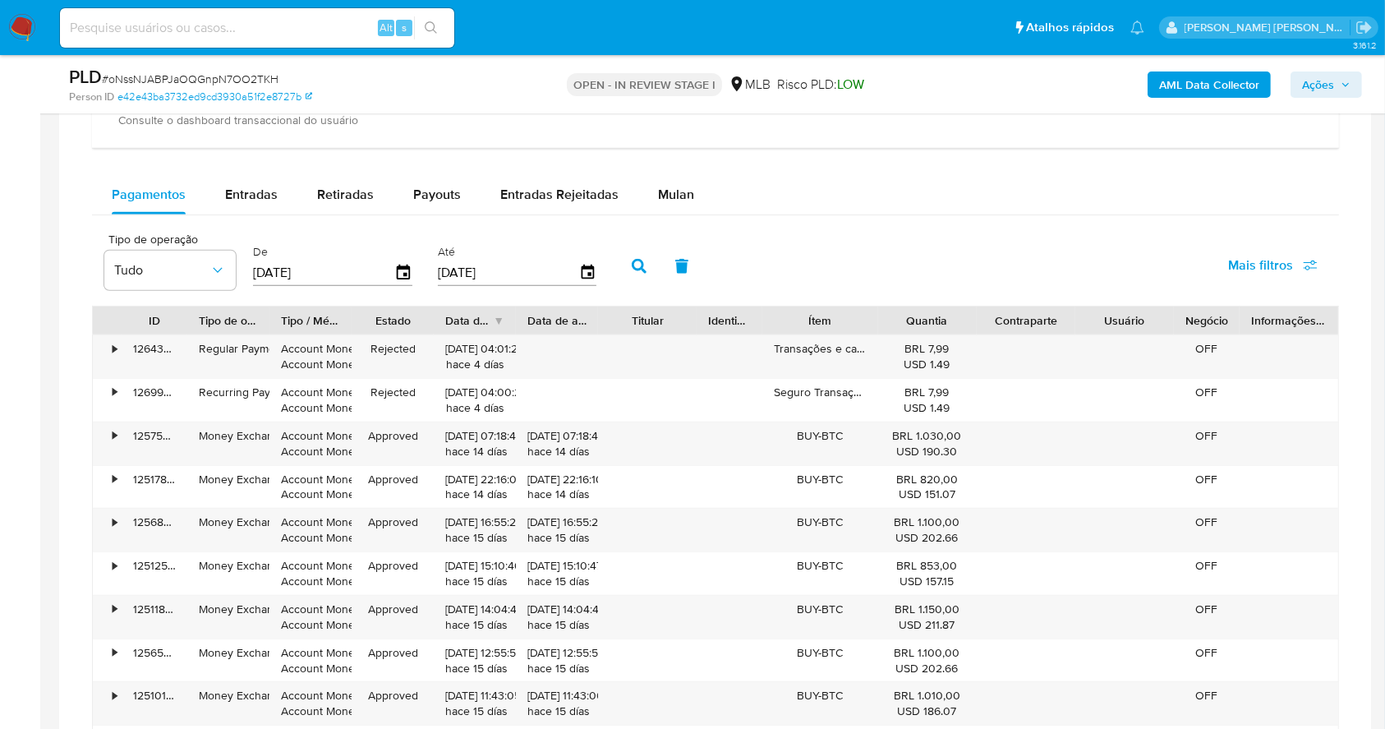
scroll to position [1281, 0]
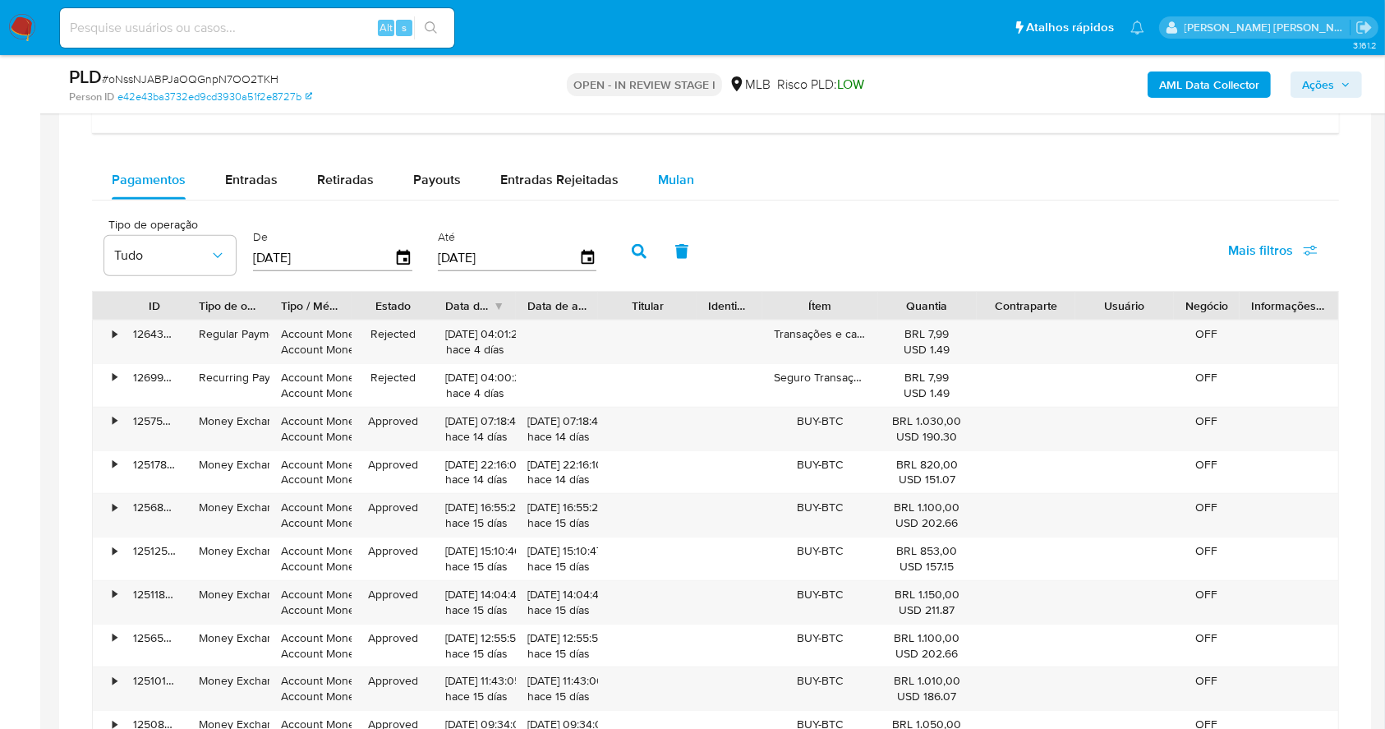
click at [681, 177] on span "Mulan" at bounding box center [676, 179] width 36 height 19
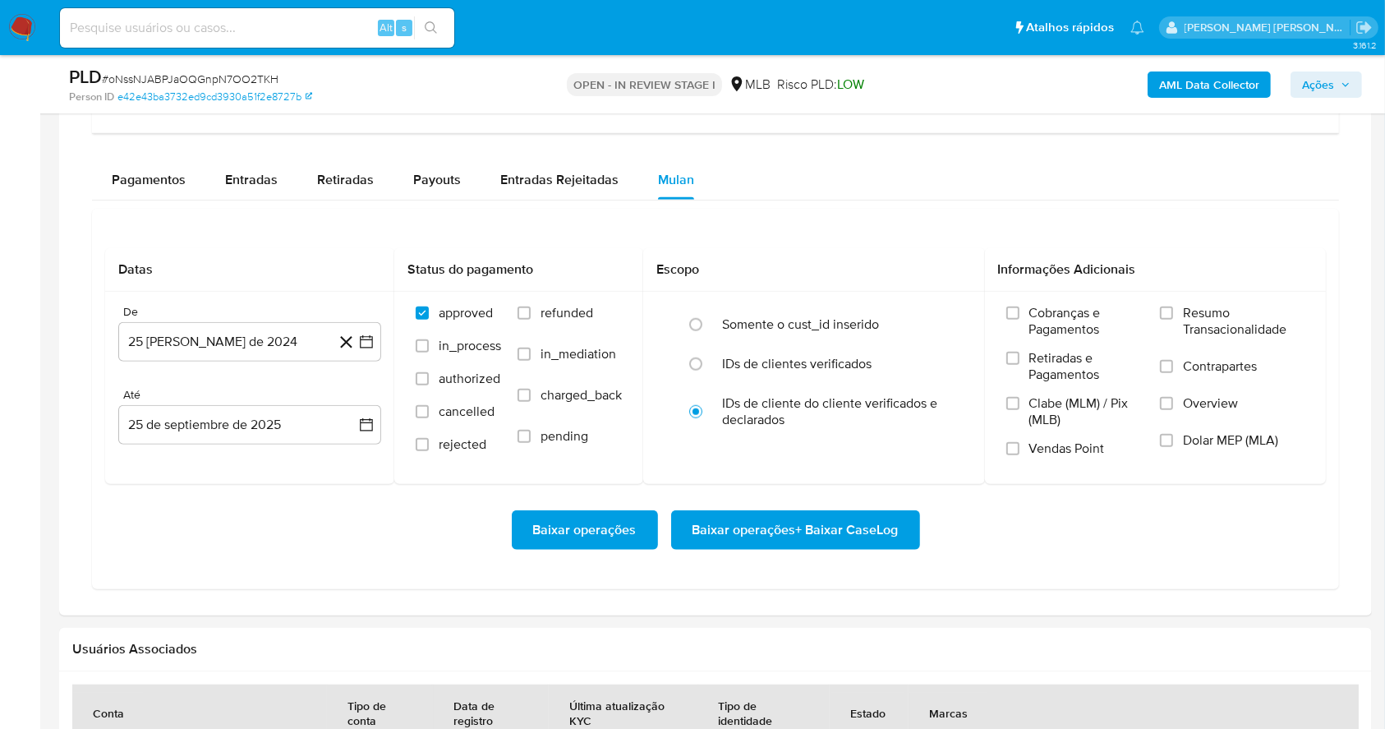
click at [808, 239] on div "Datas De 25 [PERSON_NAME] de 2024 [DATE] [GEOGRAPHIC_DATA] 25 de septiembre de …" at bounding box center [715, 399] width 1247 height 380
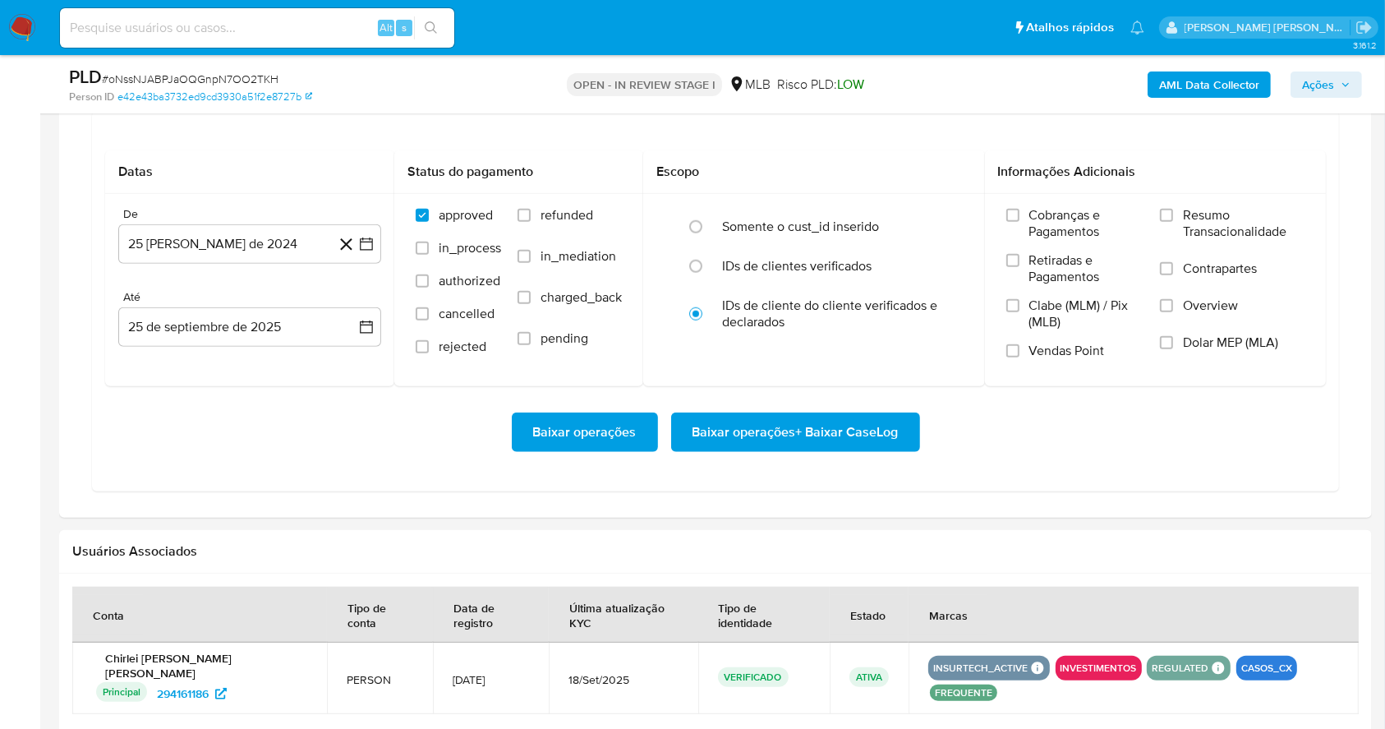
scroll to position [1412, 0]
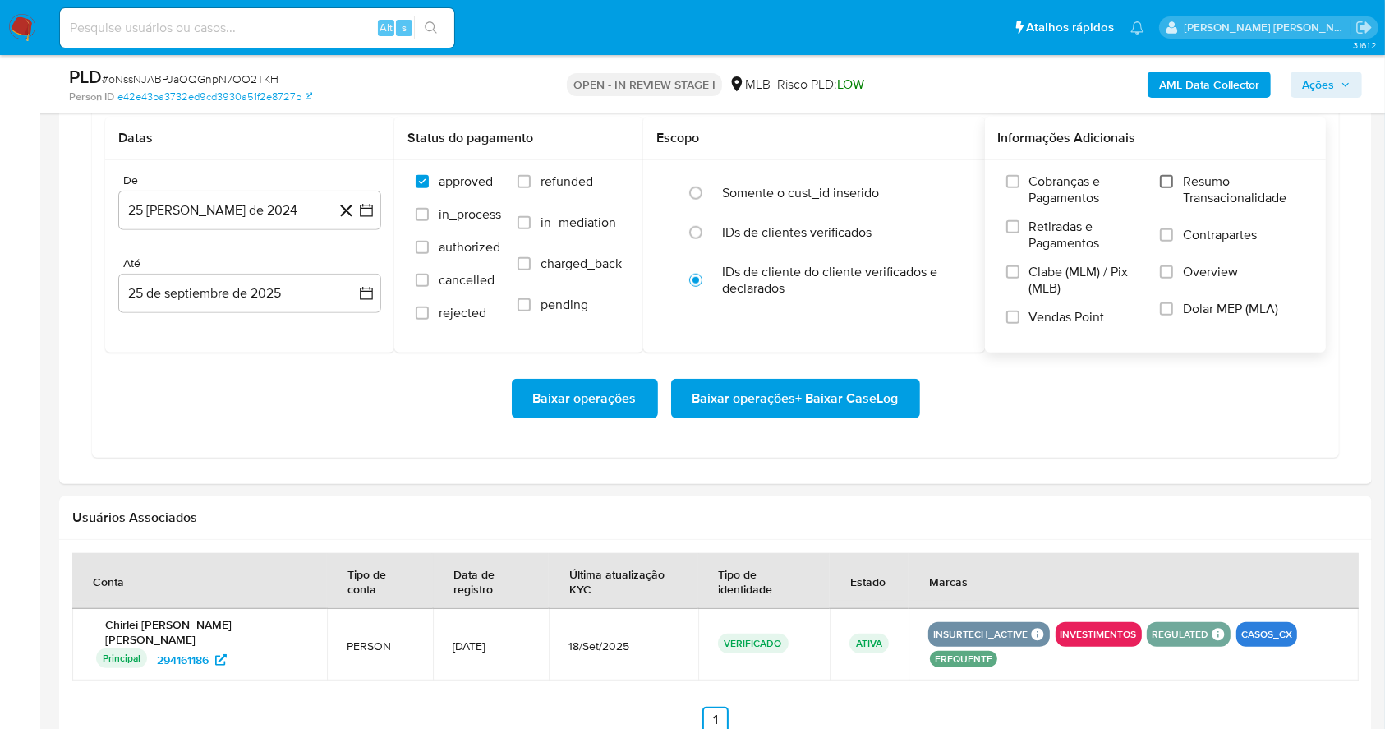
click at [1170, 181] on input "Resumo Transacionalidade" at bounding box center [1166, 181] width 13 height 13
click at [1012, 316] on input "Vendas Point" at bounding box center [1012, 317] width 13 height 13
click at [368, 209] on icon "button" at bounding box center [366, 210] width 16 height 16
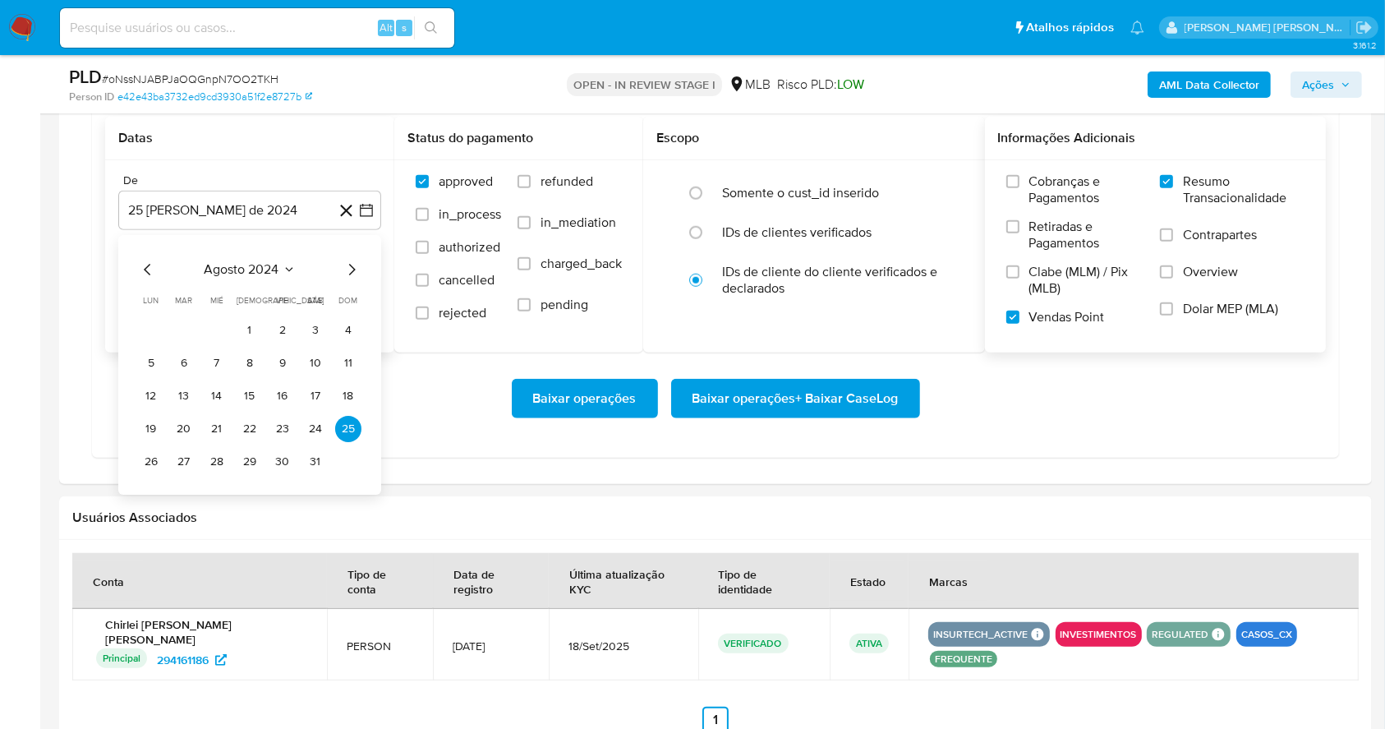
click at [353, 279] on div "agosto 2024 agosto 2024 lun lunes mar martes mié miércoles jue jueves vie viern…" at bounding box center [249, 367] width 223 height 215
click at [348, 274] on div "agosto 2024 agosto 2024 lun lunes mar martes mié miércoles jue jueves vie viern…" at bounding box center [249, 367] width 223 height 215
click at [348, 274] on icon "Mes siguiente" at bounding box center [352, 270] width 20 height 20
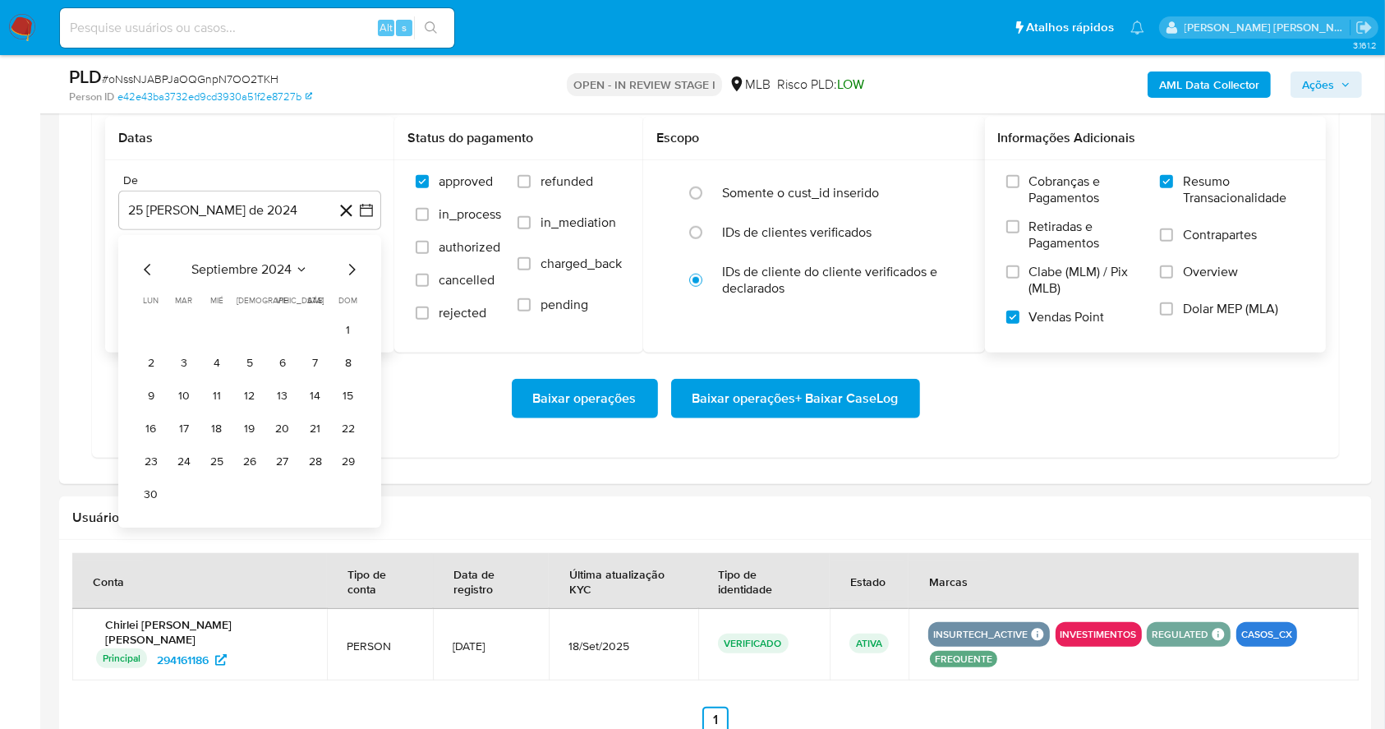
click at [348, 274] on icon "Mes siguiente" at bounding box center [352, 270] width 20 height 20
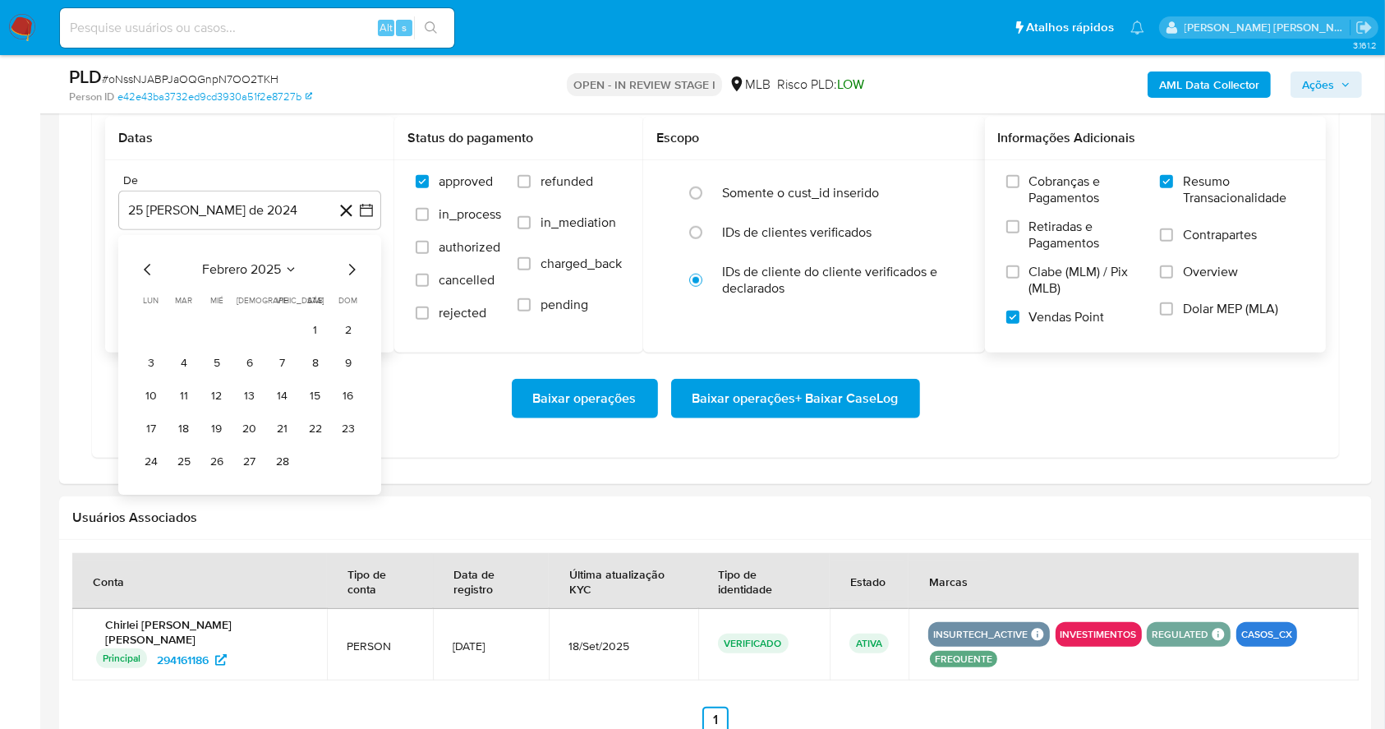
click at [348, 274] on icon "Mes siguiente" at bounding box center [352, 270] width 20 height 20
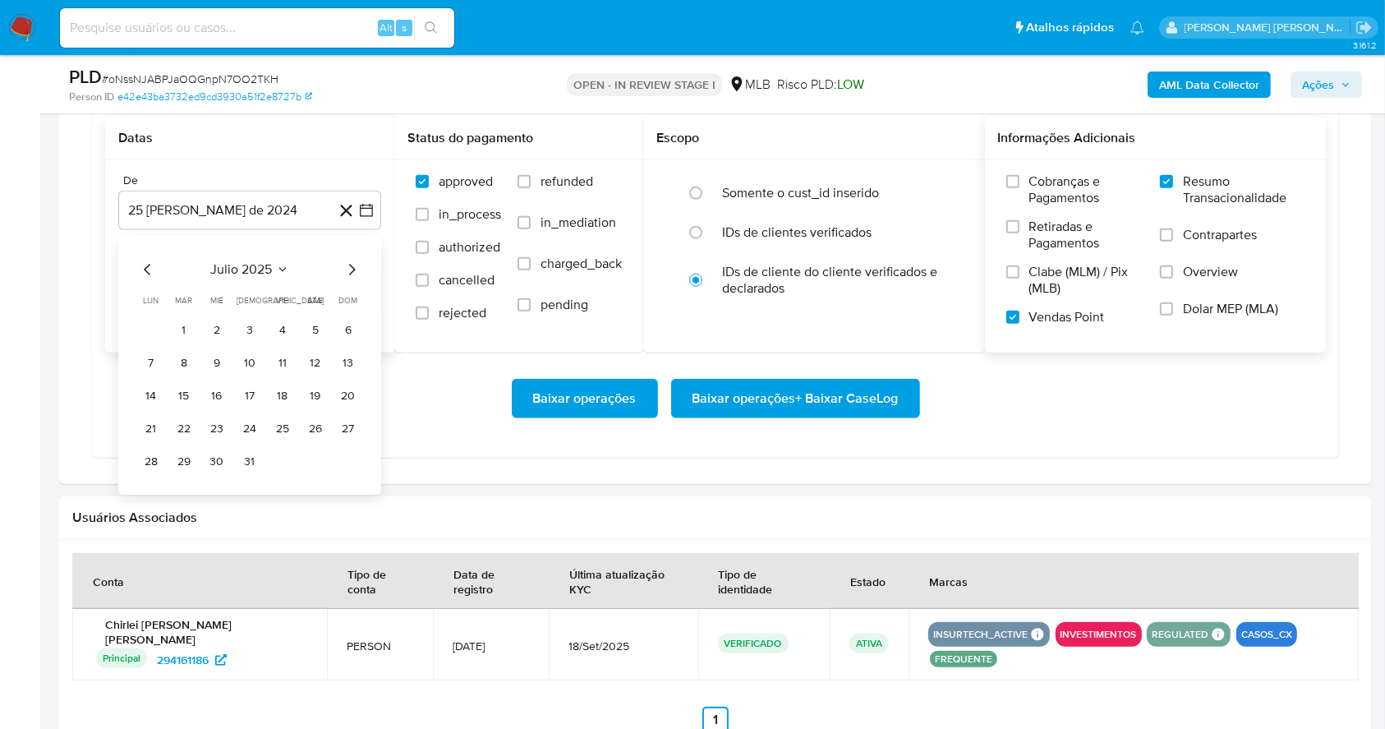
click at [348, 274] on icon "Mes siguiente" at bounding box center [352, 270] width 20 height 20
click at [279, 325] on button "1" at bounding box center [282, 330] width 26 height 26
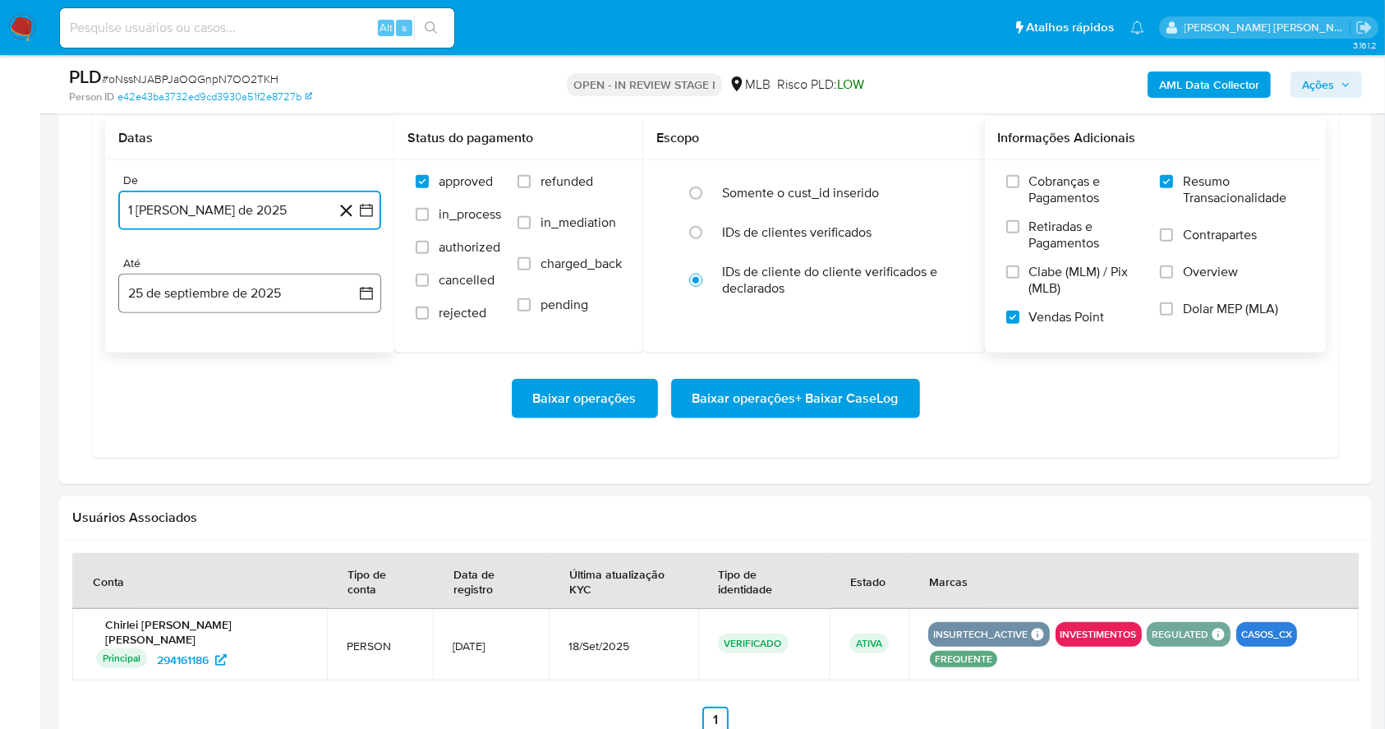
click at [269, 289] on button "25 de septiembre de 2025" at bounding box center [249, 293] width 263 height 39
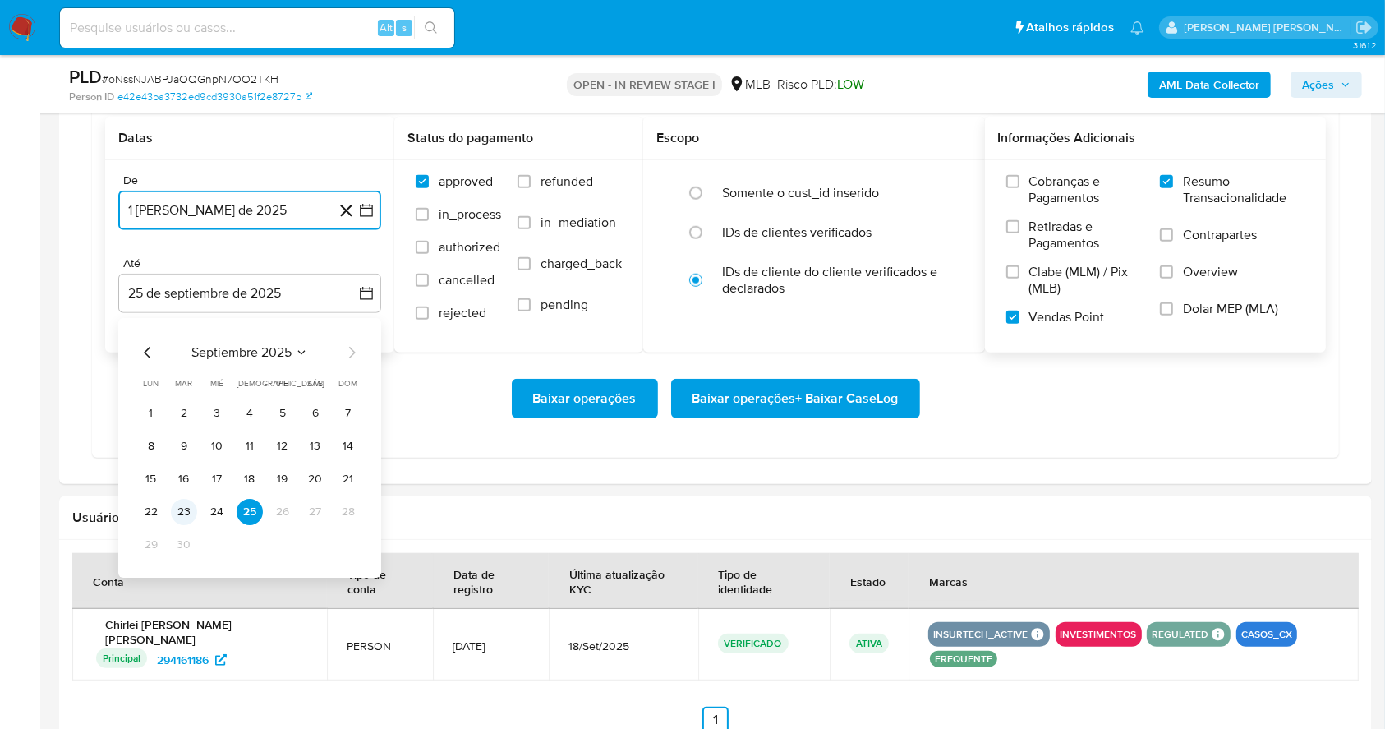
click at [184, 509] on button "23" at bounding box center [184, 512] width 26 height 26
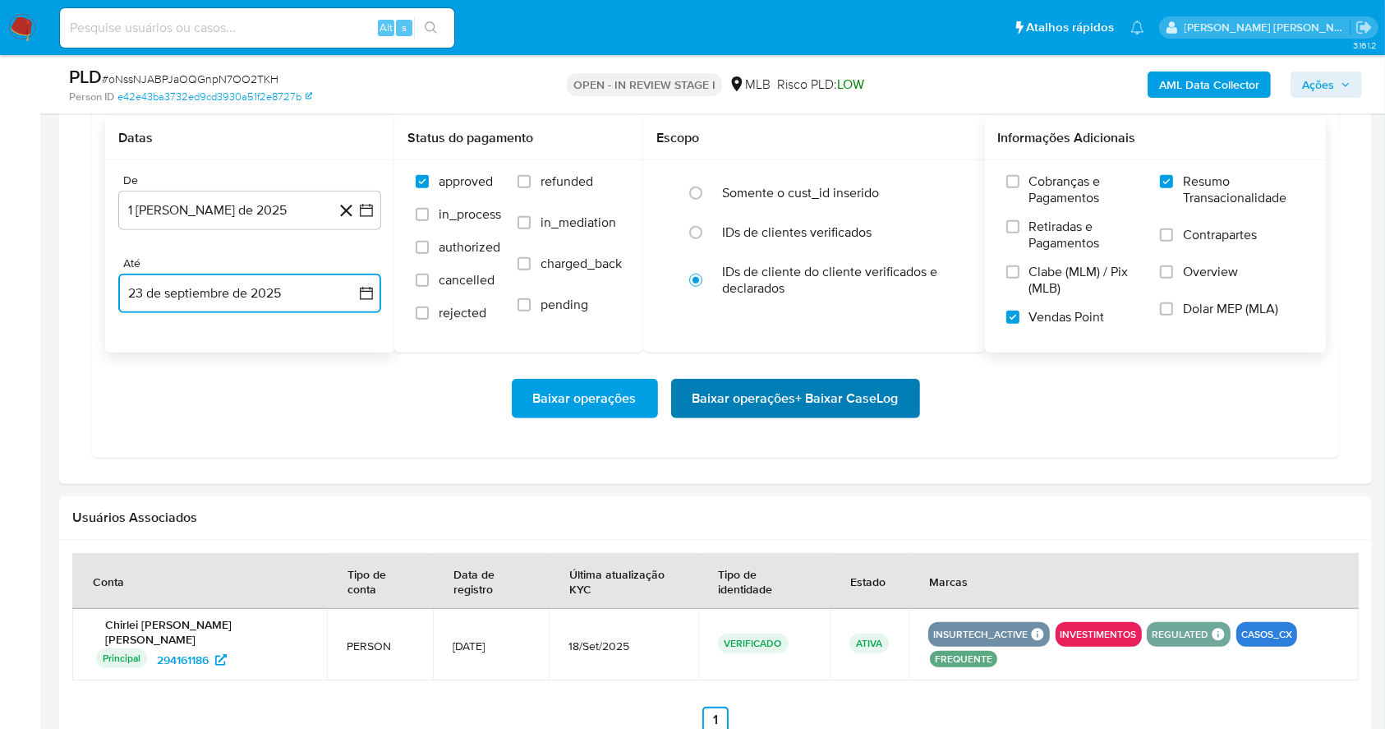
click at [874, 392] on span "Baixar operações + Baixar CaseLog" at bounding box center [796, 398] width 206 height 36
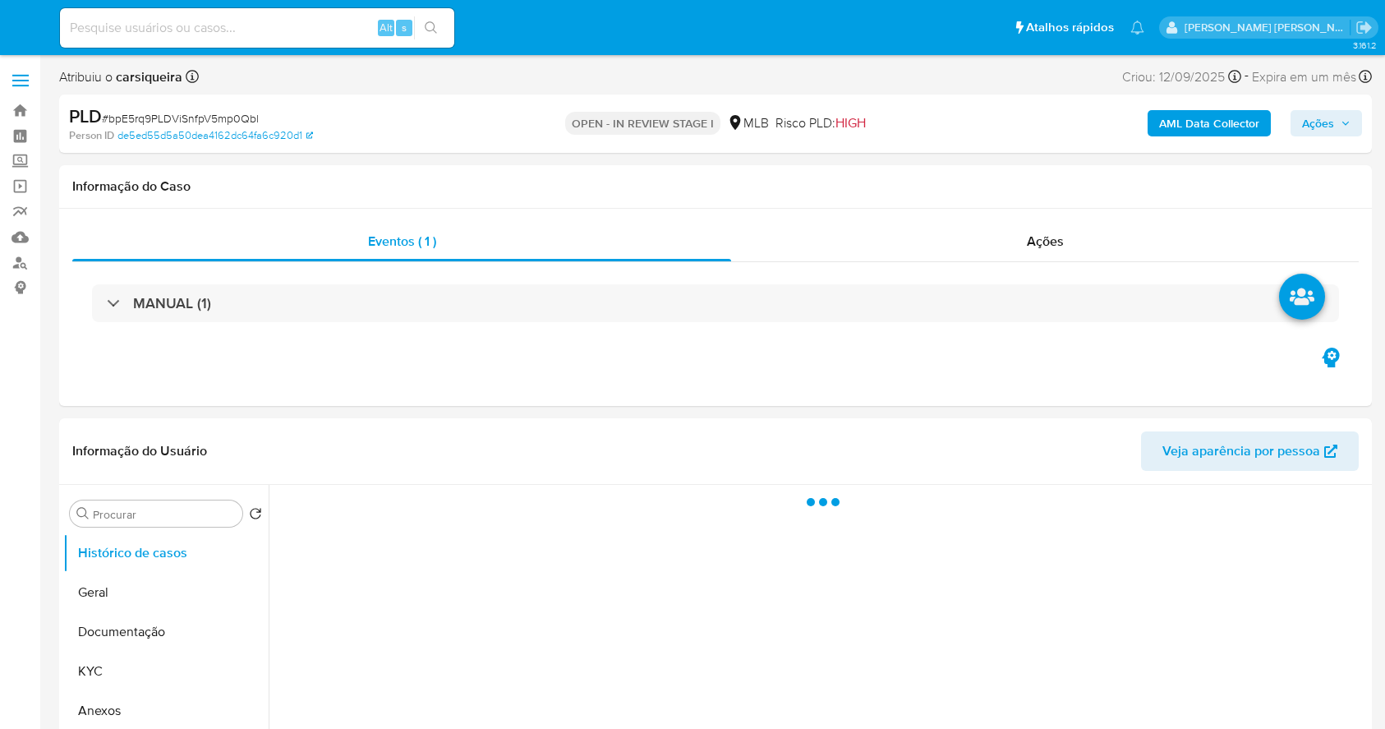
select select "10"
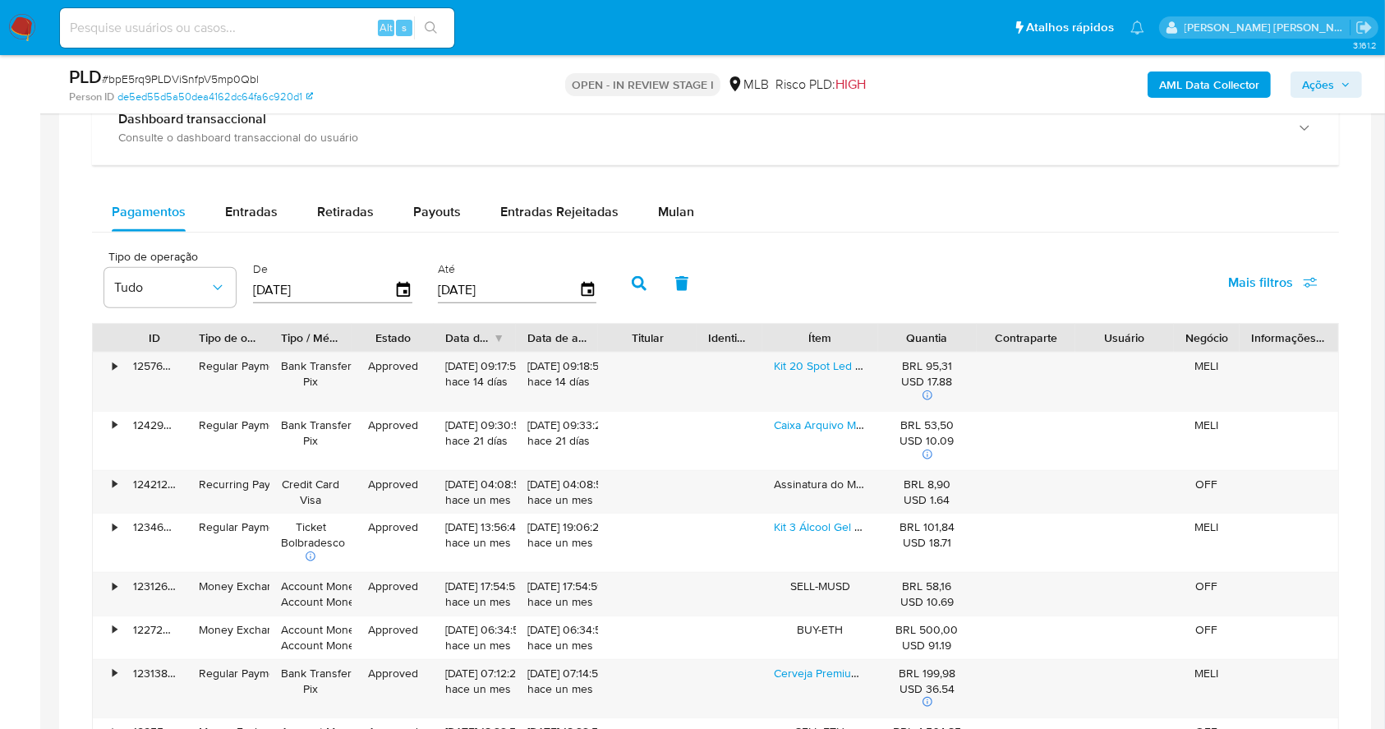
scroll to position [1098, 0]
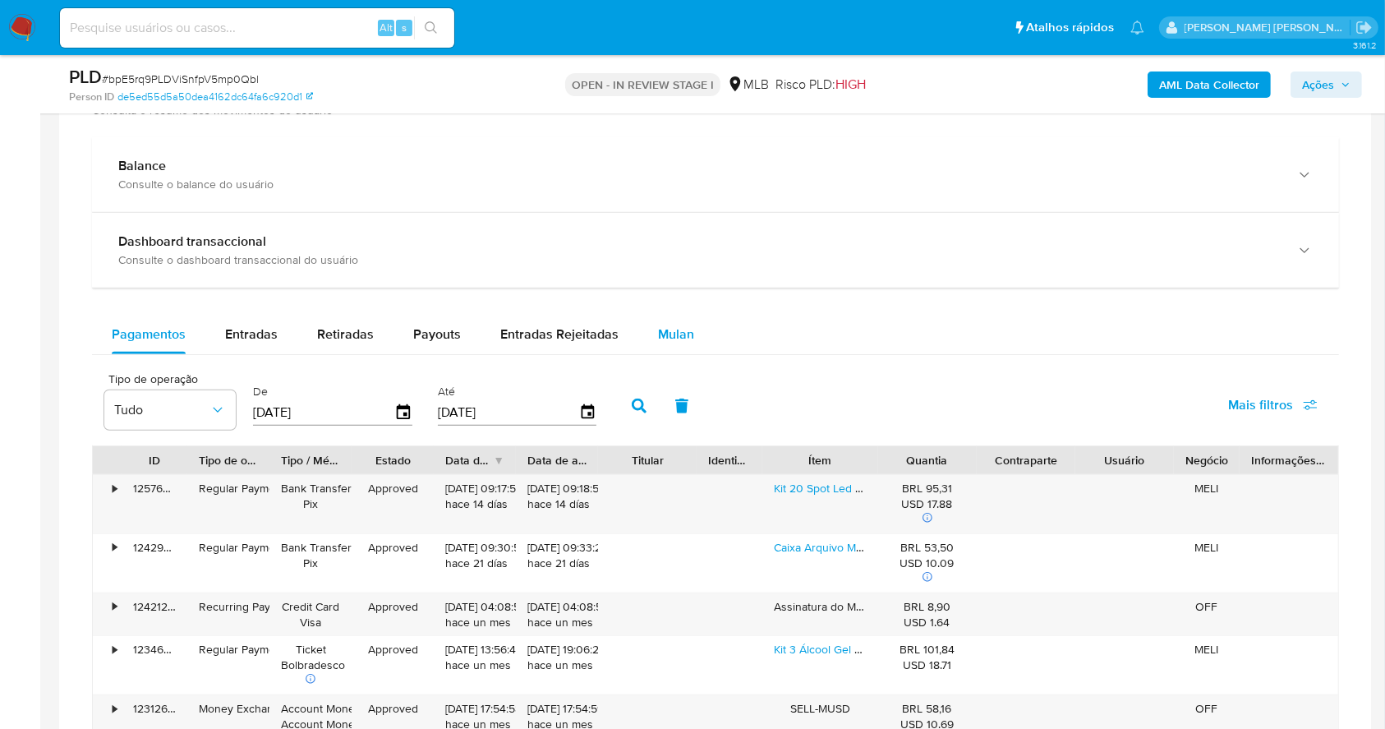
click at [662, 331] on span "Mulan" at bounding box center [676, 334] width 36 height 19
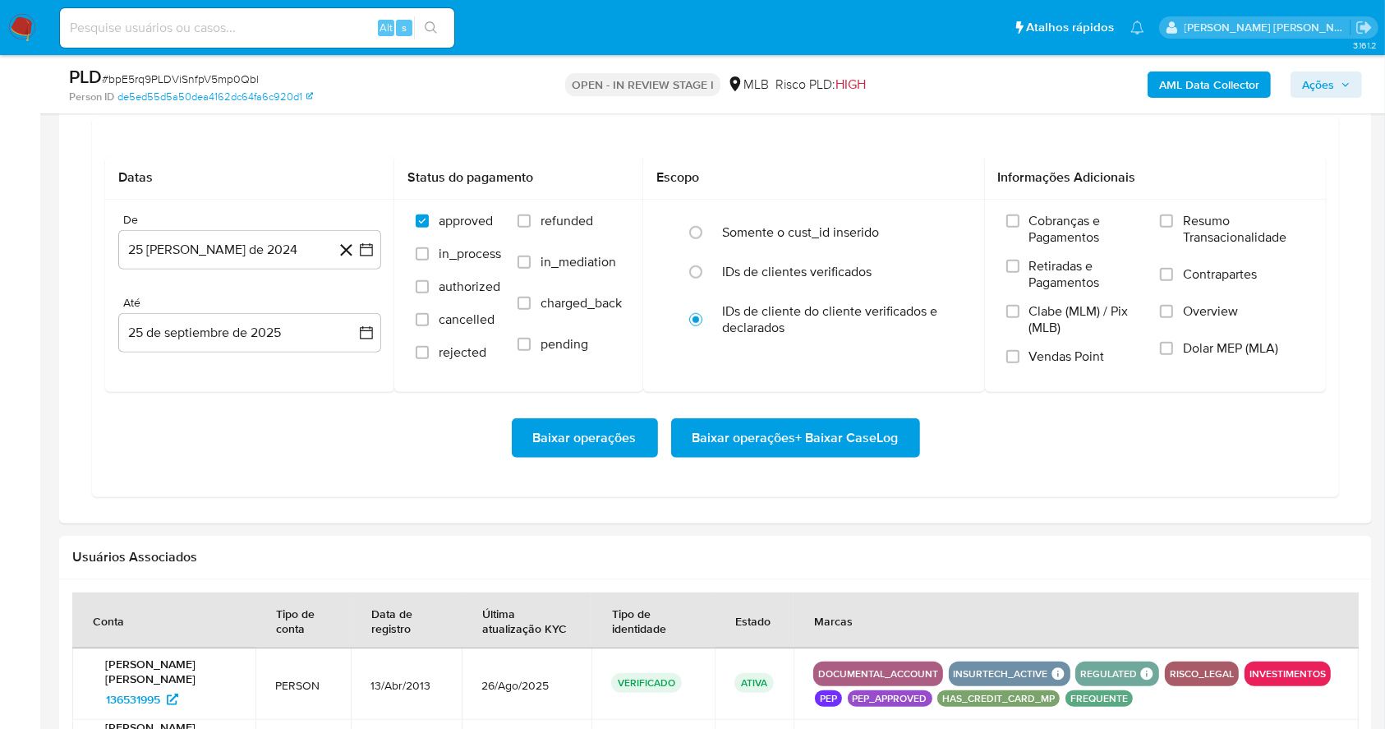
scroll to position [1365, 0]
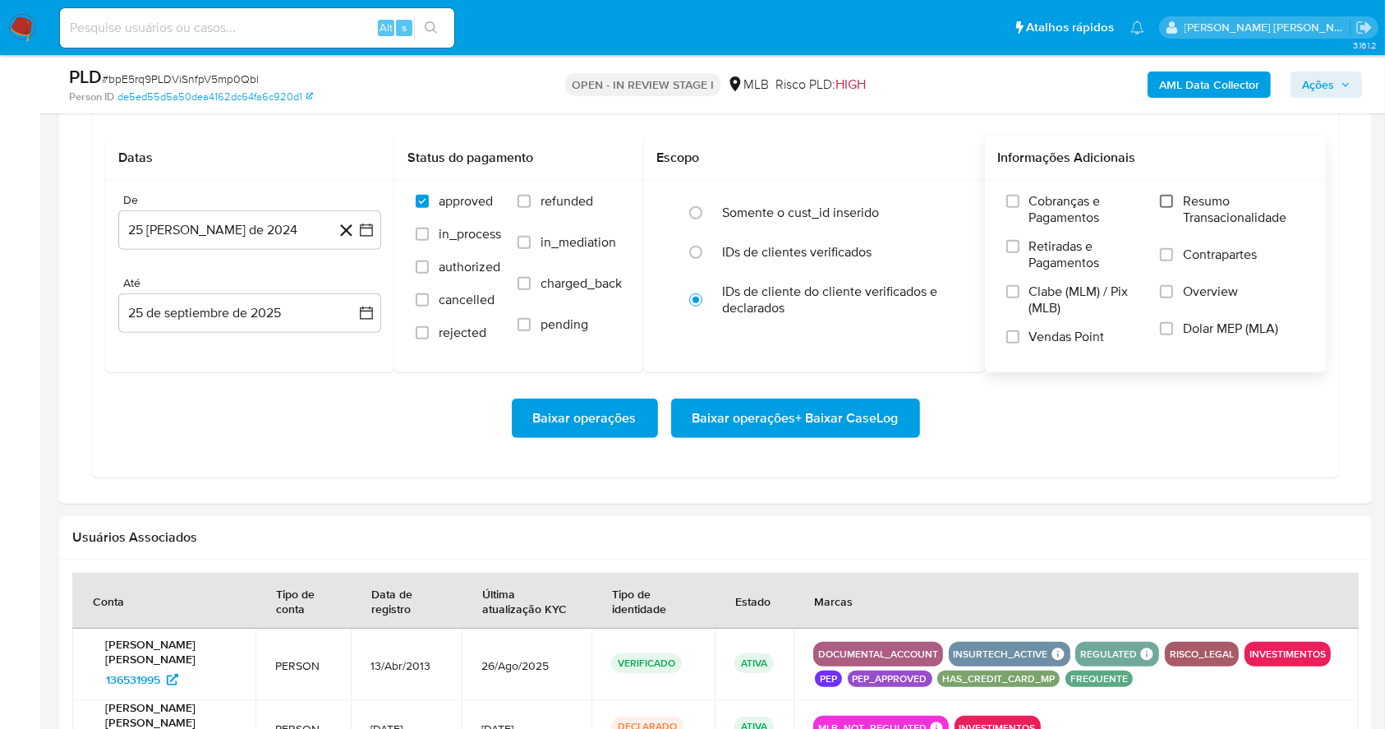
click at [1165, 200] on input "Resumo Transacionalidade" at bounding box center [1166, 201] width 13 height 13
click at [1006, 338] on input "Vendas Point" at bounding box center [1012, 336] width 13 height 13
click at [367, 220] on button "25 [PERSON_NAME] de 2024" at bounding box center [249, 229] width 263 height 39
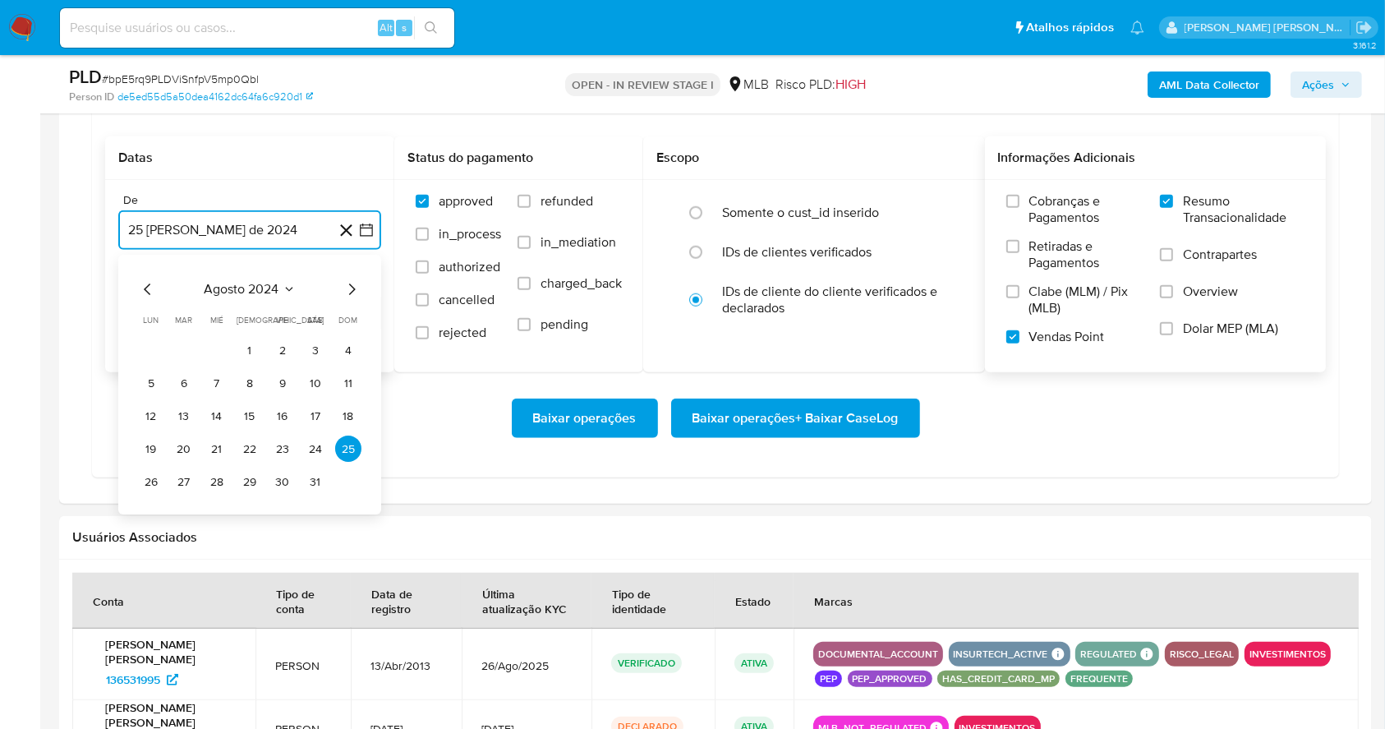
click at [352, 284] on icon "Mes siguiente" at bounding box center [352, 290] width 20 height 20
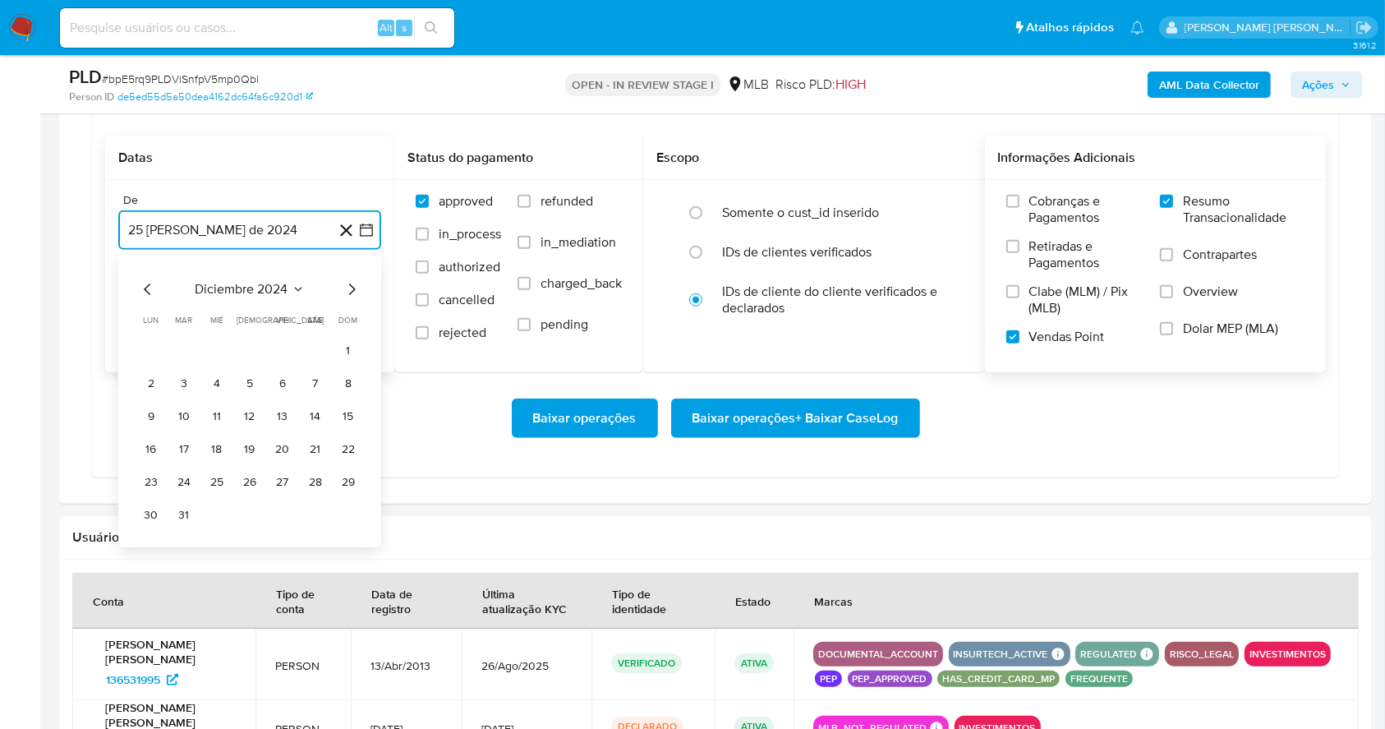
click at [352, 284] on icon "Mes siguiente" at bounding box center [352, 290] width 20 height 20
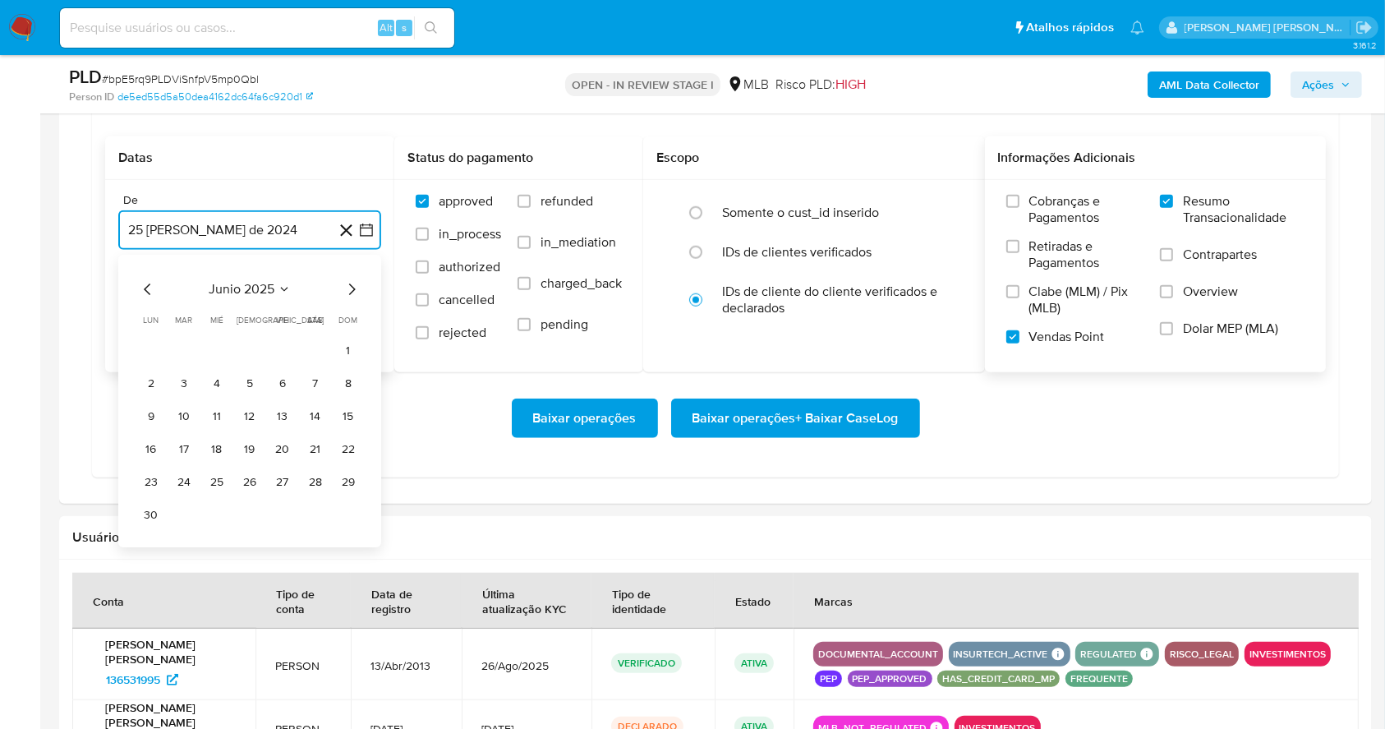
click at [352, 284] on icon "Mes siguiente" at bounding box center [352, 290] width 20 height 20
click at [294, 348] on button "1" at bounding box center [282, 351] width 26 height 26
drag, startPoint x: 273, startPoint y: 325, endPoint x: 269, endPoint y: 306, distance: 19.3
click at [269, 306] on button "25 de septiembre de 2025" at bounding box center [249, 312] width 263 height 39
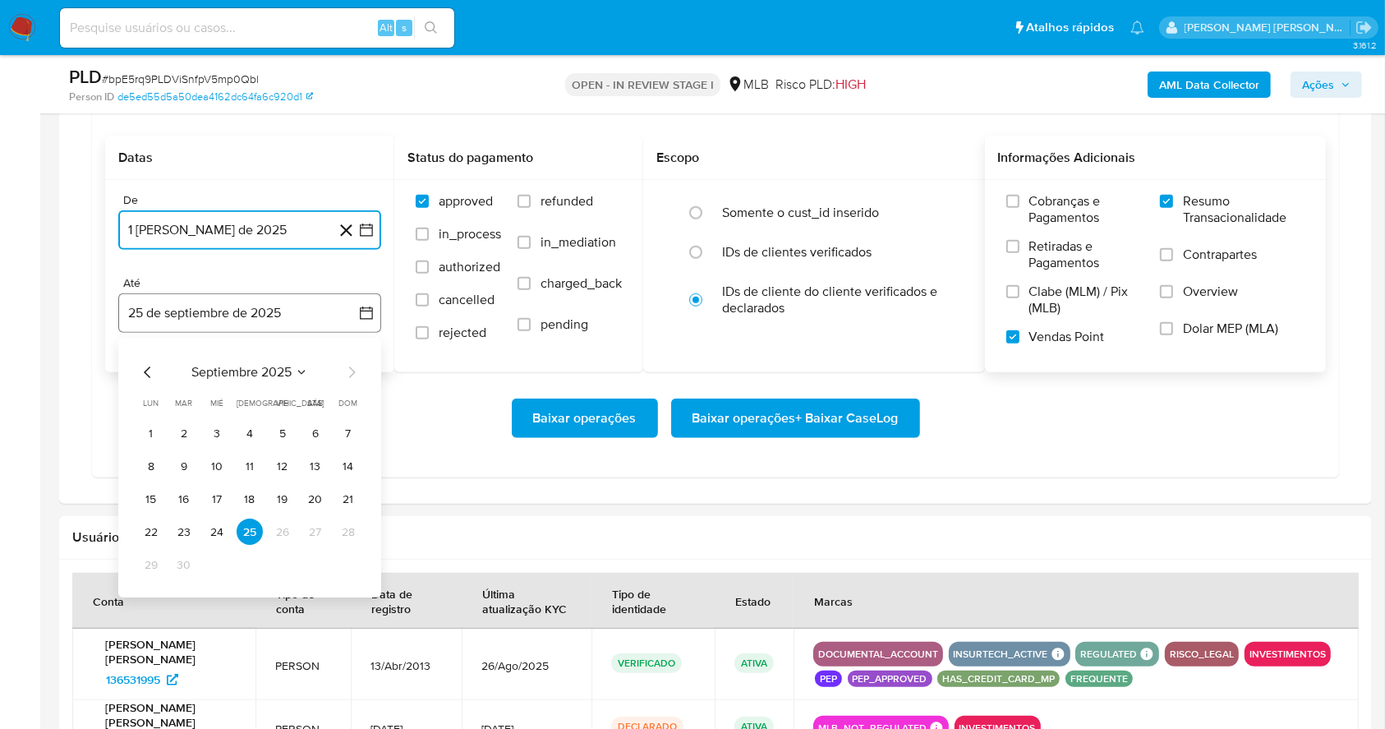
click at [269, 306] on button "25 de septiembre de 2025" at bounding box center [249, 312] width 263 height 39
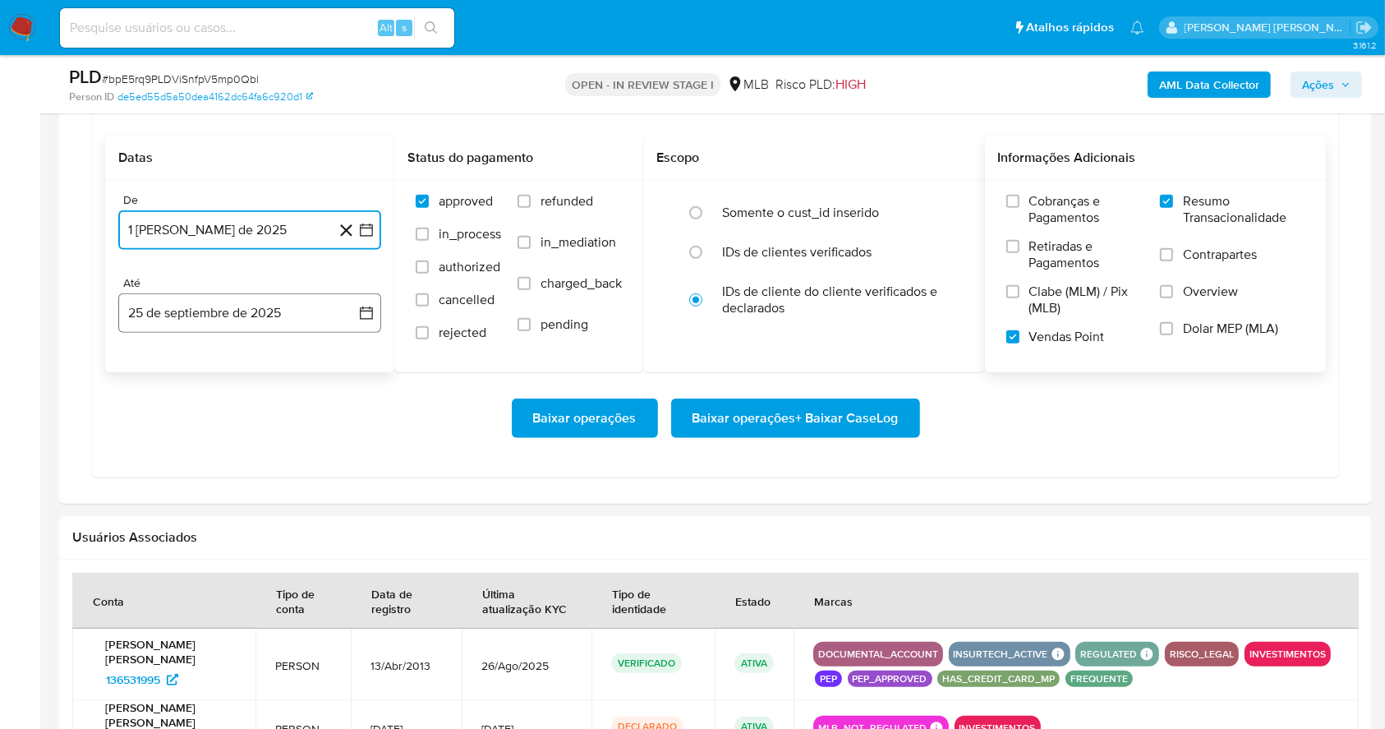
click at [269, 306] on button "25 de septiembre de 2025" at bounding box center [249, 312] width 263 height 39
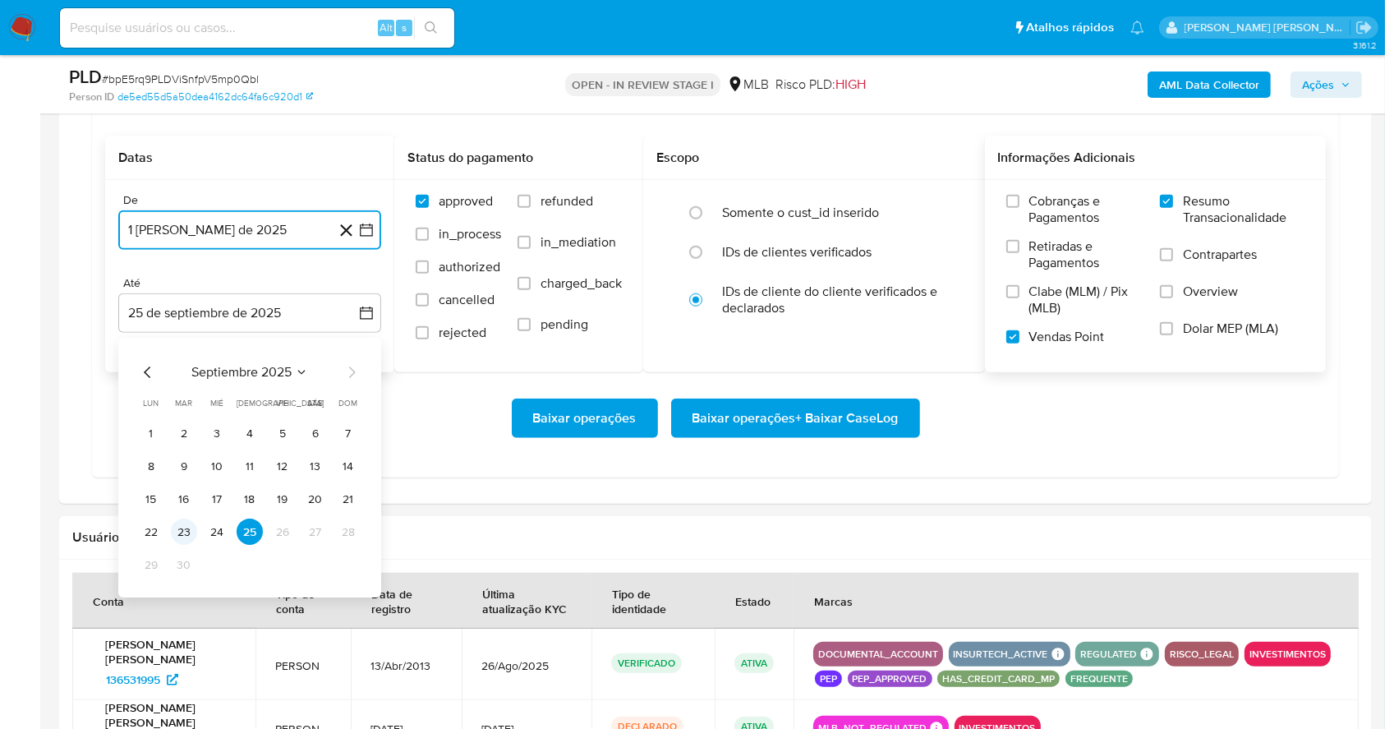
click at [180, 542] on button "23" at bounding box center [184, 532] width 26 height 26
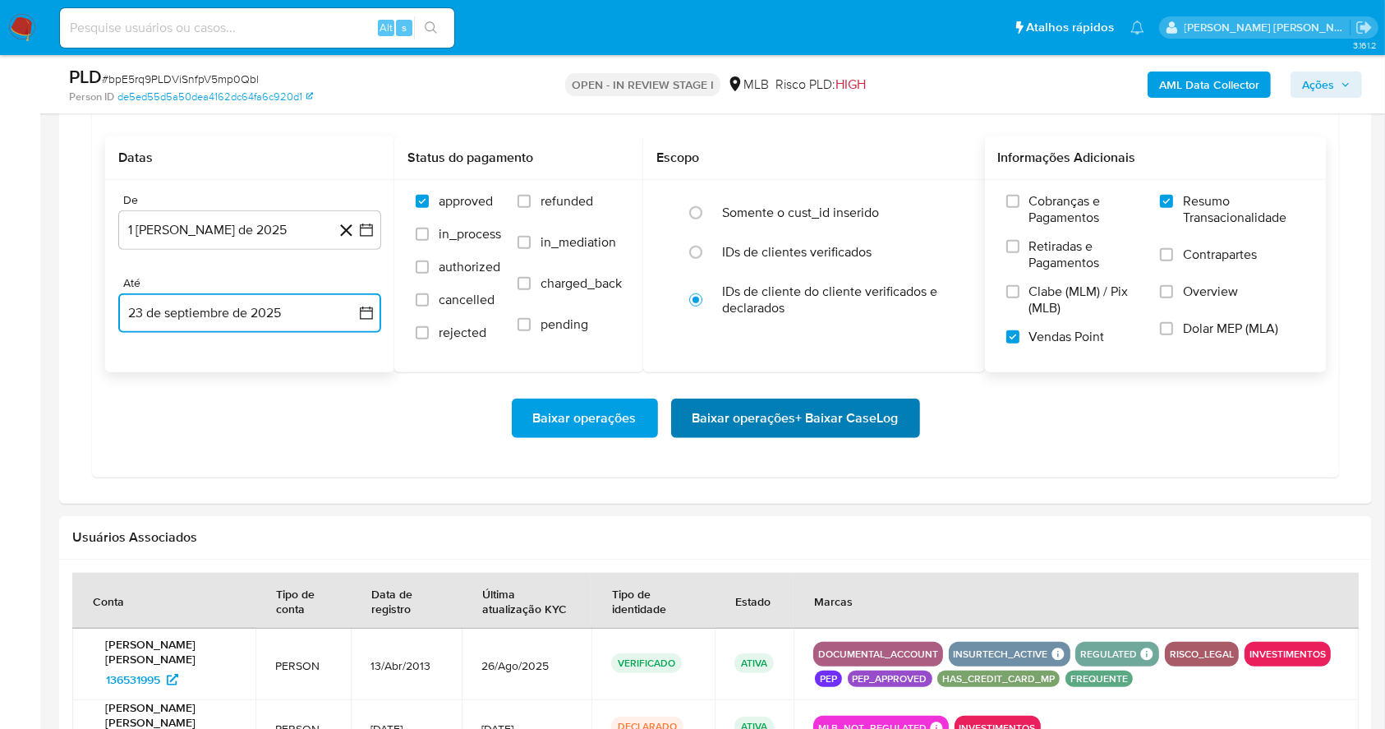
click at [765, 427] on span "Baixar operações + Baixar CaseLog" at bounding box center [796, 418] width 206 height 36
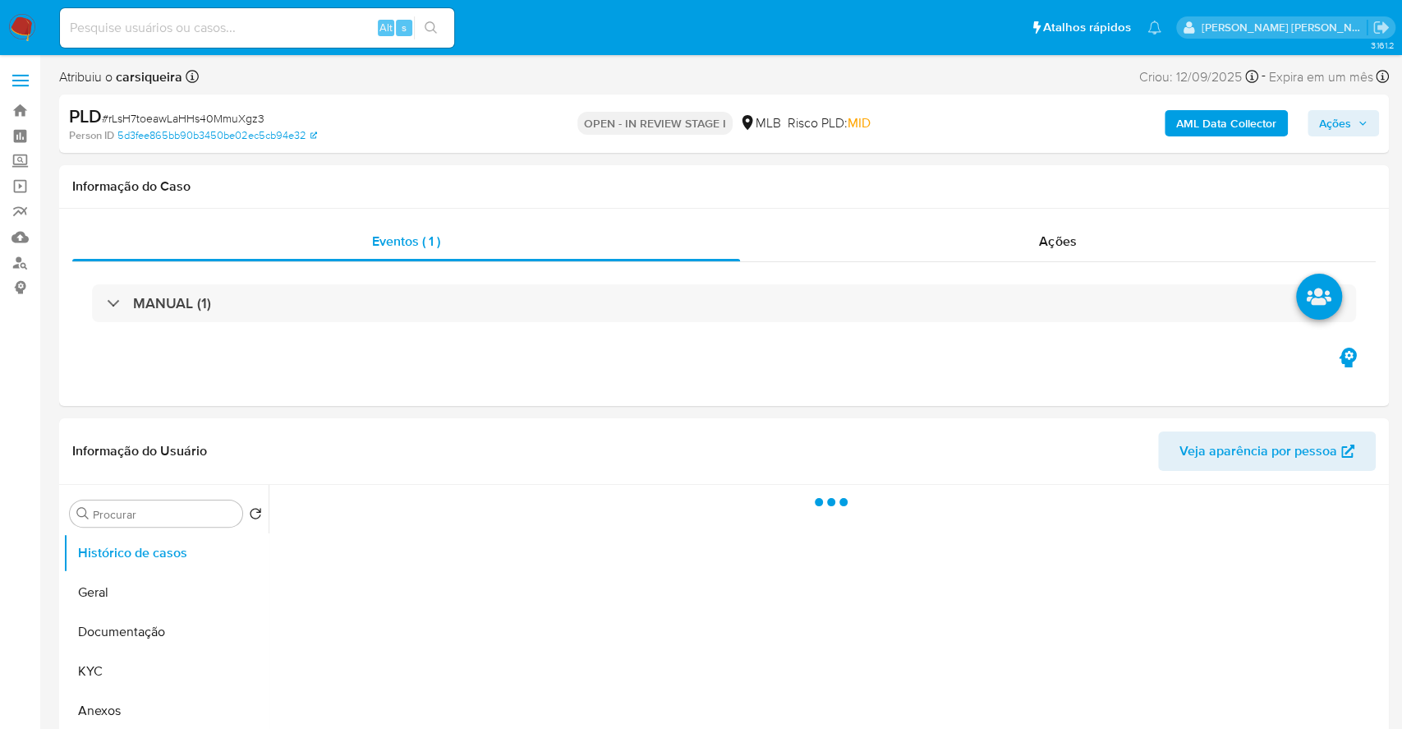
select select "10"
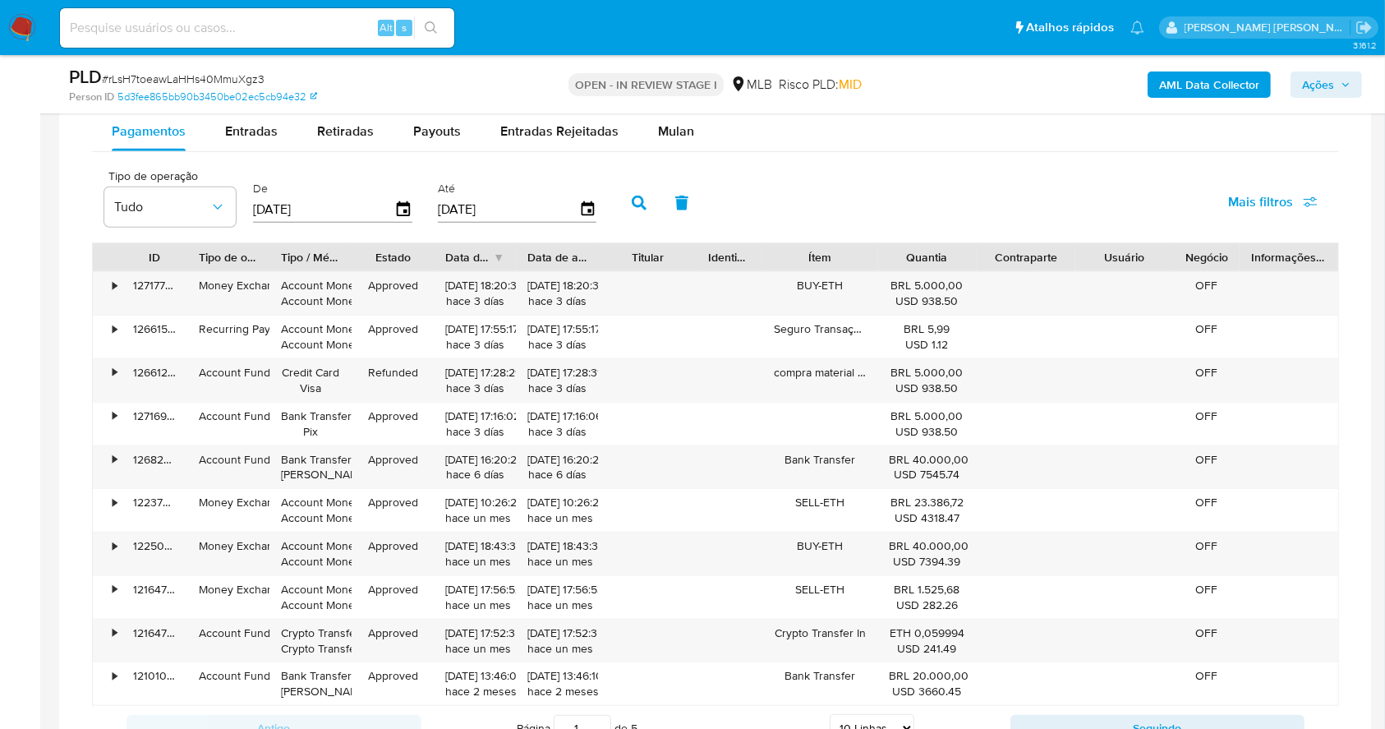
scroll to position [1279, 0]
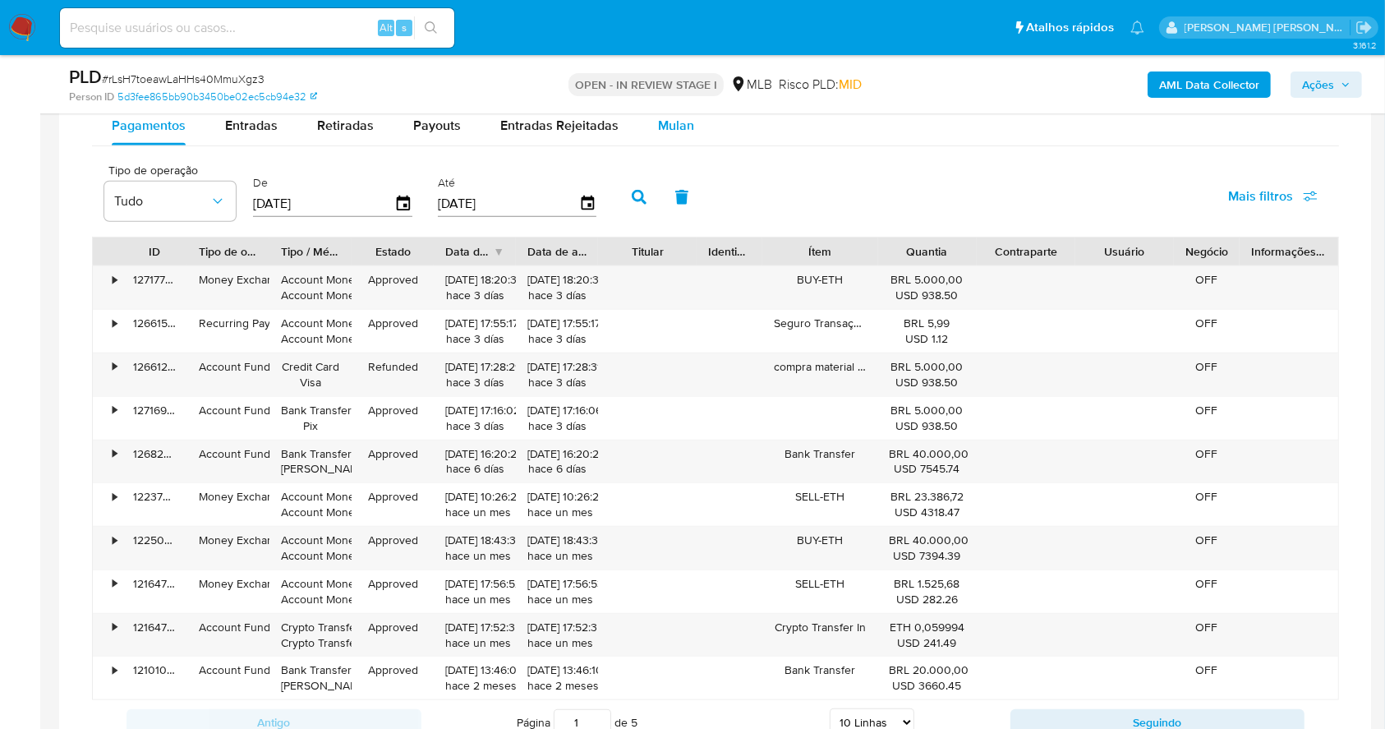
click at [670, 121] on span "Mulan" at bounding box center [676, 125] width 36 height 19
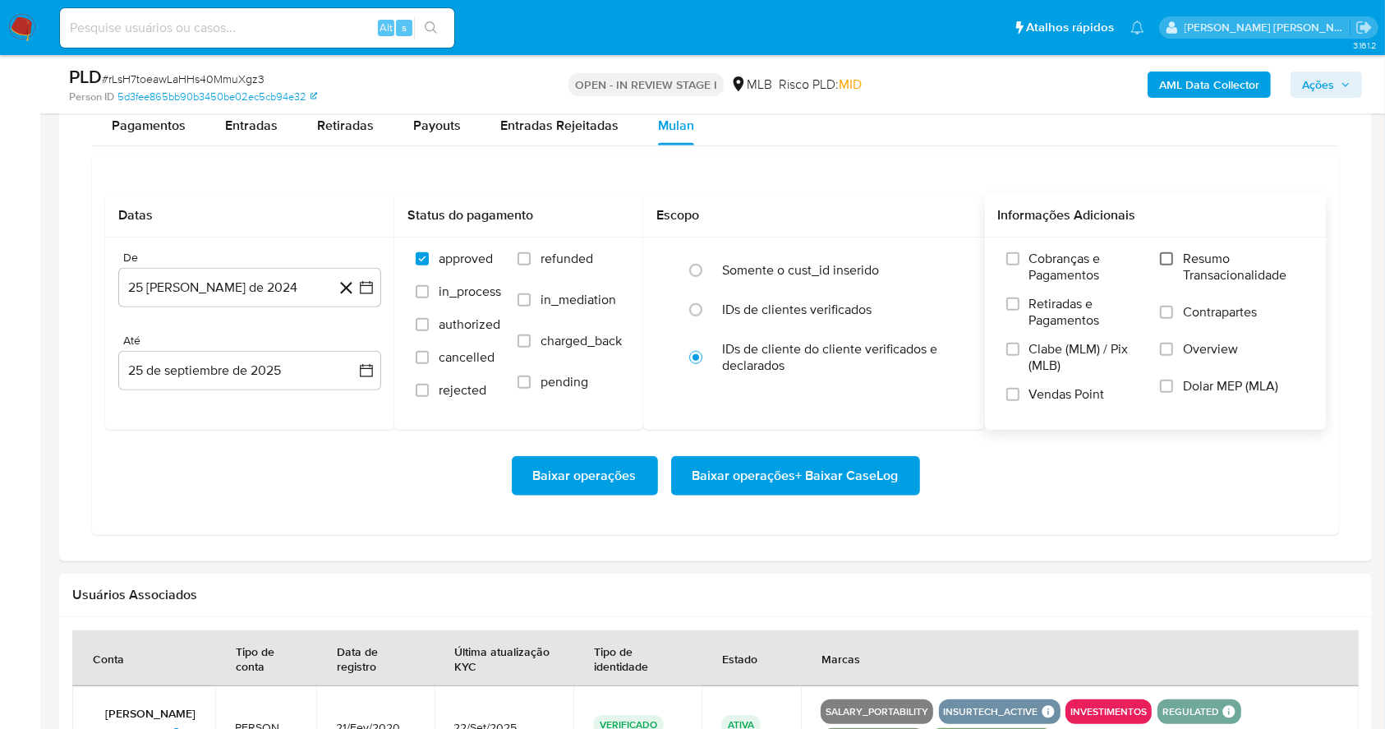
click at [1163, 260] on input "Resumo Transacionalidade" at bounding box center [1166, 258] width 13 height 13
click at [1017, 398] on input "Vendas Point" at bounding box center [1012, 394] width 13 height 13
click at [367, 277] on button "[DATE]" at bounding box center [249, 287] width 263 height 39
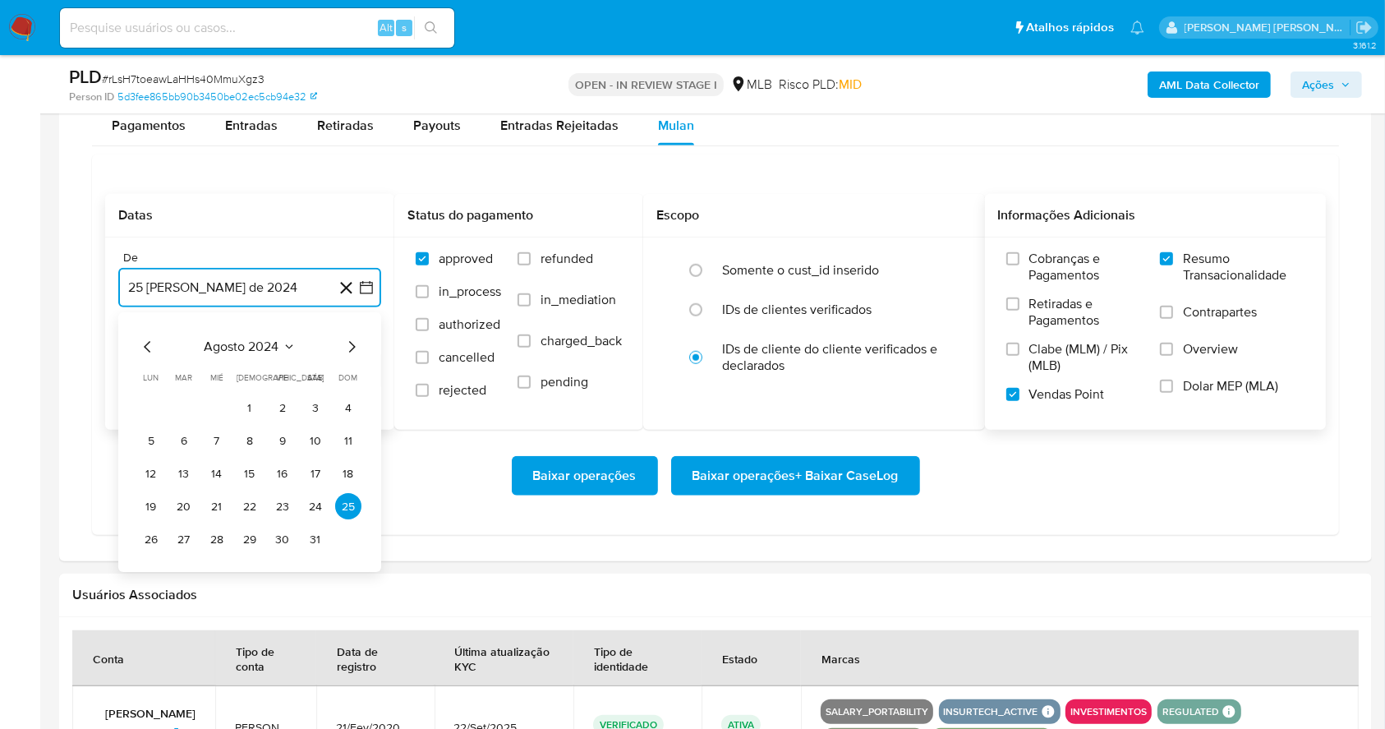
click at [351, 347] on icon "Mes siguiente" at bounding box center [352, 348] width 20 height 20
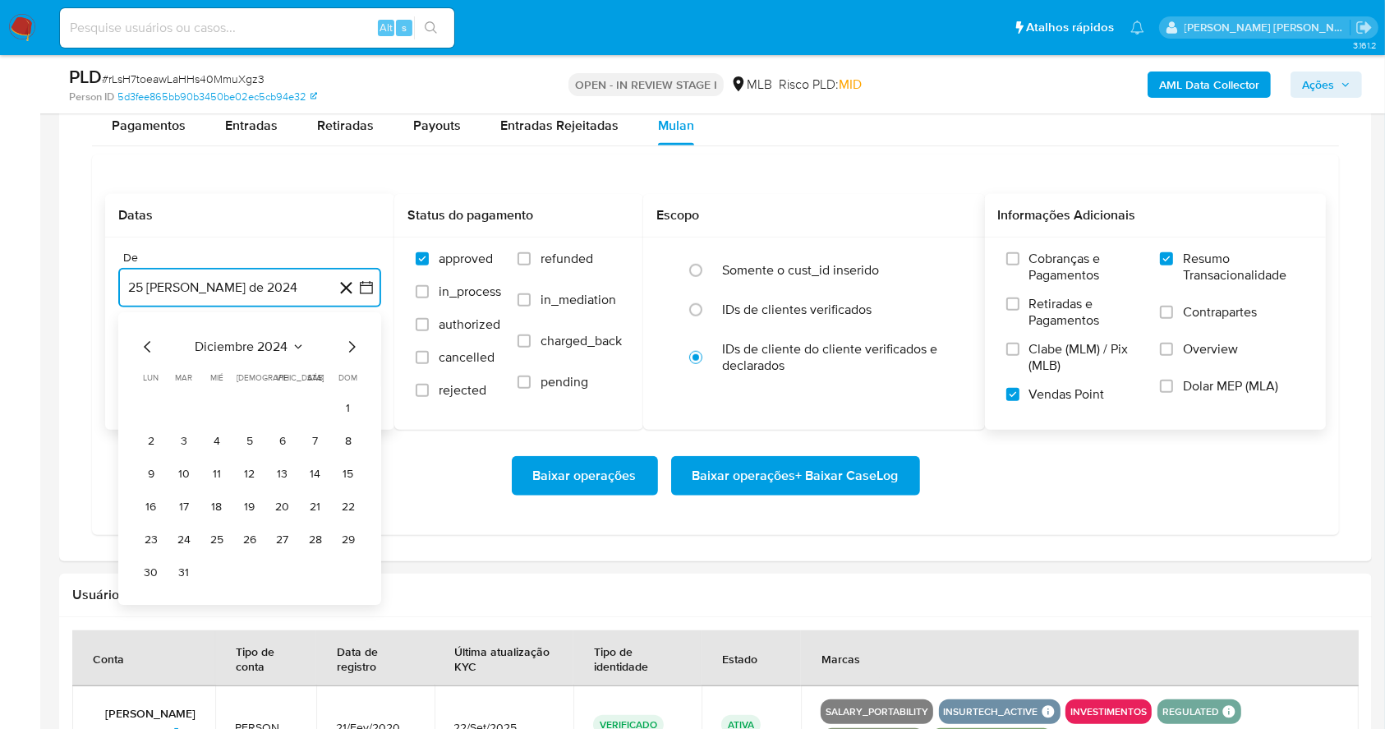
click at [351, 347] on icon "Mes siguiente" at bounding box center [352, 348] width 20 height 20
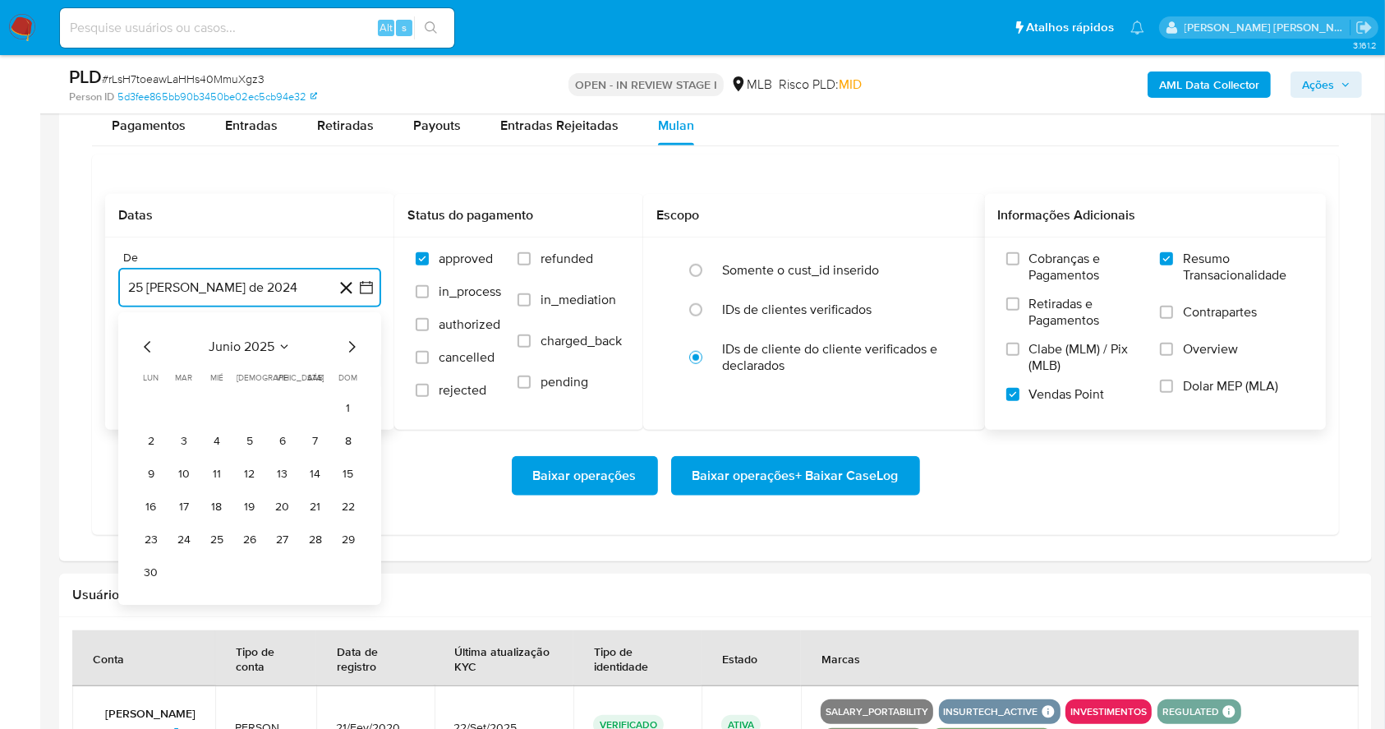
click at [351, 347] on icon "Mes siguiente" at bounding box center [352, 348] width 20 height 20
click at [146, 347] on icon "Mes anterior" at bounding box center [148, 348] width 20 height 20
click at [272, 408] on button "1" at bounding box center [282, 408] width 26 height 26
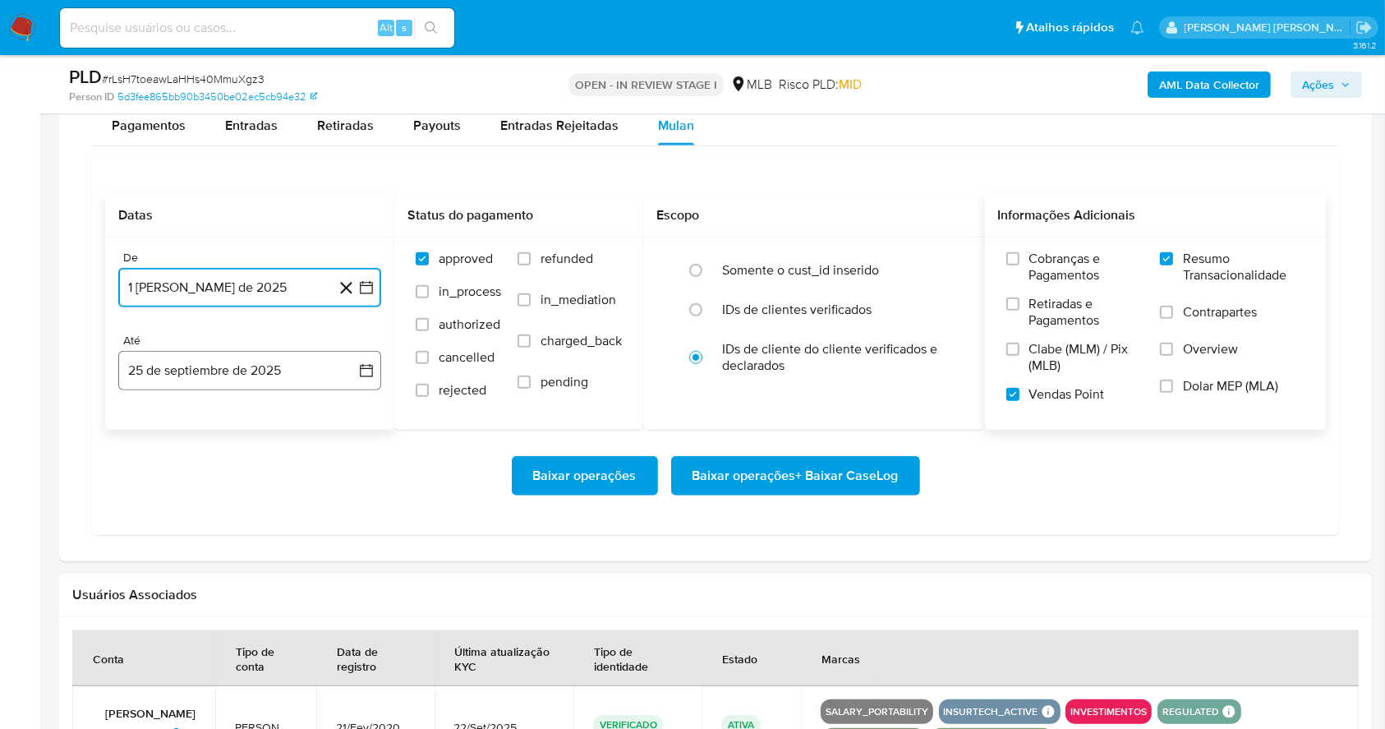
click at [198, 351] on button "25 de septiembre de 2025" at bounding box center [249, 370] width 263 height 39
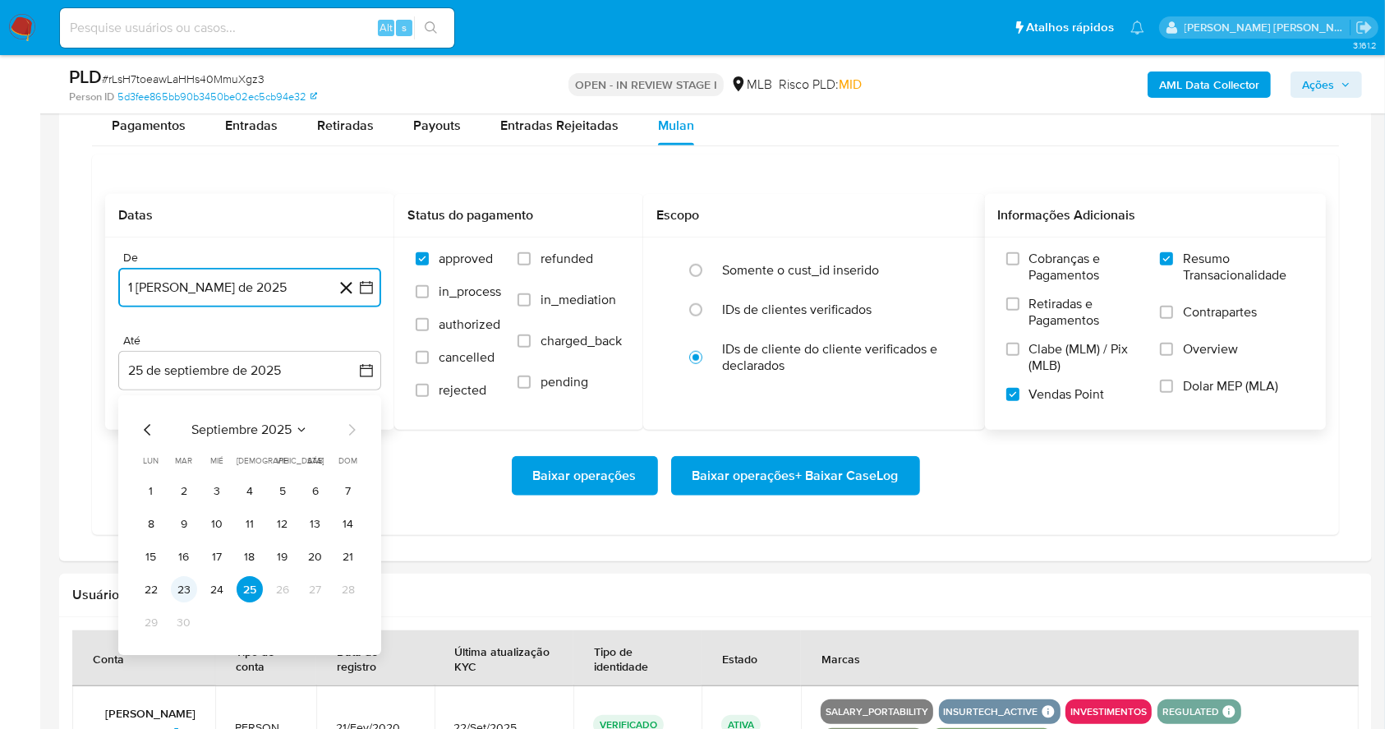
click at [191, 595] on button "23" at bounding box center [184, 590] width 26 height 26
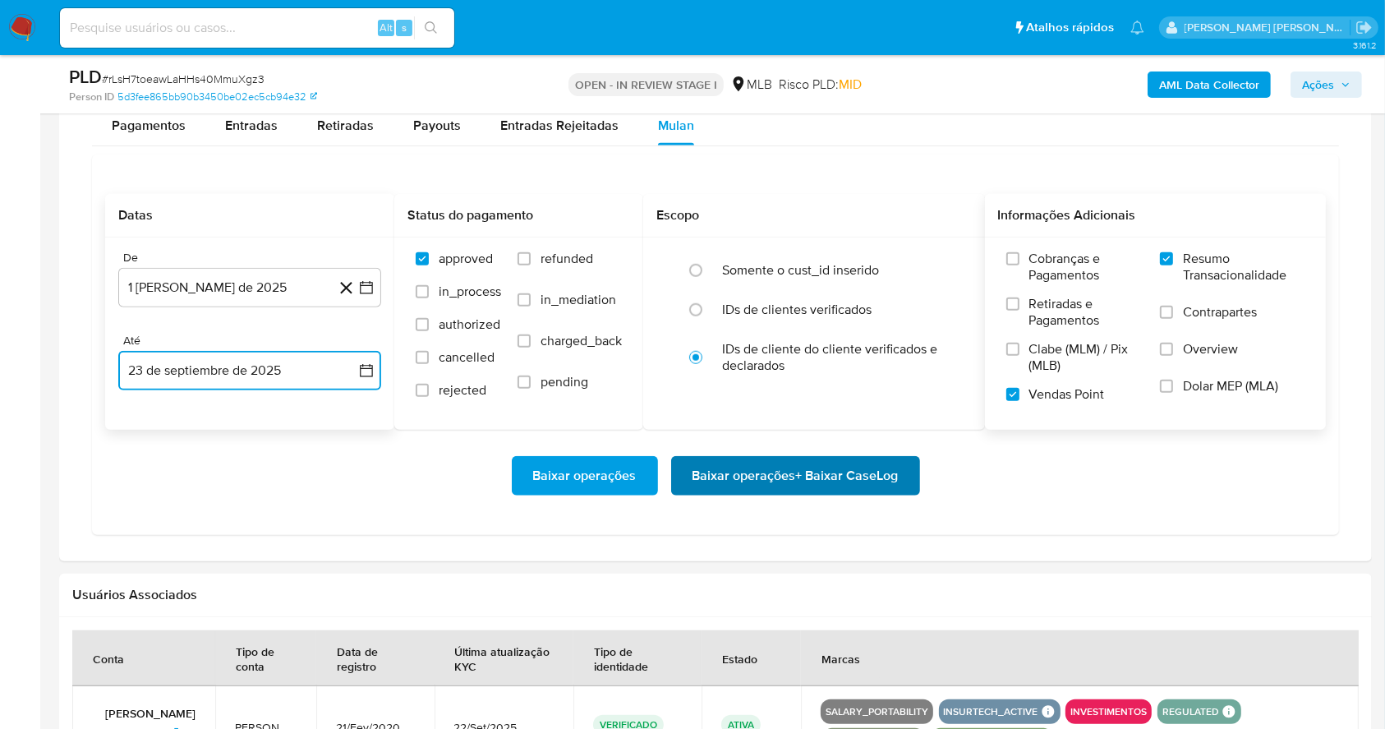
click at [772, 483] on span "Baixar operações + Baixar CaseLog" at bounding box center [796, 476] width 206 height 36
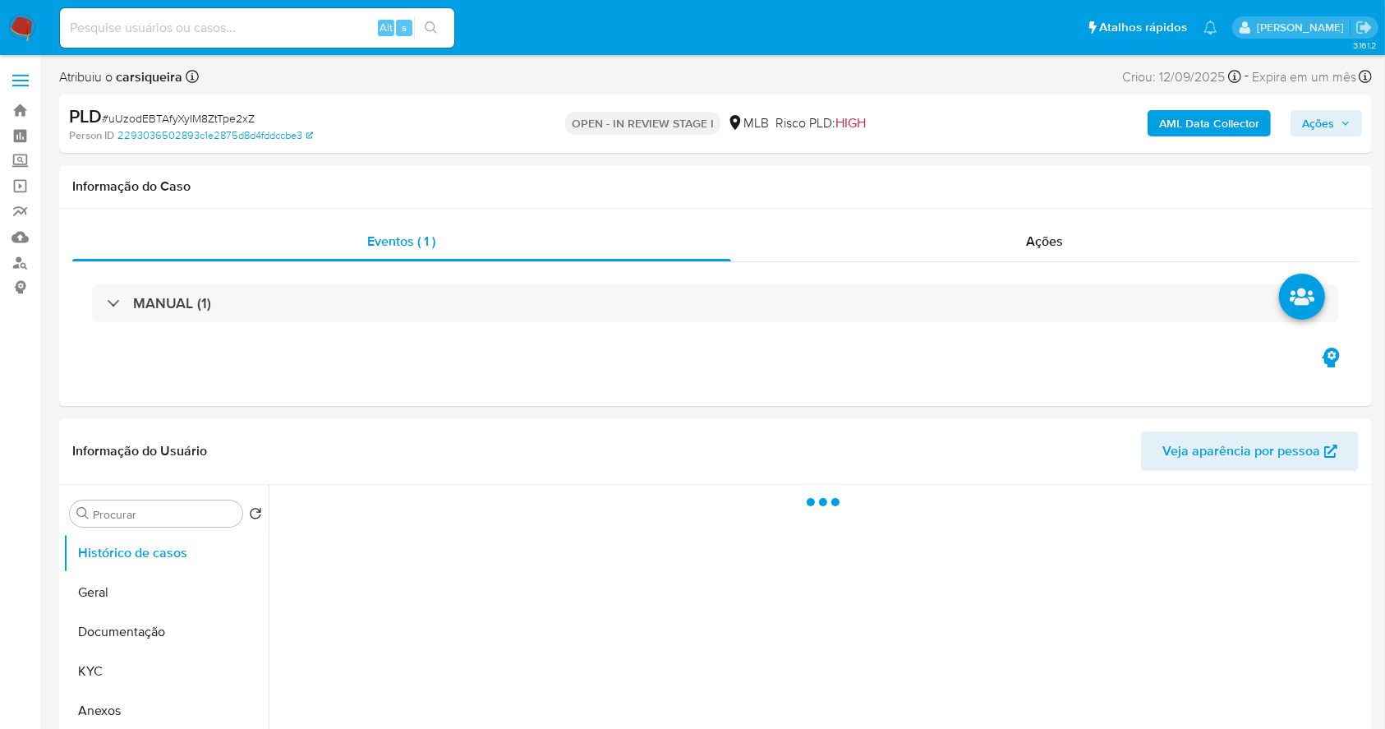
select select "10"
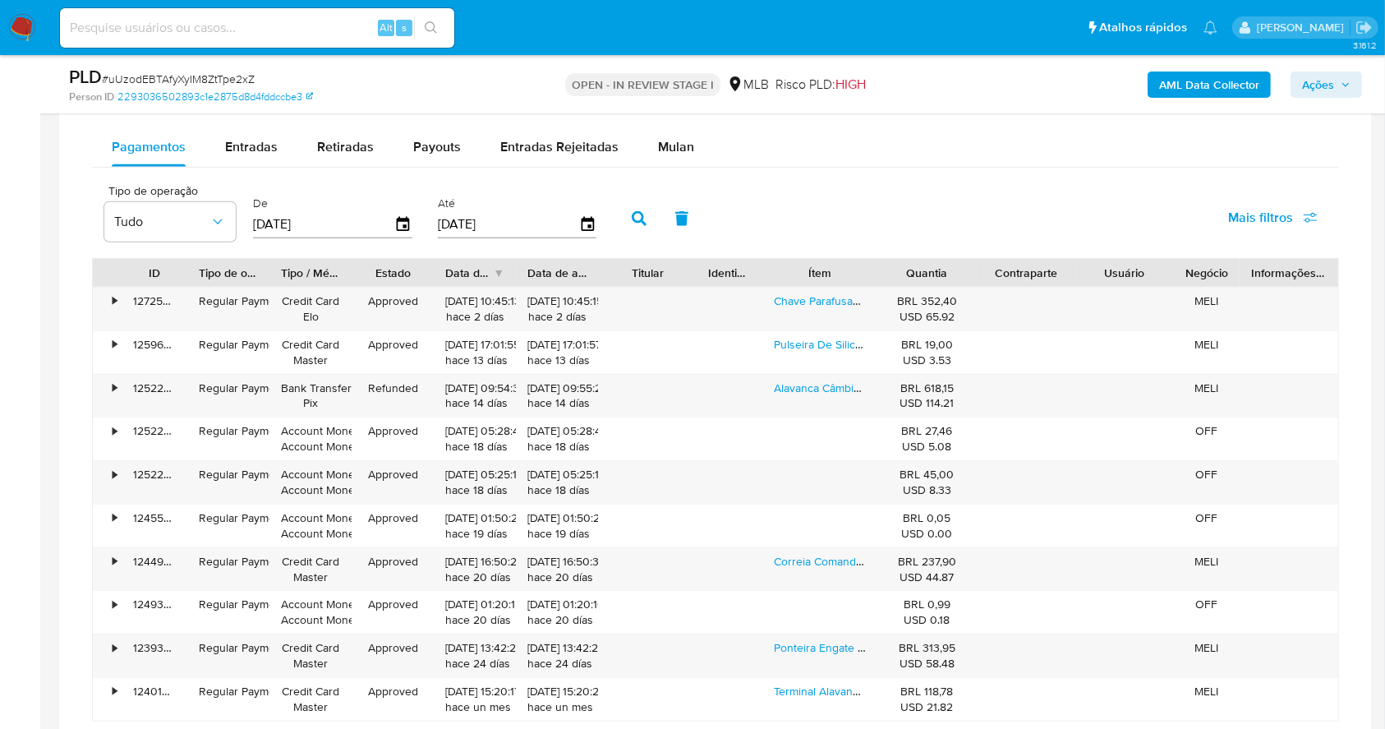
scroll to position [1374, 0]
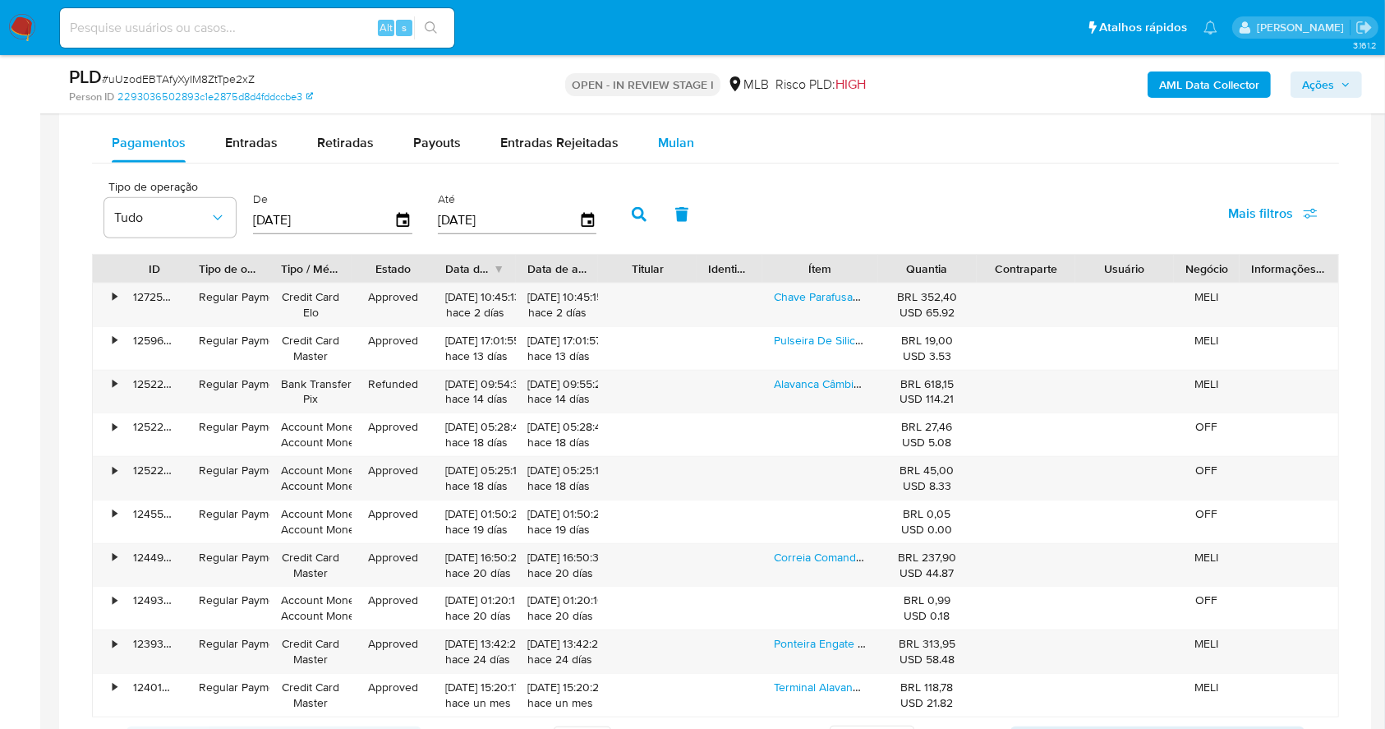
click at [663, 156] on div "Mulan" at bounding box center [676, 142] width 36 height 39
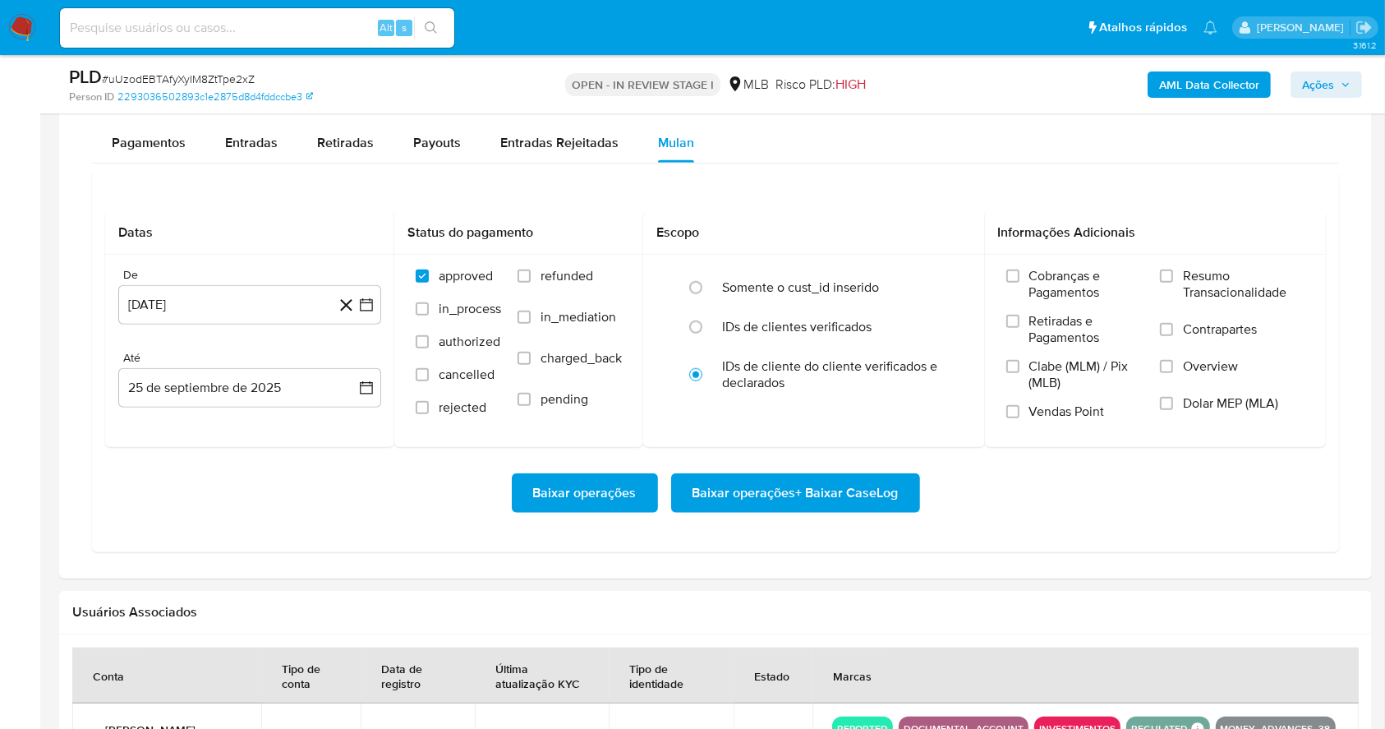
click at [866, 177] on div "Datas De [DATE] [DATE] [GEOGRAPHIC_DATA] 25 de septiembre de 2025 [DATE] Status…" at bounding box center [715, 362] width 1247 height 380
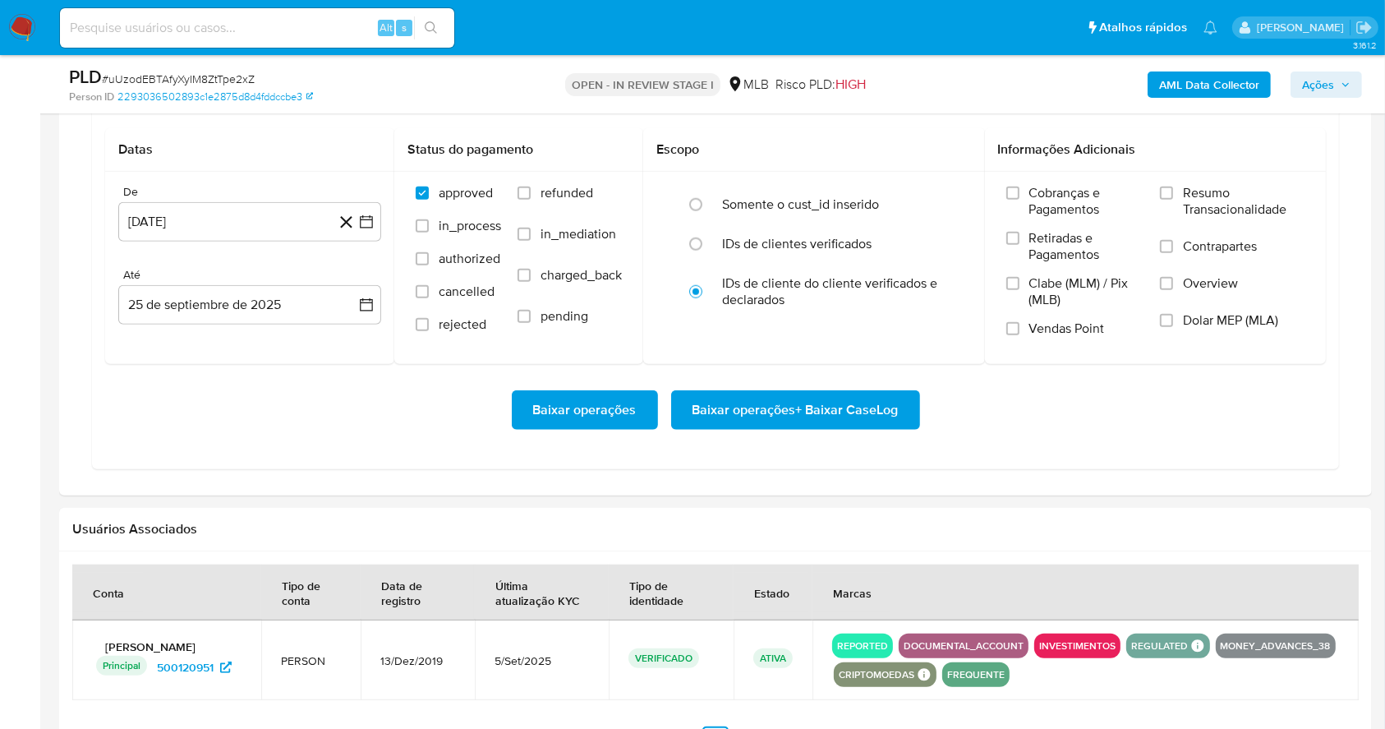
scroll to position [1461, 0]
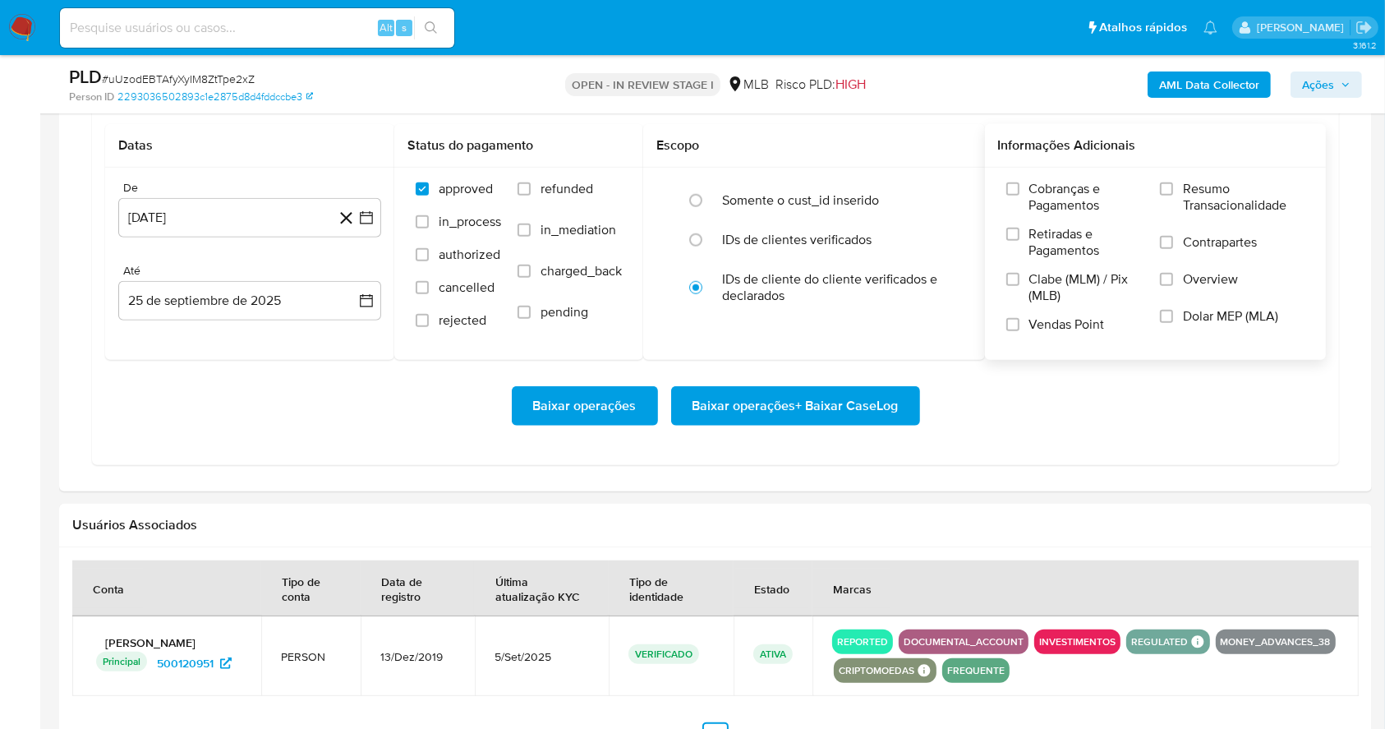
click at [1157, 185] on div "Cobranças e Pagamentos Retiradas e Pagamentos Clabe (MLM) / Pix (MLB) Vendas Po…" at bounding box center [1155, 263] width 315 height 164
click at [1158, 184] on div "Cobranças e Pagamentos Retiradas e Pagamentos Clabe (MLM) / Pix (MLB) Vendas Po…" at bounding box center [1155, 263] width 315 height 164
click at [1166, 183] on input "Resumo Transacionalidade" at bounding box center [1166, 188] width 13 height 13
click at [1008, 319] on input "Vendas Point" at bounding box center [1012, 324] width 13 height 13
click at [377, 211] on button "25 [PERSON_NAME] de 2024" at bounding box center [249, 217] width 263 height 39
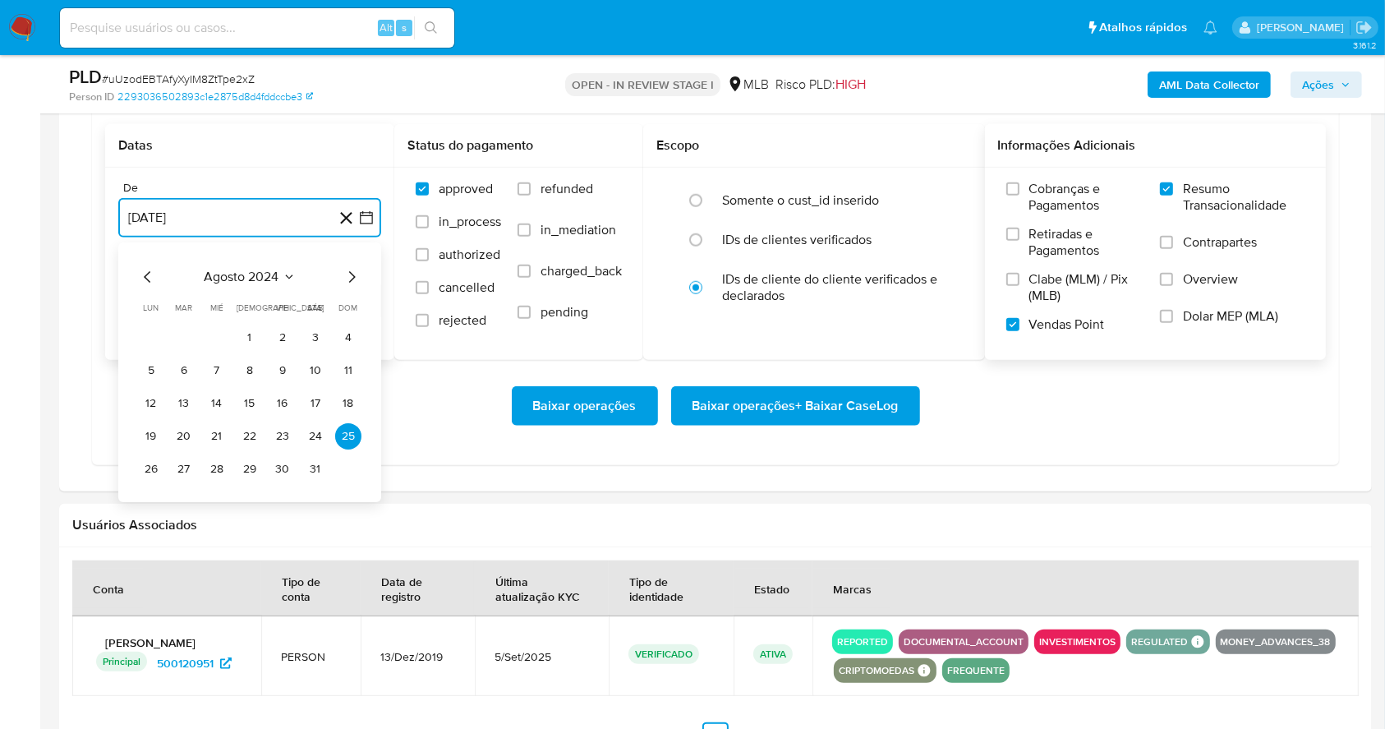
click at [351, 267] on icon "Mes siguiente" at bounding box center [352, 277] width 20 height 20
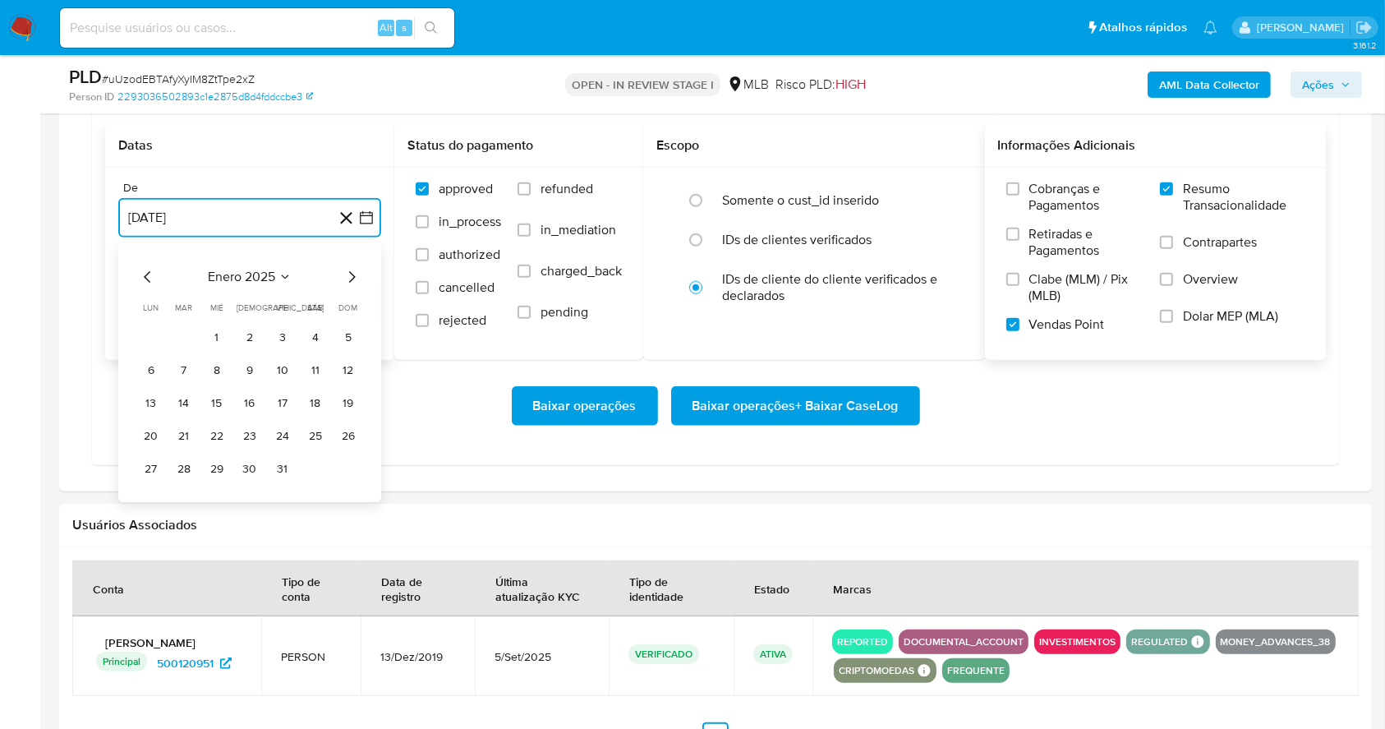
click at [351, 267] on icon "Mes siguiente" at bounding box center [352, 277] width 20 height 20
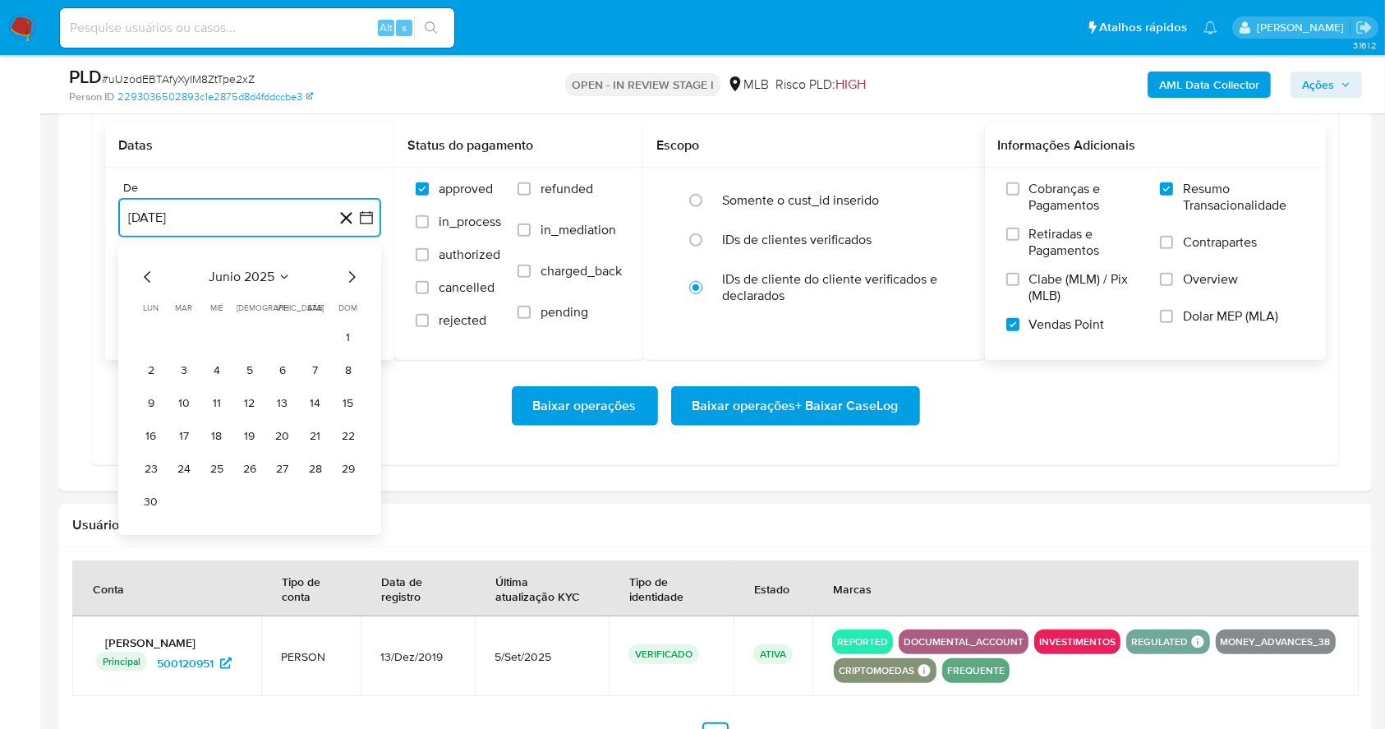
click at [351, 267] on icon "Mes siguiente" at bounding box center [352, 277] width 20 height 20
click at [288, 345] on button "1" at bounding box center [282, 338] width 26 height 26
click at [216, 306] on button "25 de septiembre de 2025" at bounding box center [249, 300] width 263 height 39
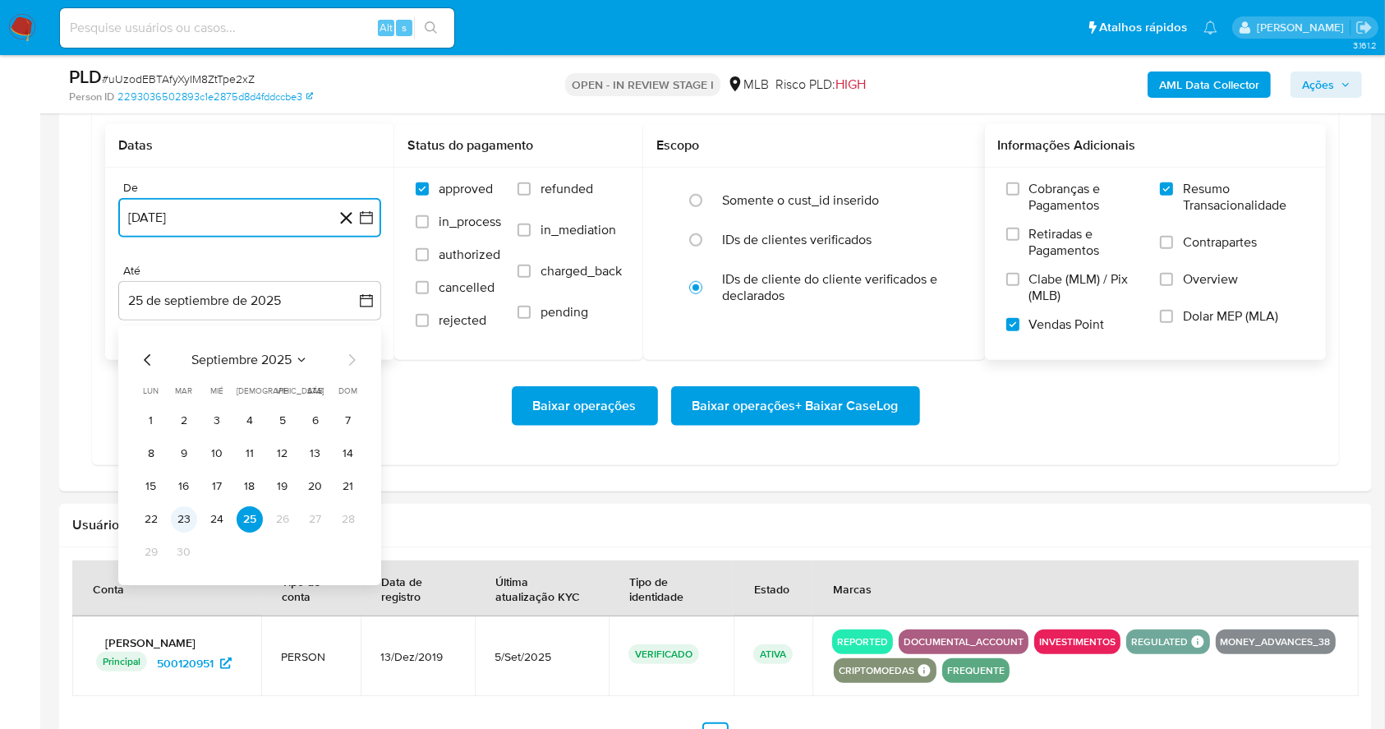
click at [186, 523] on button "23" at bounding box center [184, 519] width 26 height 26
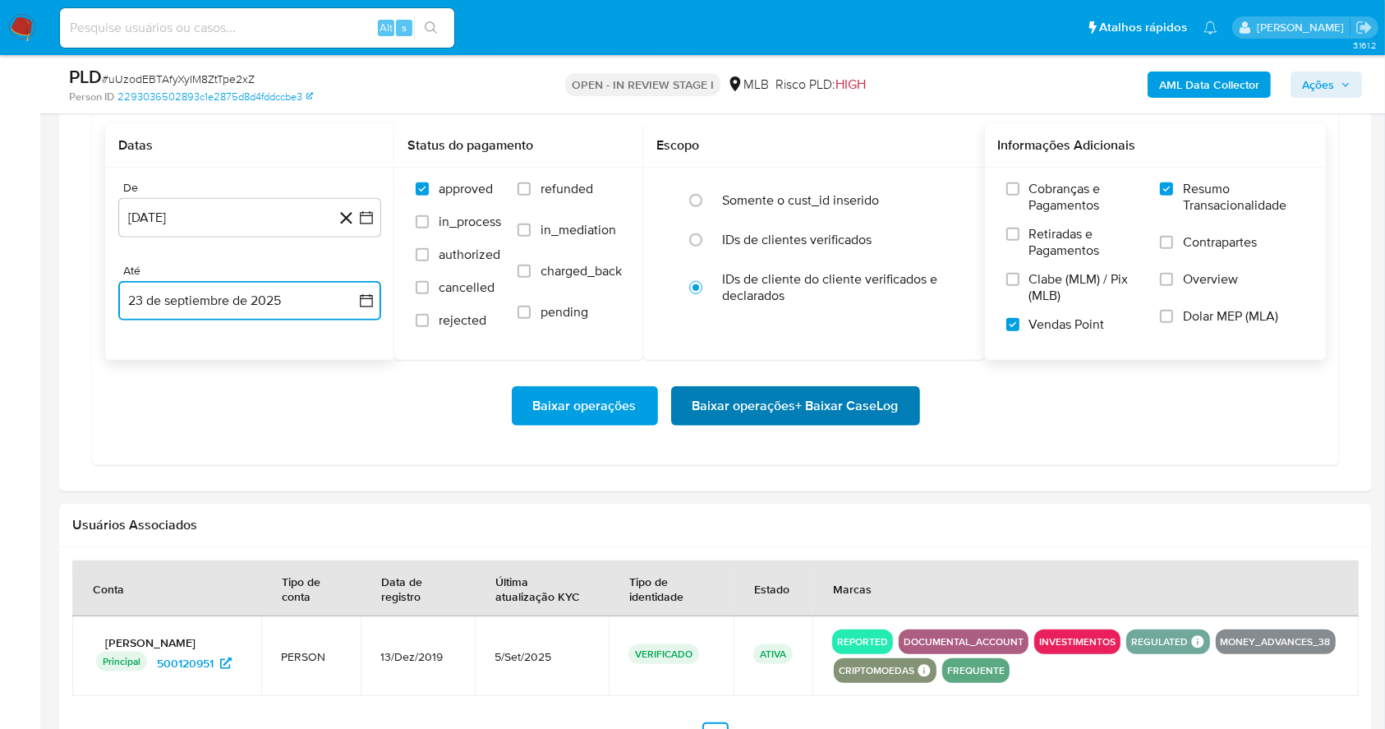
click at [833, 397] on span "Baixar operações + Baixar CaseLog" at bounding box center [796, 406] width 206 height 36
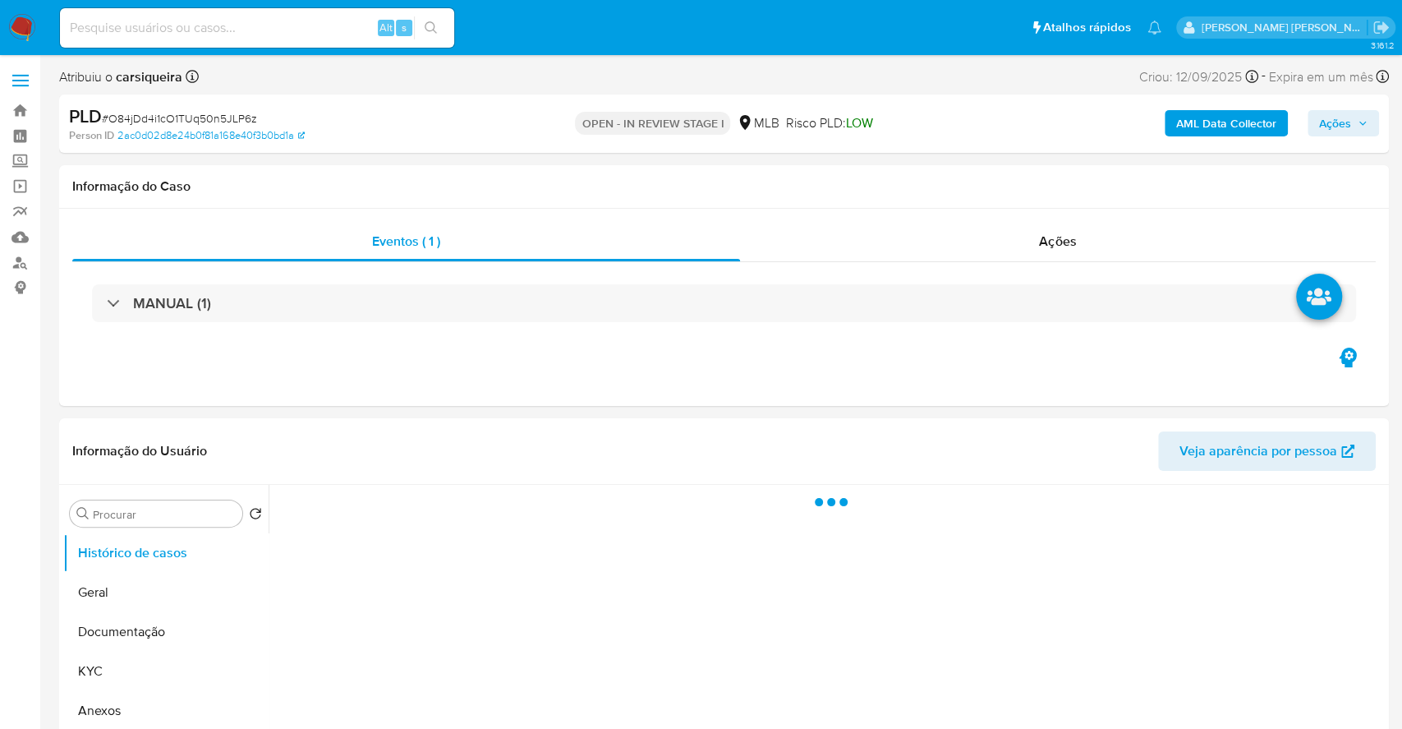
select select "10"
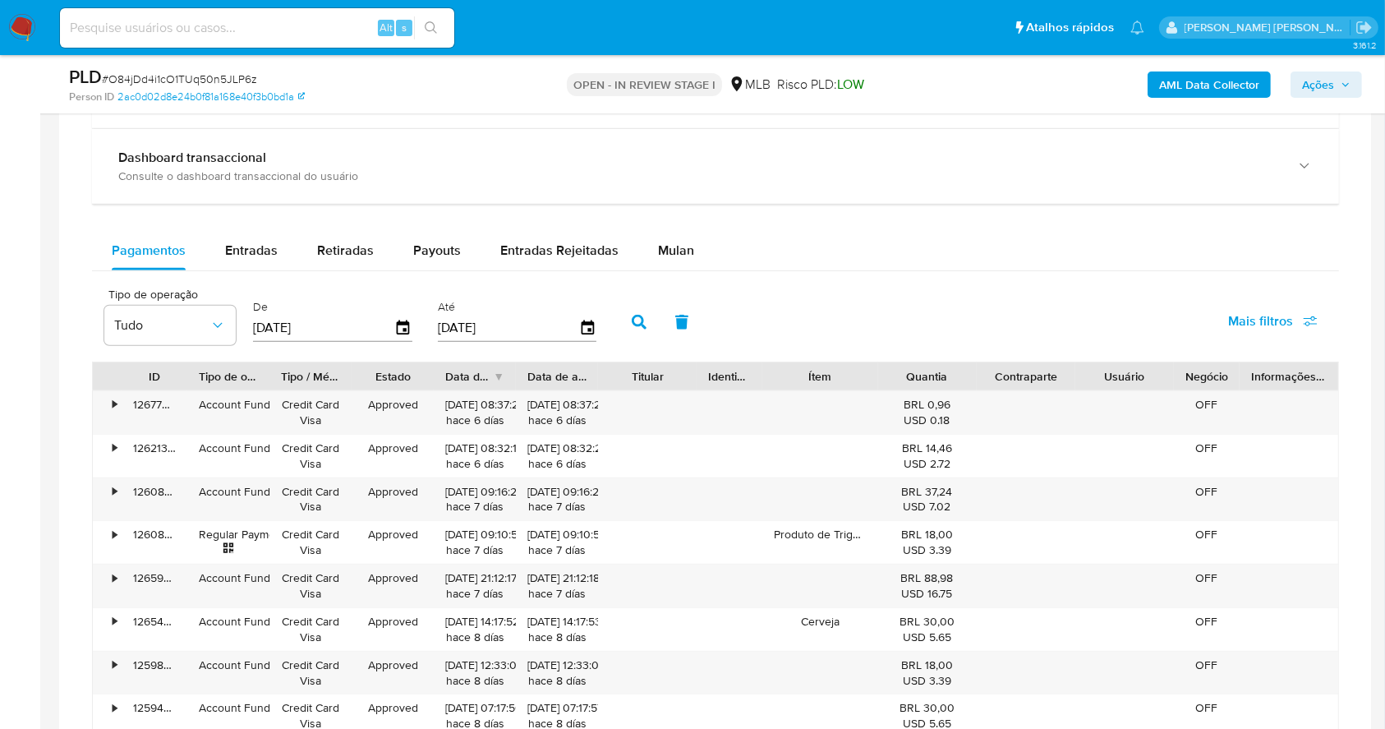
scroll to position [1275, 0]
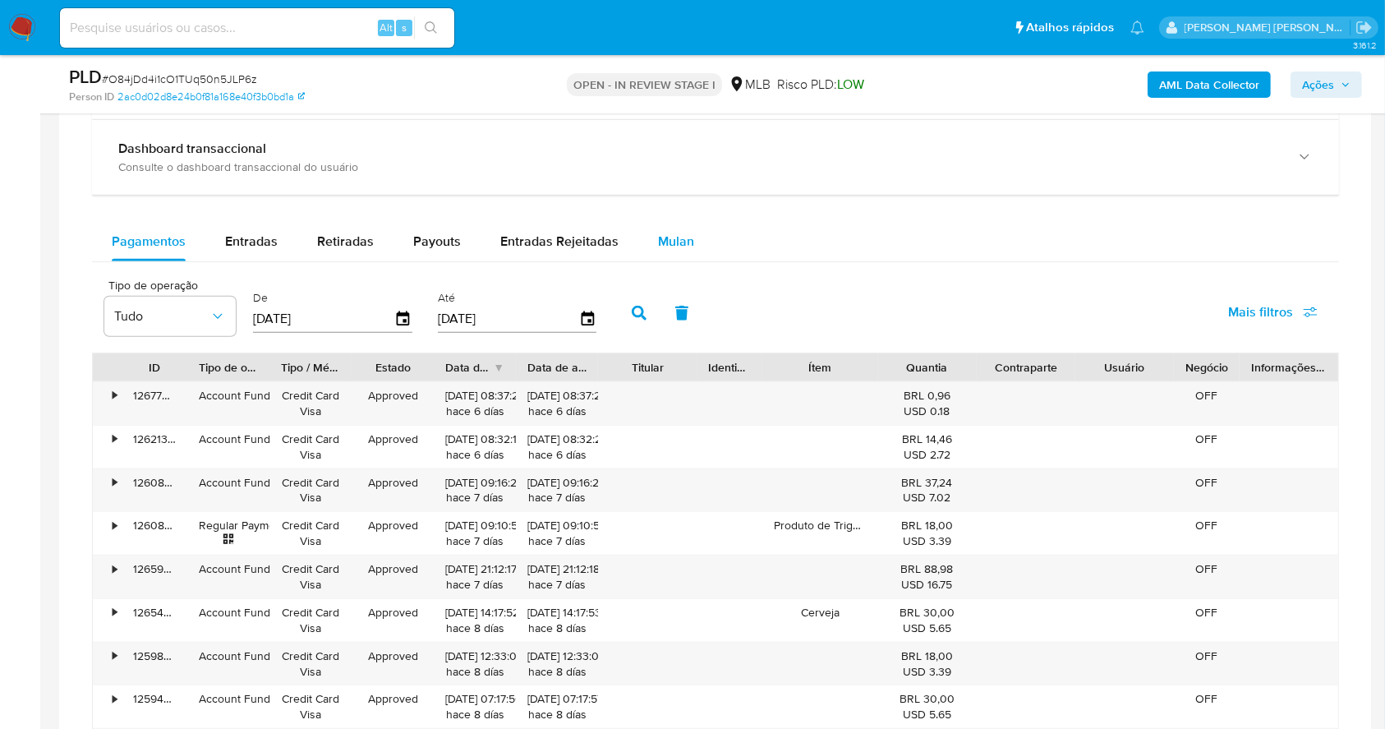
click at [670, 251] on div "Mulan" at bounding box center [676, 241] width 36 height 39
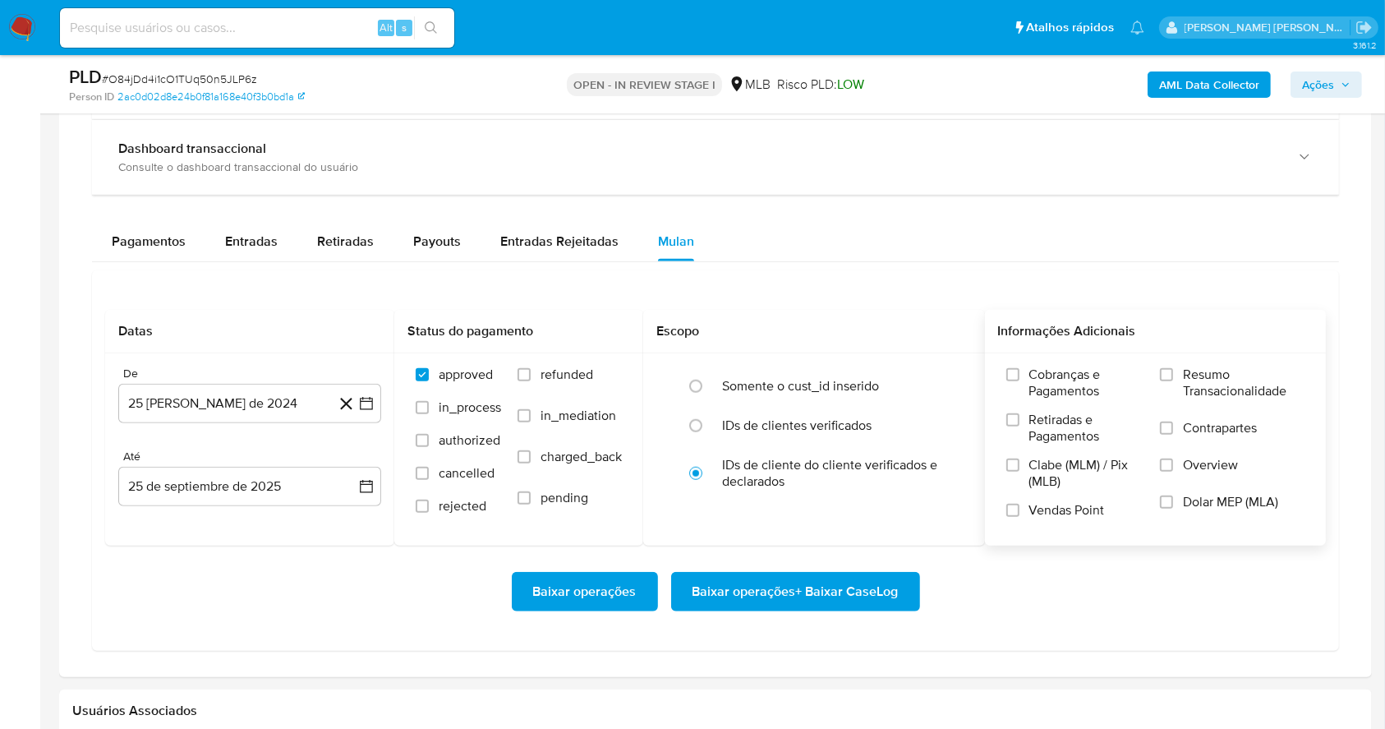
click at [1176, 367] on label "Resumo Transacionalidade" at bounding box center [1232, 392] width 145 height 53
click at [1173, 368] on input "Resumo Transacionalidade" at bounding box center [1166, 374] width 13 height 13
click at [1024, 503] on label "Vendas Point" at bounding box center [1075, 516] width 138 height 29
click at [1020, 504] on input "Vendas Point" at bounding box center [1012, 510] width 13 height 13
click at [360, 400] on icon "button" at bounding box center [366, 403] width 13 height 13
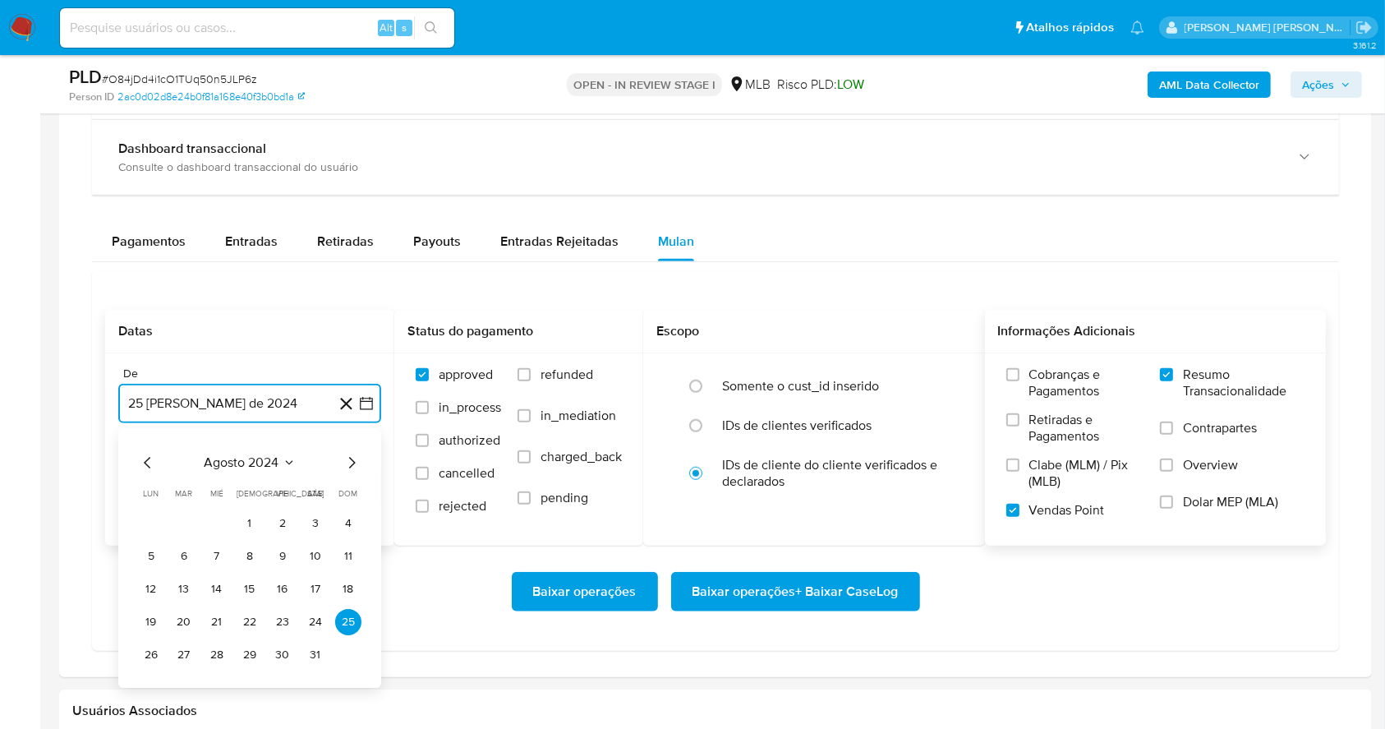
click at [350, 468] on icon "Mes siguiente" at bounding box center [352, 463] width 20 height 20
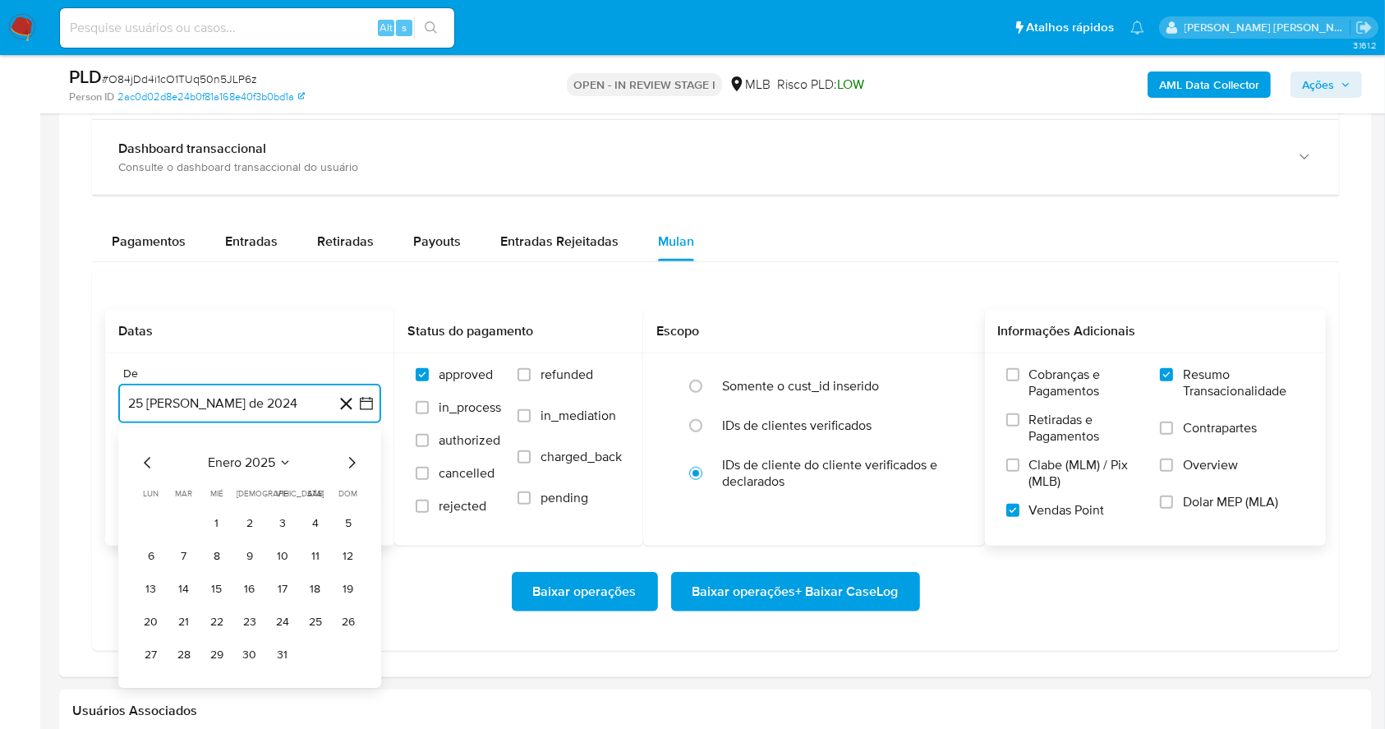
click at [350, 468] on icon "Mes siguiente" at bounding box center [352, 463] width 20 height 20
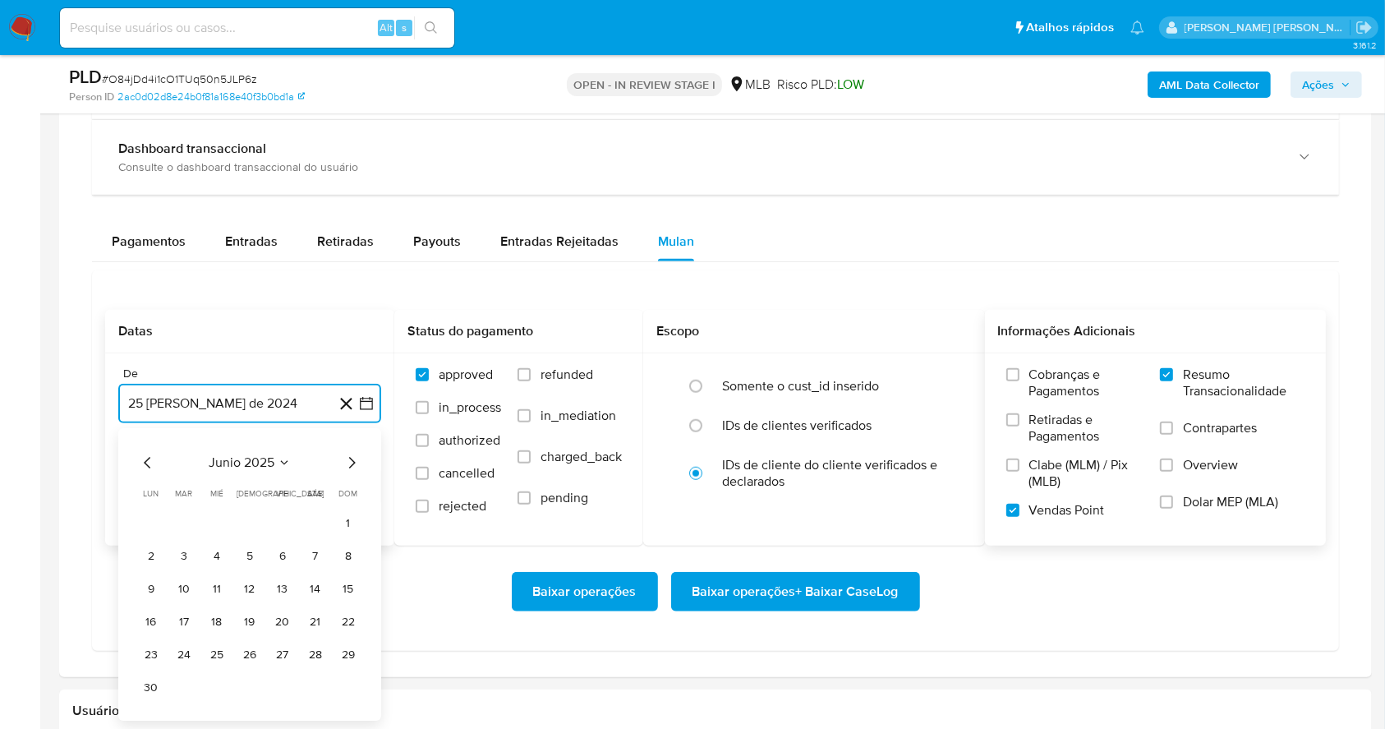
click at [350, 468] on icon "Mes siguiente" at bounding box center [352, 463] width 20 height 20
click at [276, 516] on button "1" at bounding box center [282, 523] width 26 height 26
click at [263, 491] on button "25 de septiembre de 2025" at bounding box center [249, 486] width 263 height 39
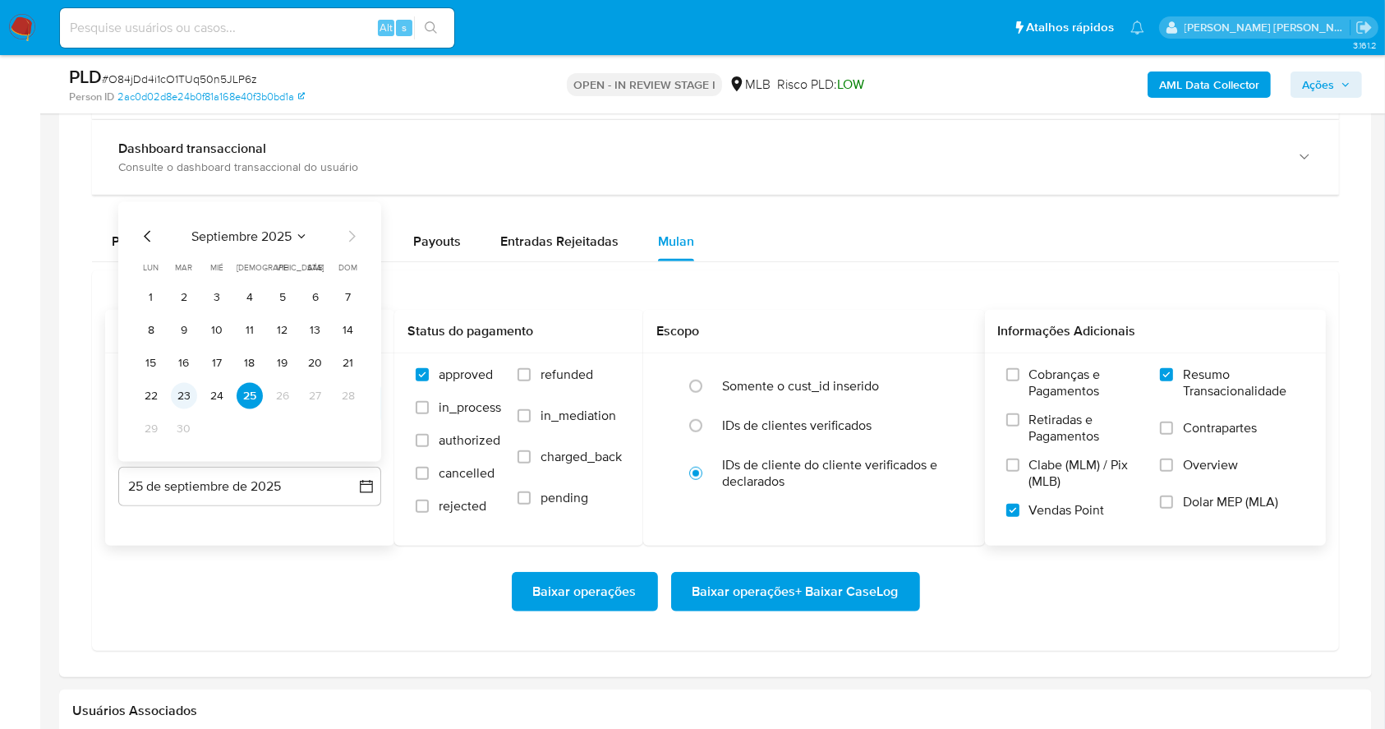
click at [188, 394] on button "23" at bounding box center [184, 396] width 26 height 26
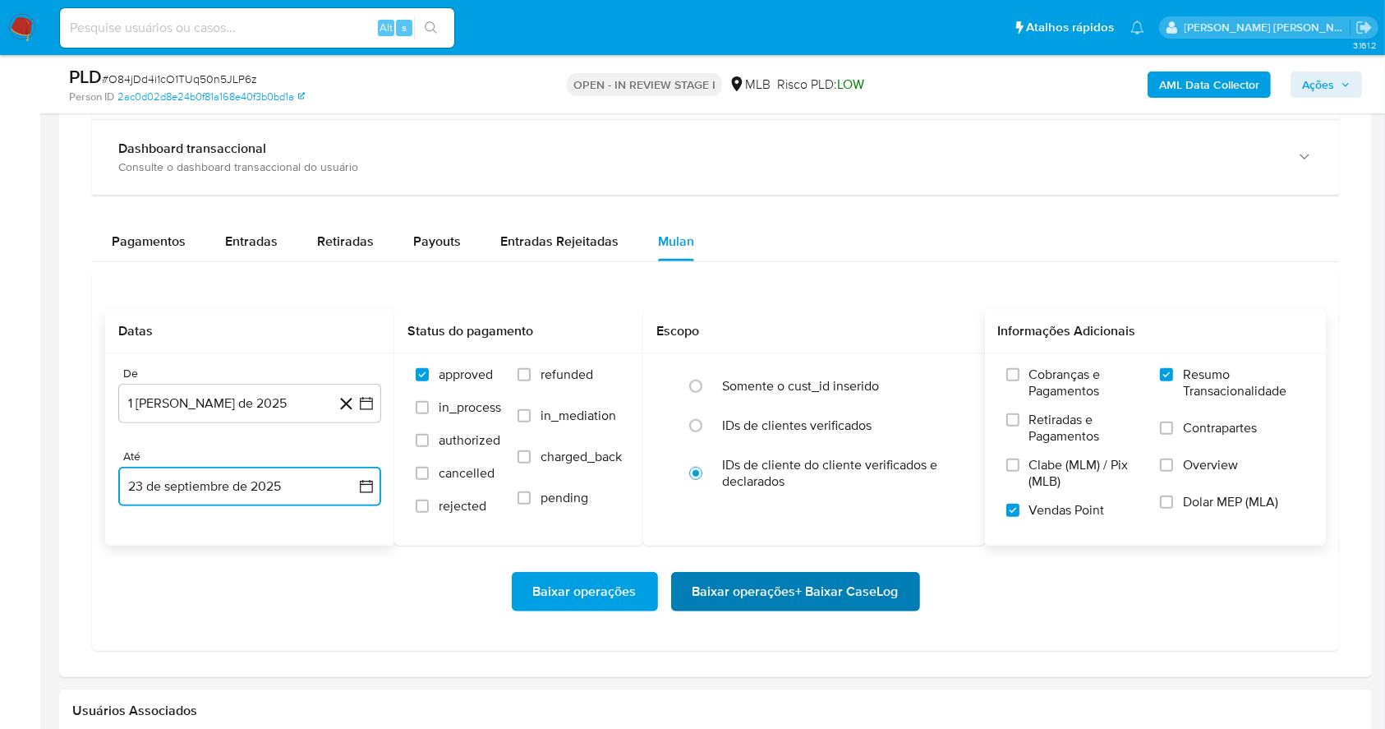
click at [749, 591] on span "Baixar operações + Baixar CaseLog" at bounding box center [796, 591] width 206 height 36
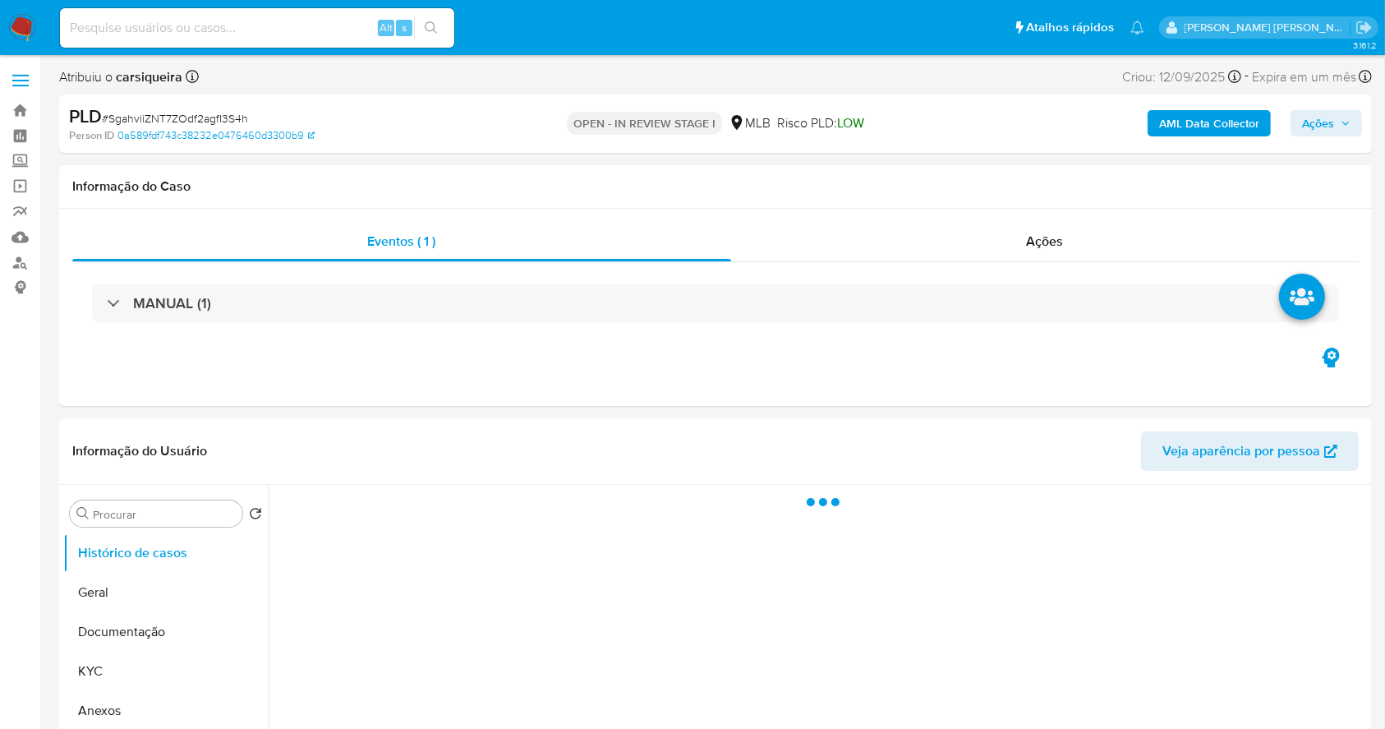
select select "10"
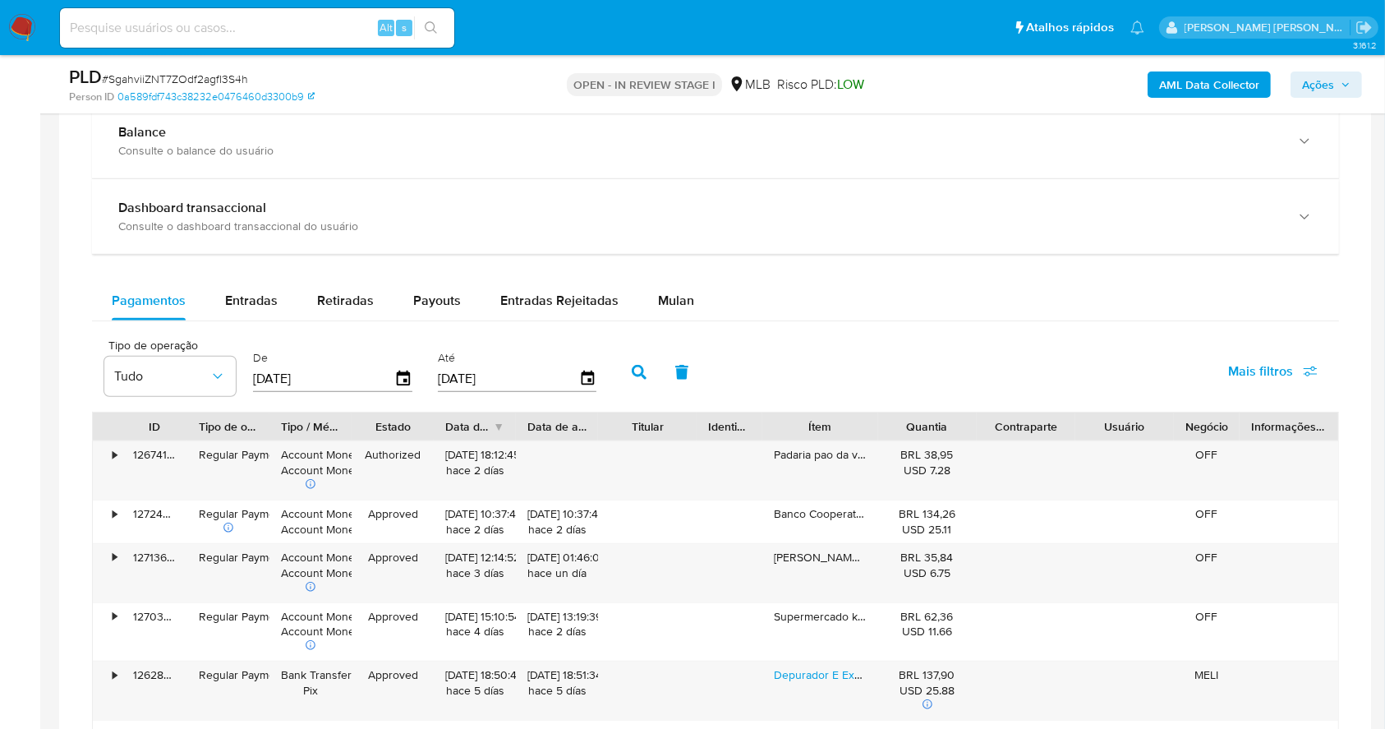
scroll to position [1194, 0]
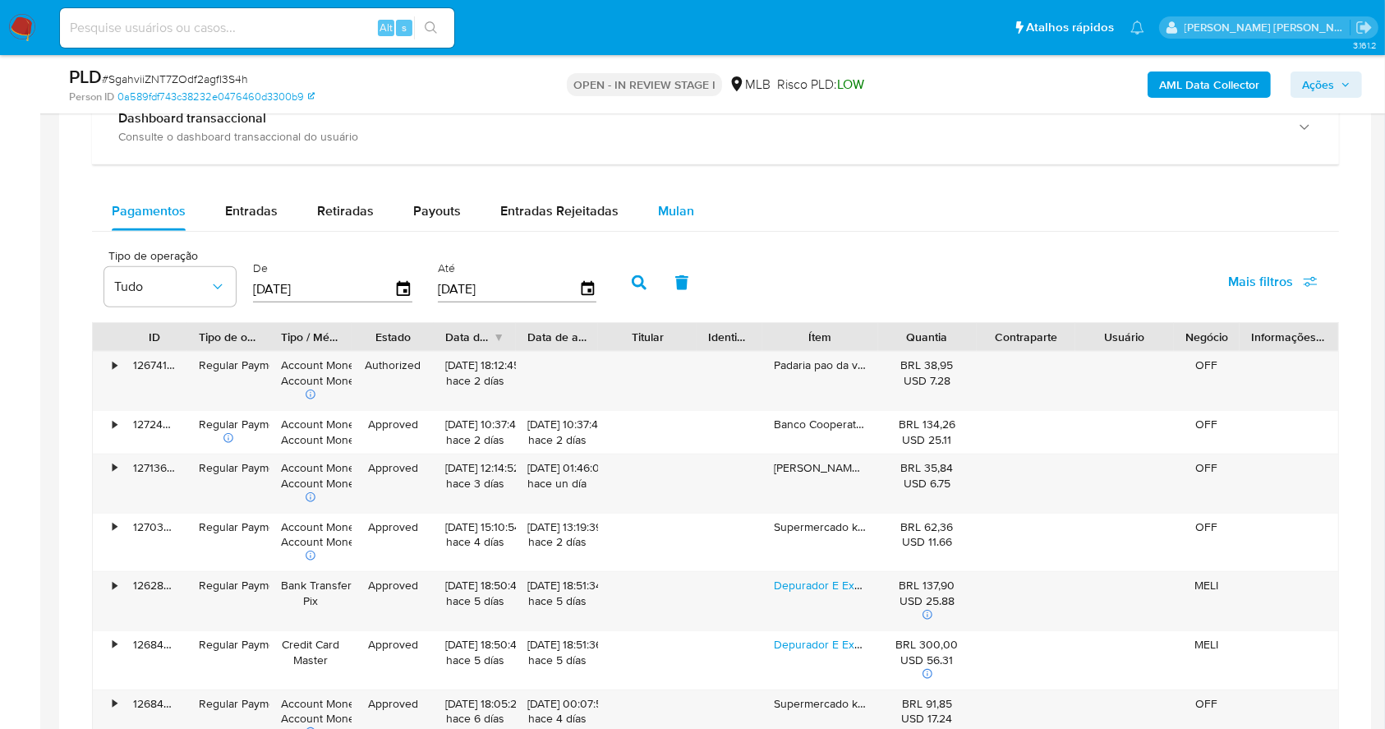
click at [680, 207] on span "Mulan" at bounding box center [676, 210] width 36 height 19
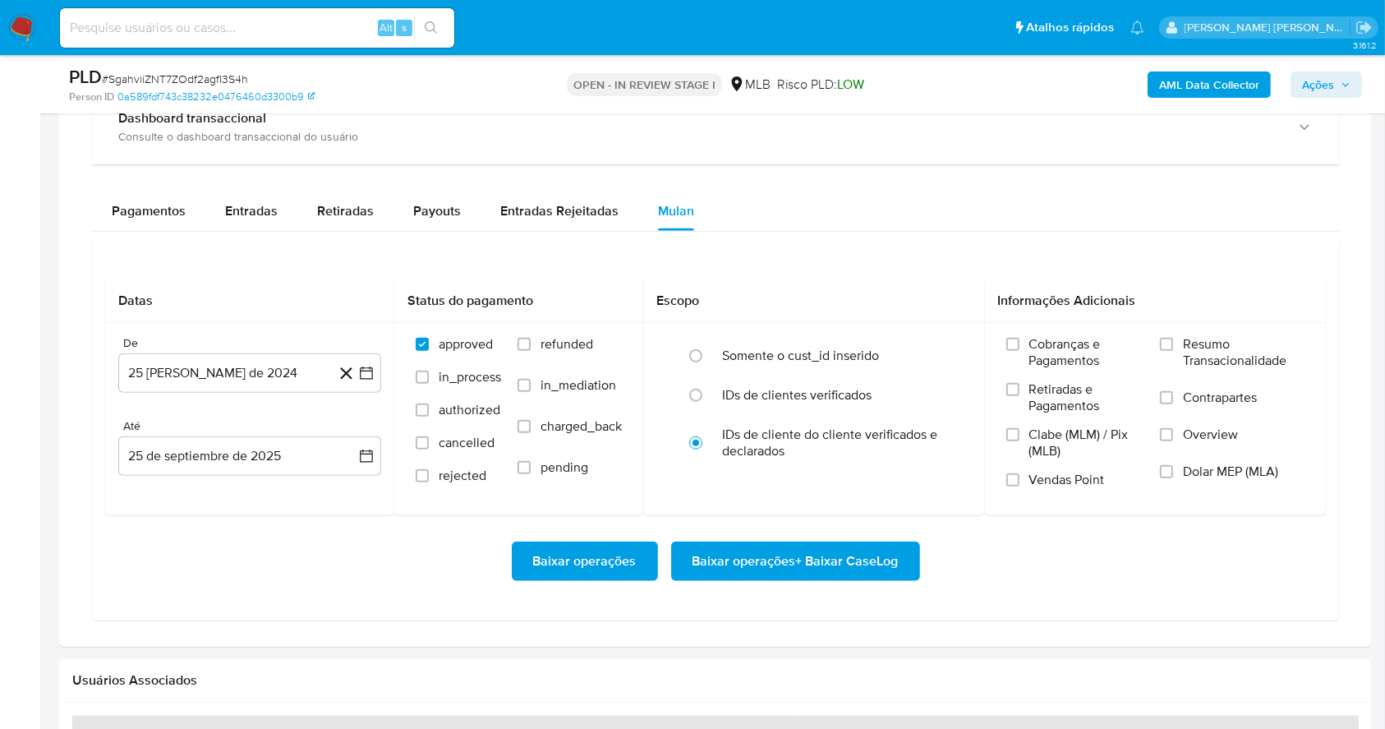
click at [897, 204] on div "Pagamentos Entradas Retiradas Payouts Entradas Rejeitadas Mulan" at bounding box center [715, 210] width 1247 height 39
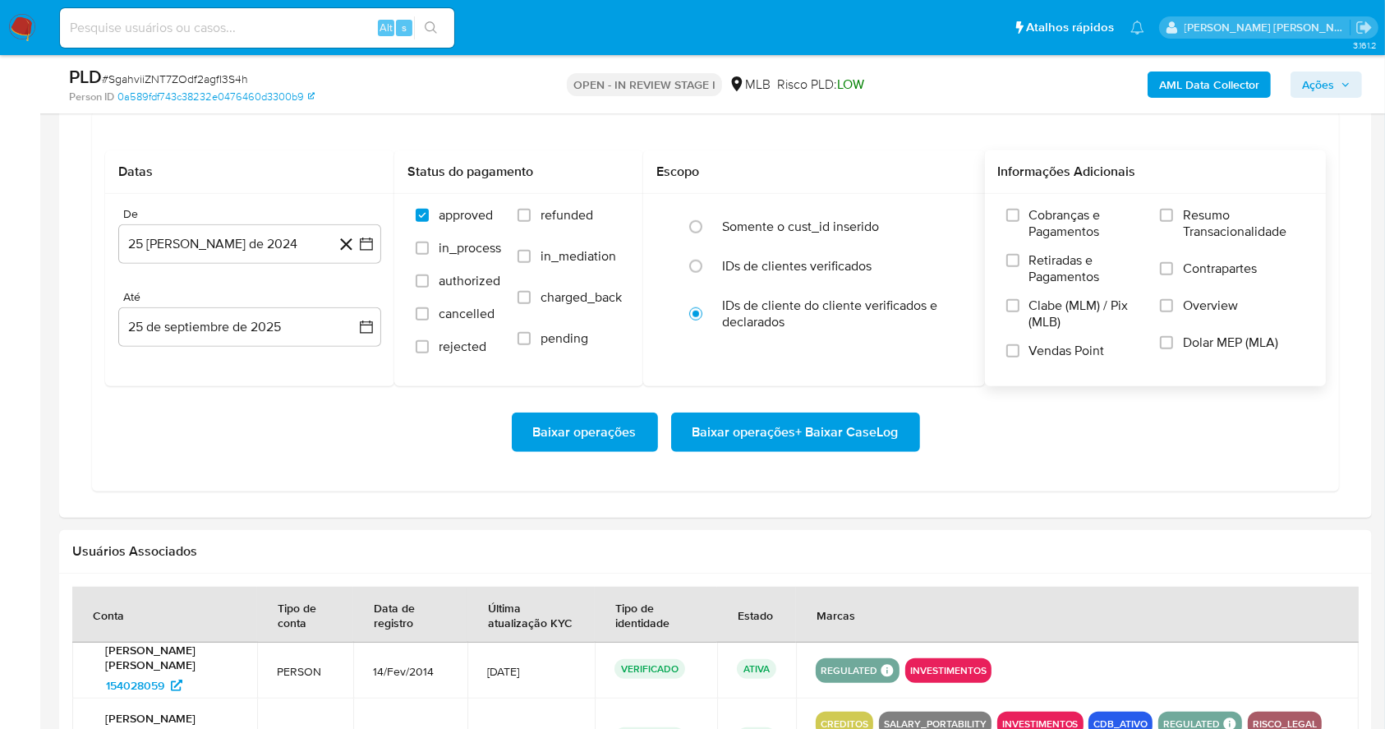
scroll to position [1325, 0]
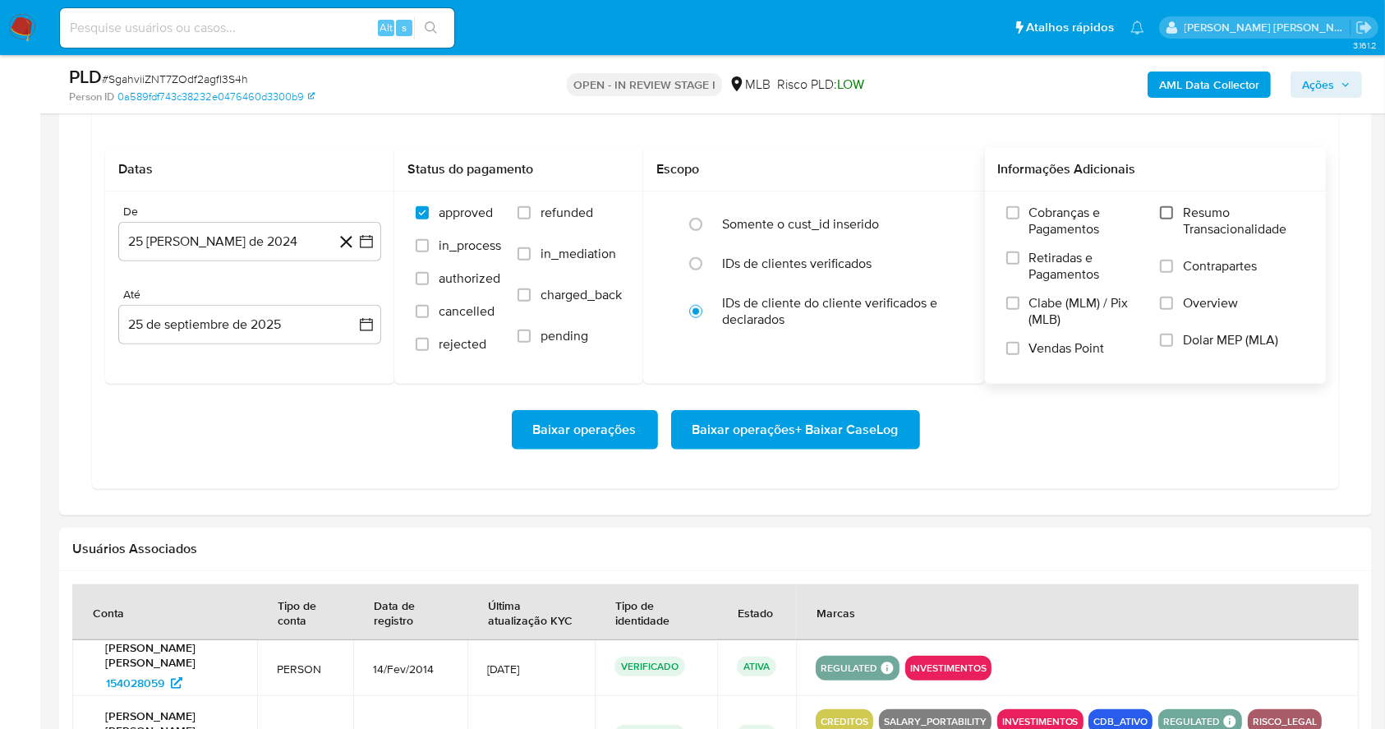
click at [1172, 212] on input "Resumo Transacionalidade" at bounding box center [1166, 212] width 13 height 13
click at [1019, 354] on span at bounding box center [1012, 348] width 13 height 13
click at [1019, 354] on input "Vendas Point" at bounding box center [1012, 348] width 13 height 13
click at [375, 237] on button "25 de agosto de 2024" at bounding box center [249, 241] width 263 height 39
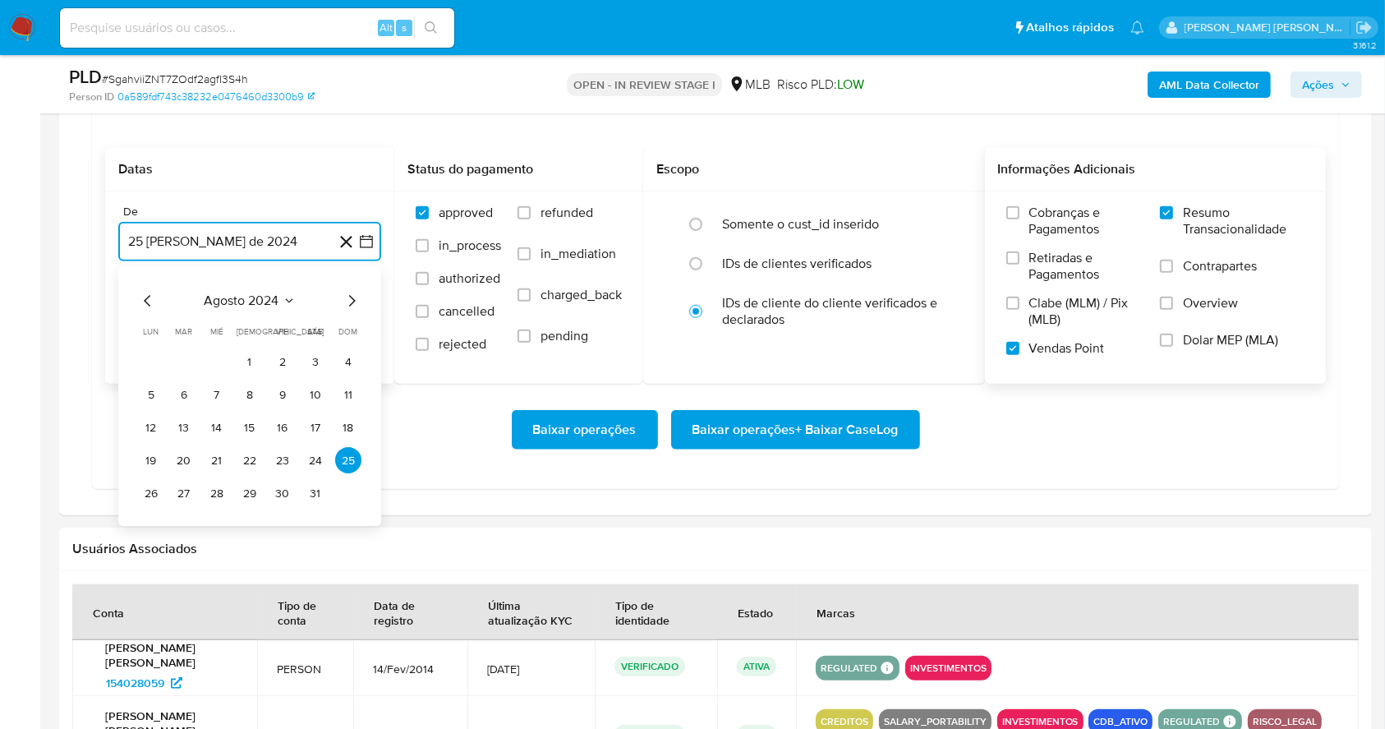
click at [350, 302] on icon "Mes siguiente" at bounding box center [352, 302] width 20 height 20
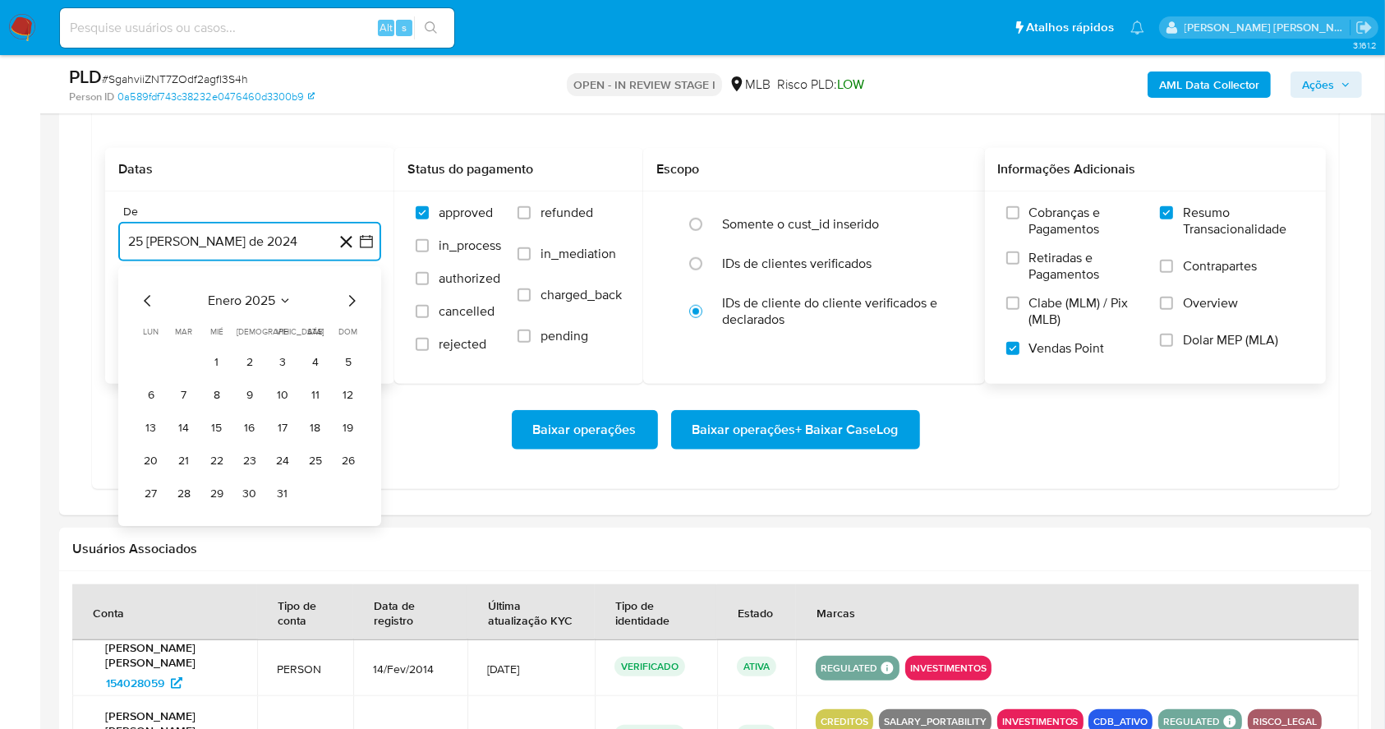
click at [350, 302] on icon "Mes siguiente" at bounding box center [352, 302] width 20 height 20
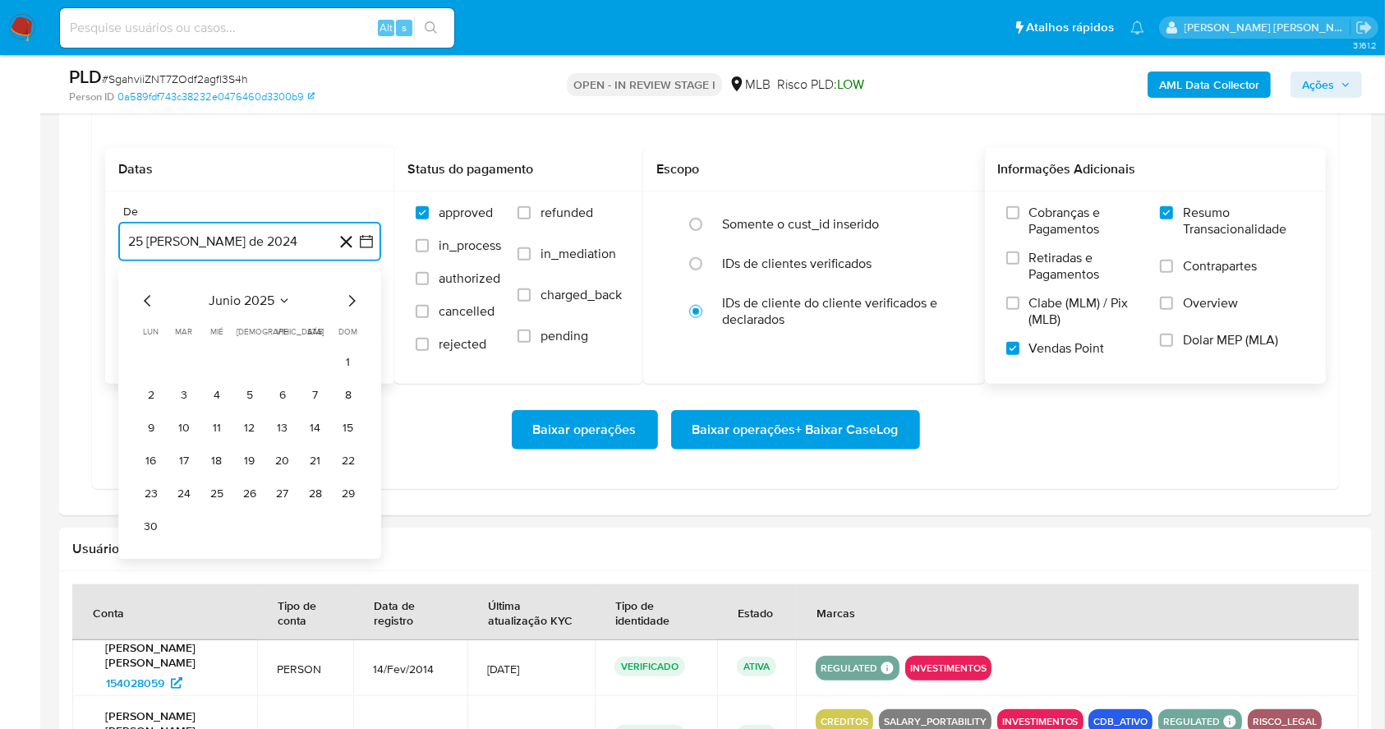
click at [350, 302] on icon "Mes siguiente" at bounding box center [352, 302] width 20 height 20
click at [273, 357] on button "1" at bounding box center [282, 362] width 26 height 26
click at [244, 322] on button "25 de septiembre de 2025" at bounding box center [249, 324] width 263 height 39
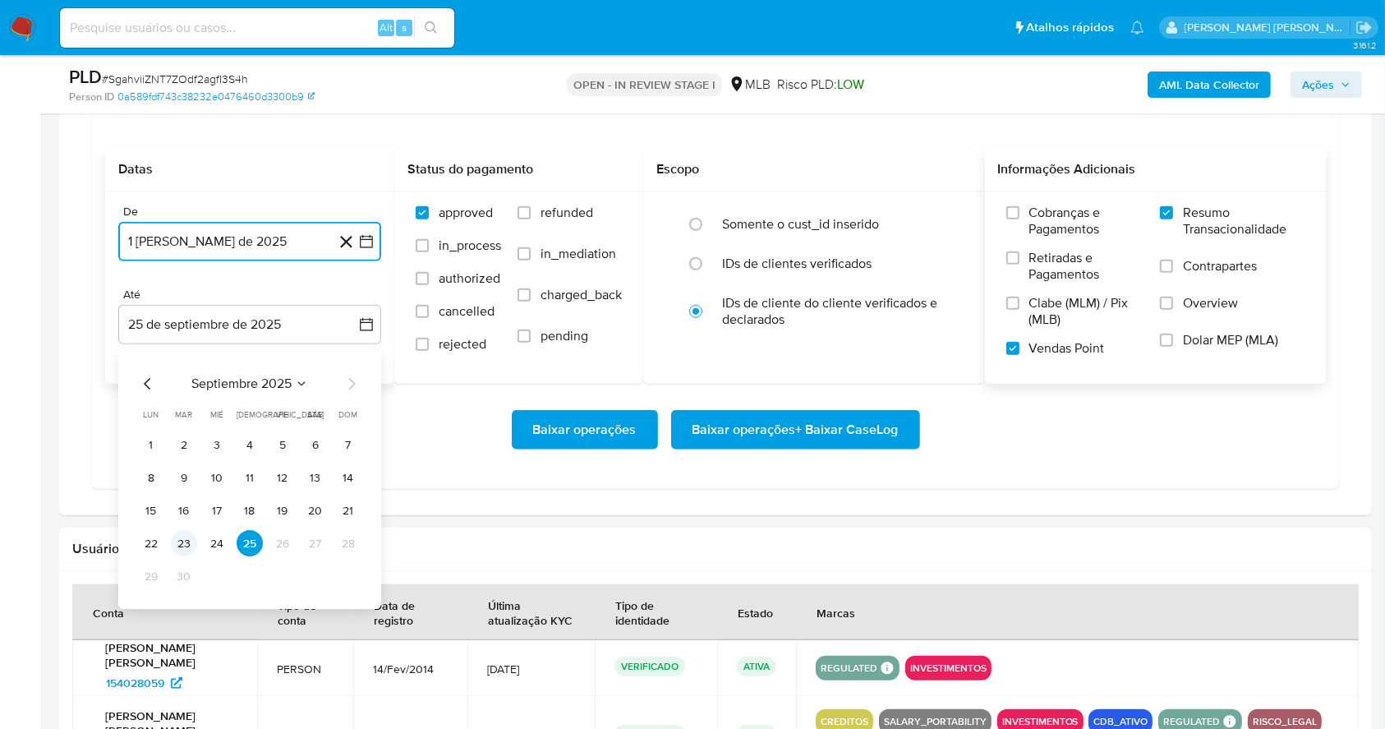
click at [186, 541] on button "23" at bounding box center [184, 544] width 26 height 26
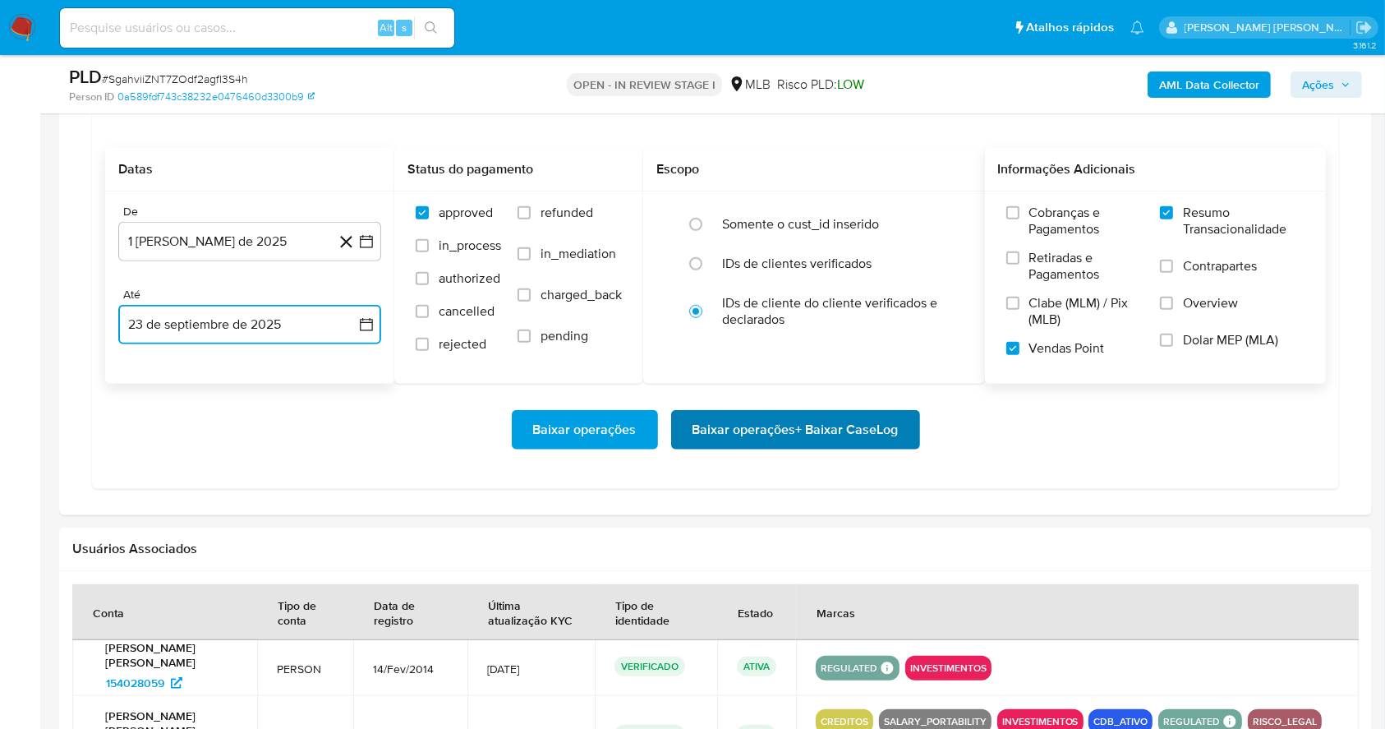
click at [756, 412] on span "Baixar operações + Baixar CaseLog" at bounding box center [796, 430] width 206 height 36
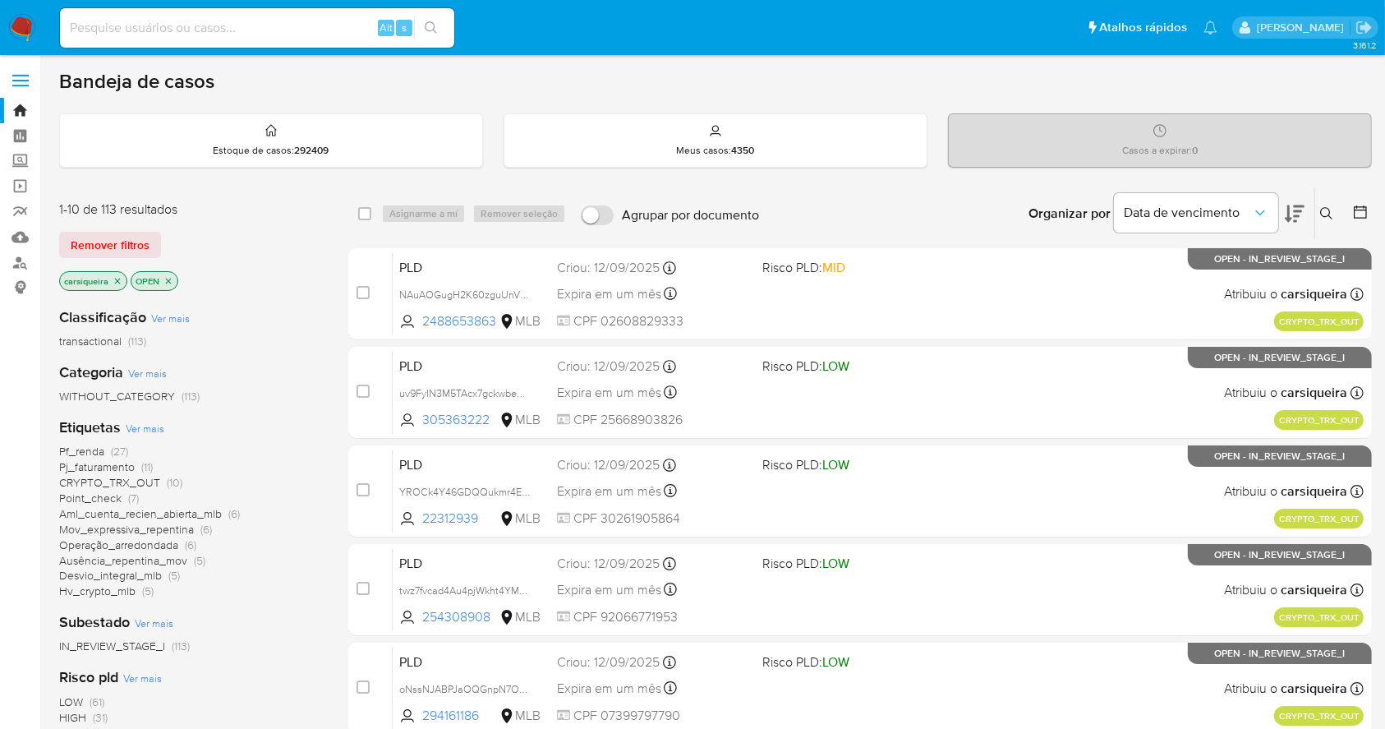
click at [25, 30] on img at bounding box center [22, 28] width 28 height 28
